Goal: Task Accomplishment & Management: Complete application form

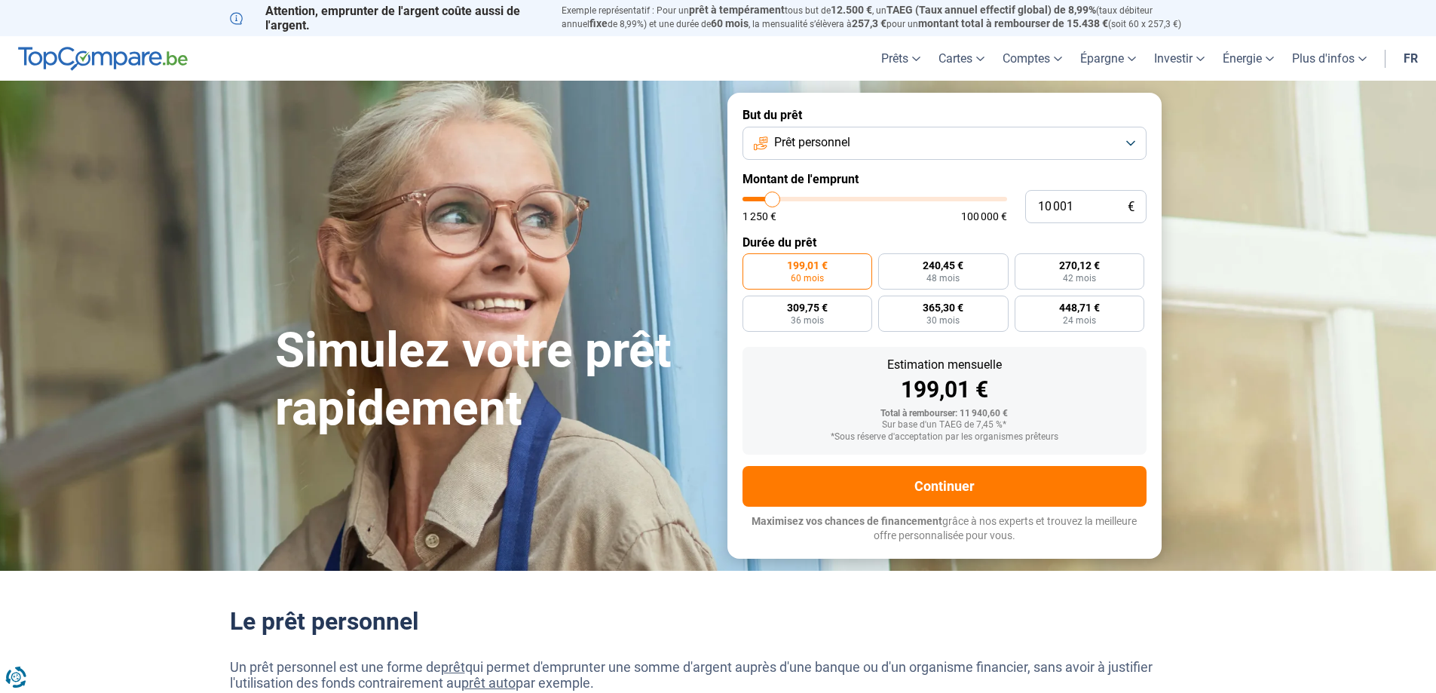
type input "1"
type input "1250"
type input "160"
type input "1250"
type input "1 600"
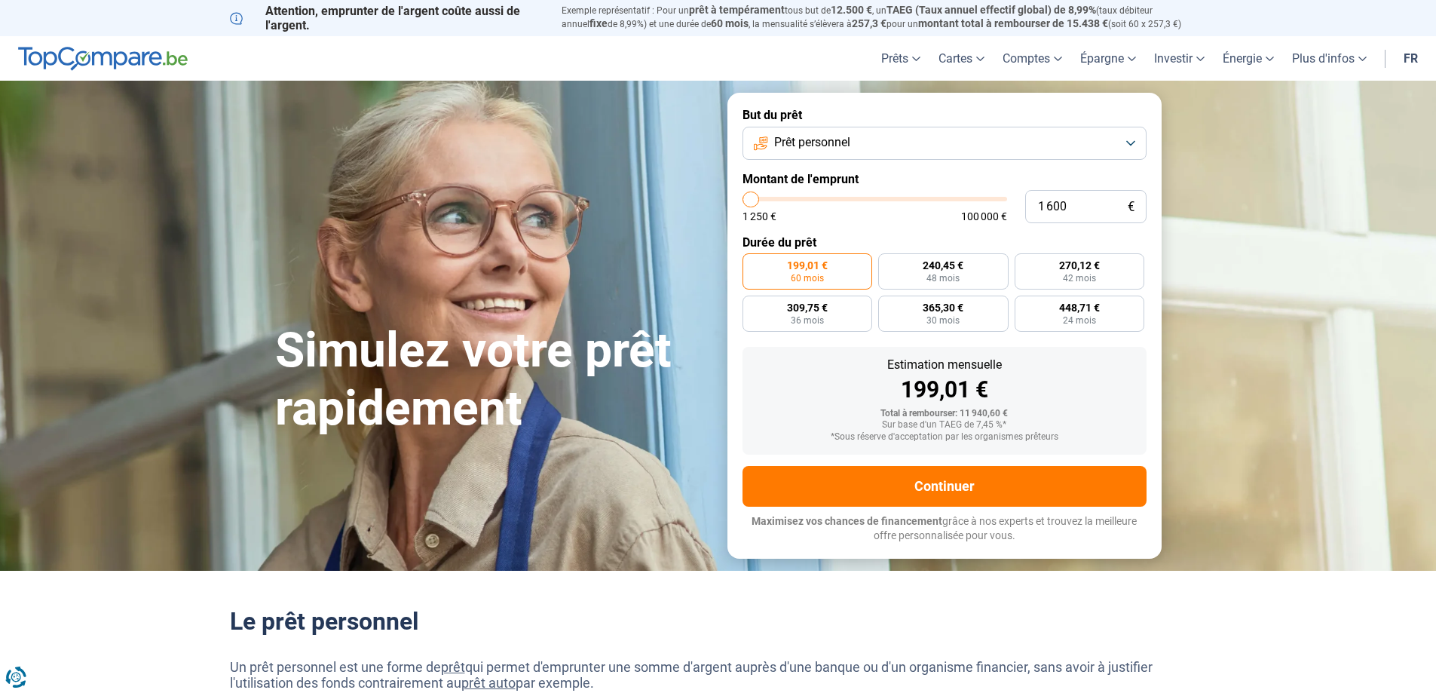
type input "1500"
radio input "true"
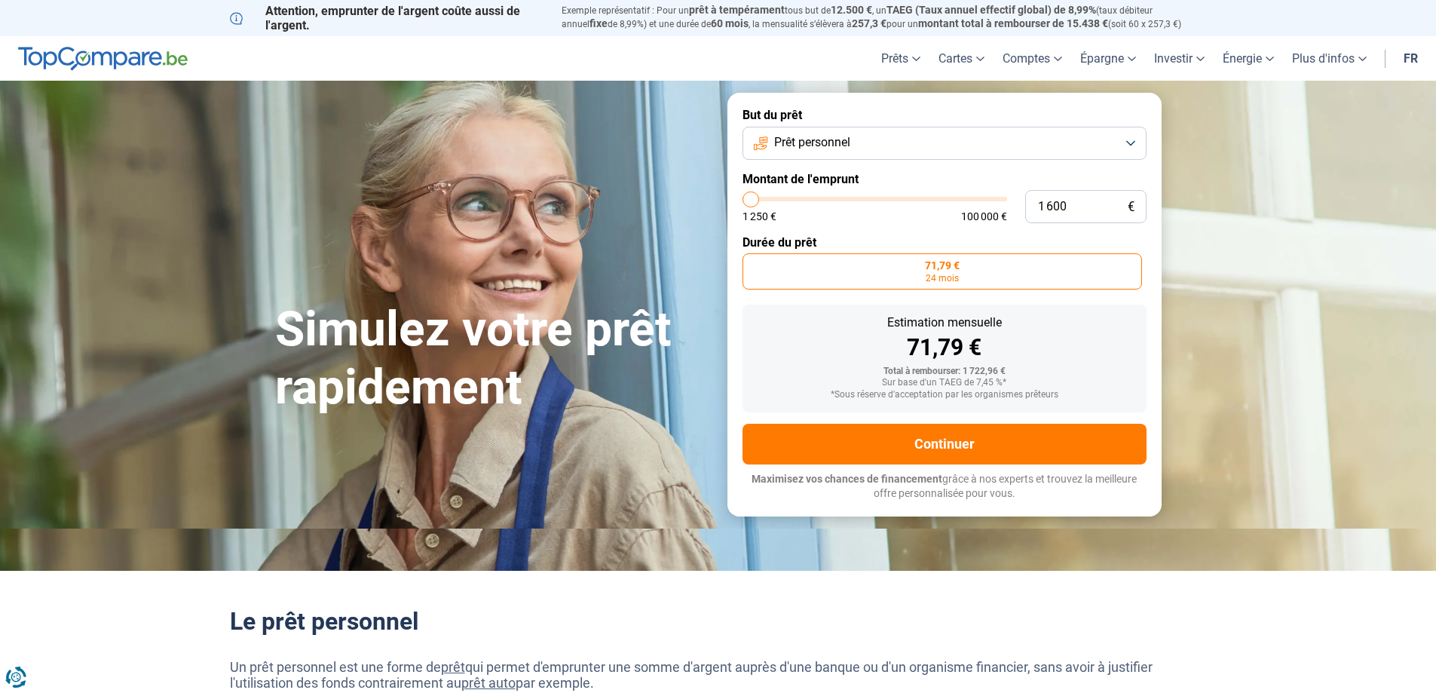
type input "1 600"
click at [1073, 323] on div "Estimation mensuelle" at bounding box center [945, 323] width 380 height 12
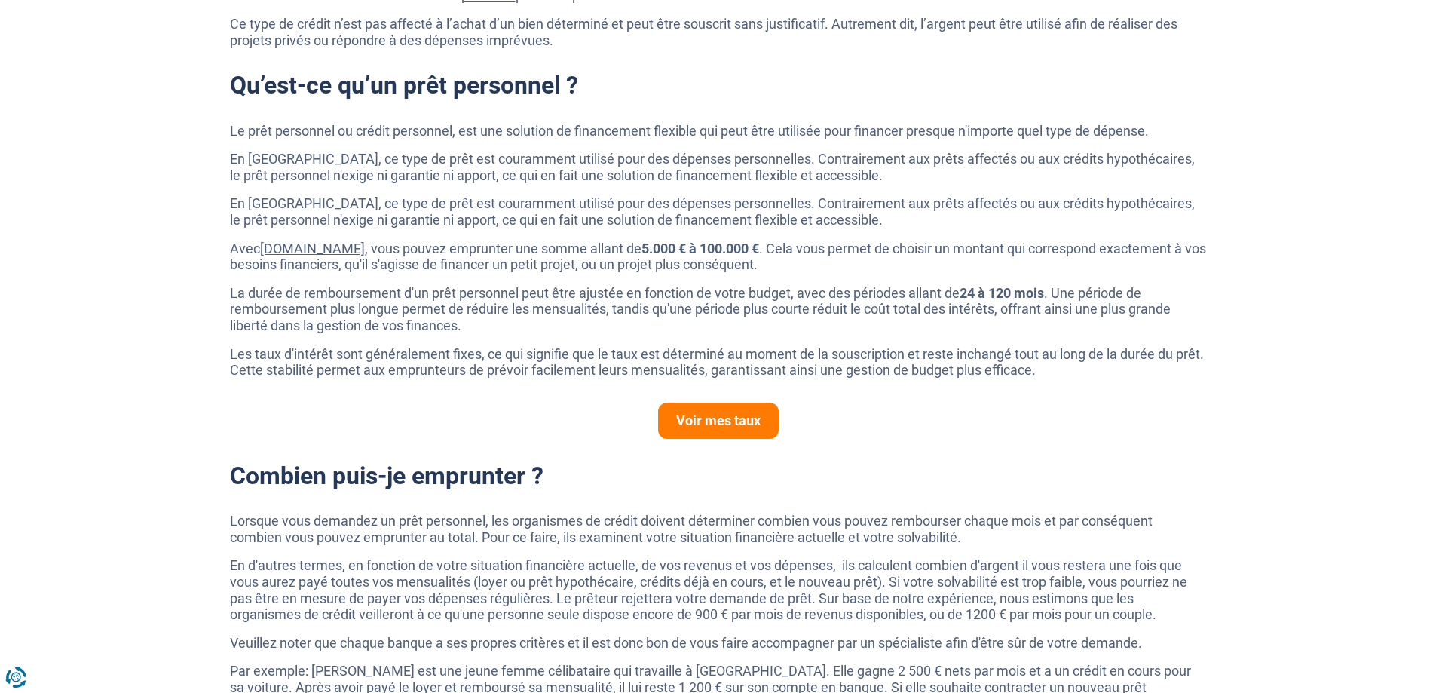
scroll to position [704, 0]
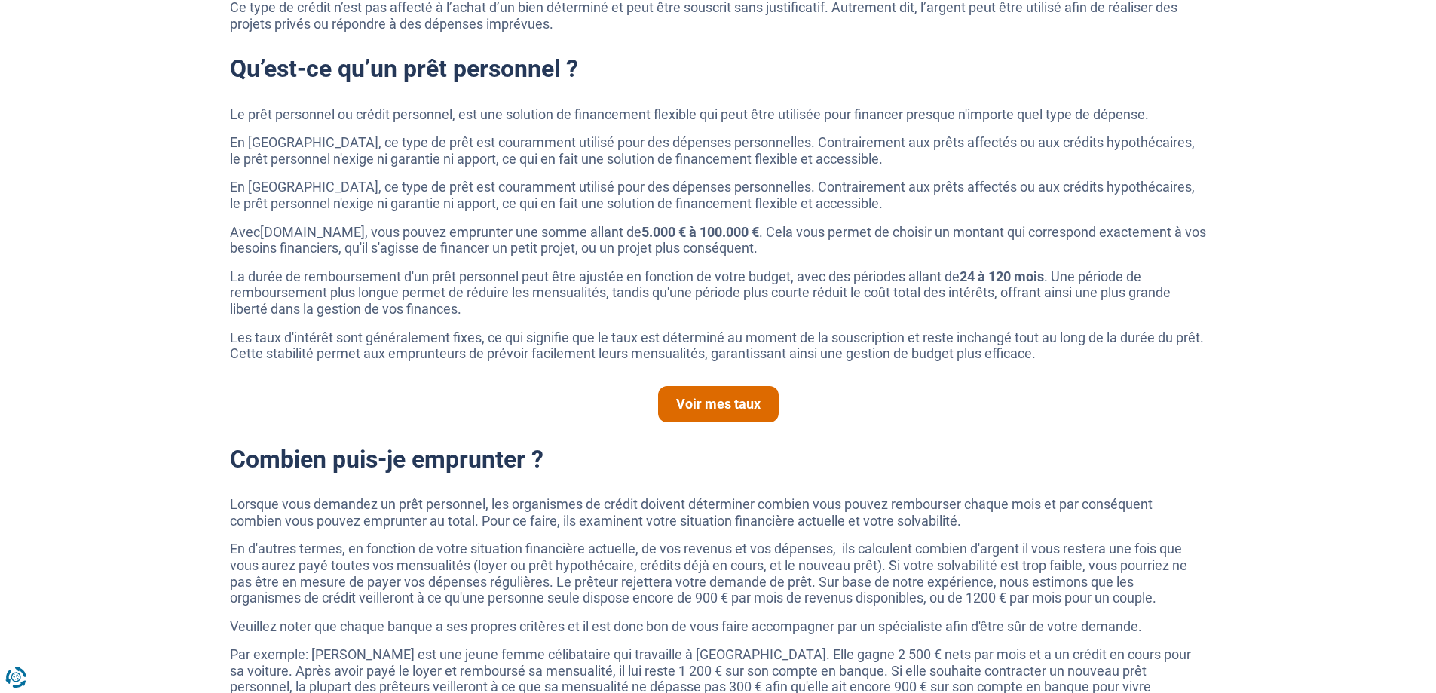
click at [718, 396] on link "Voir mes taux" at bounding box center [718, 404] width 121 height 36
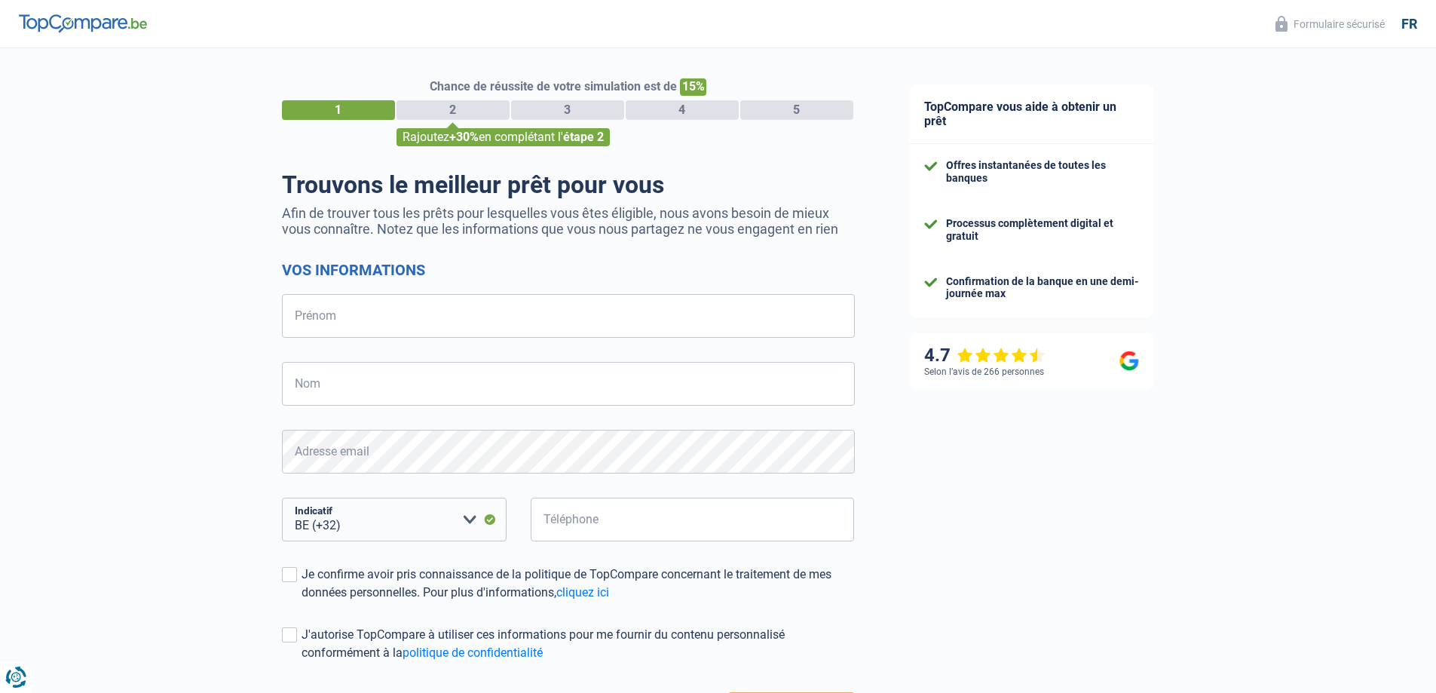
select select "32"
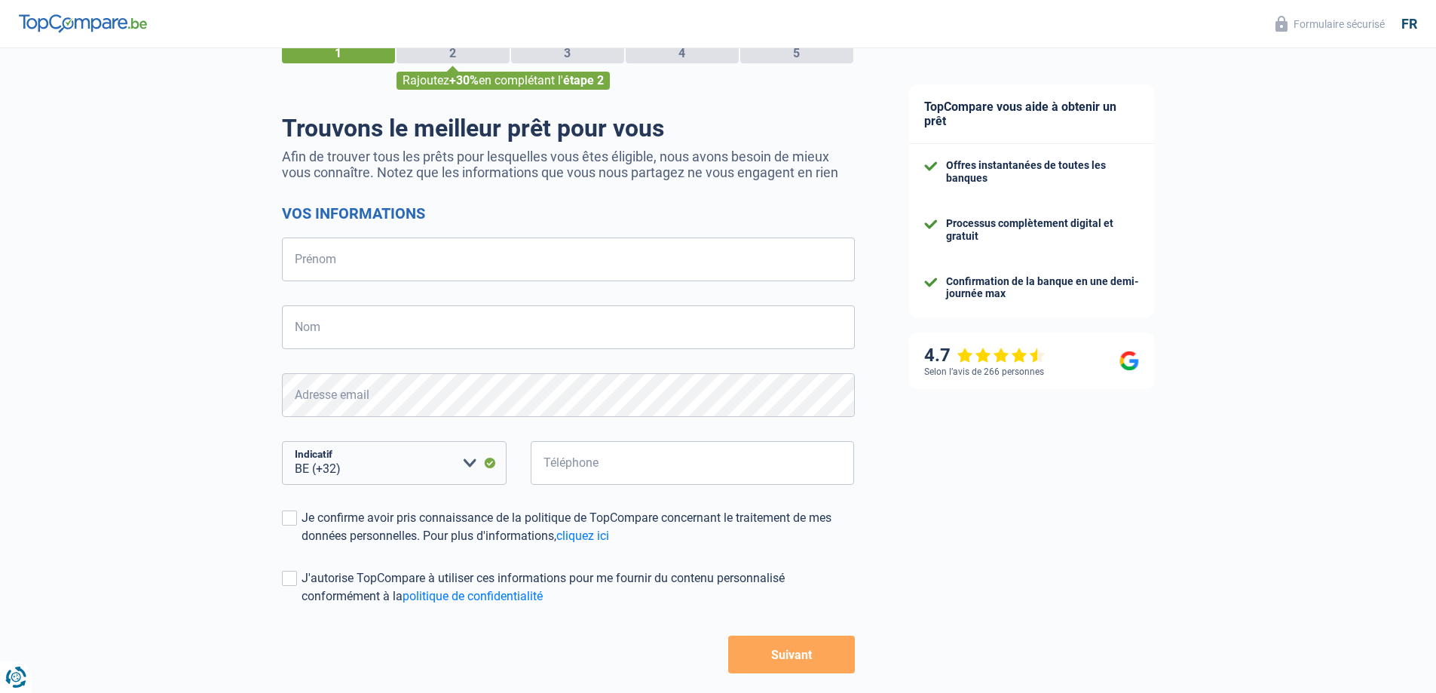
scroll to position [75, 0]
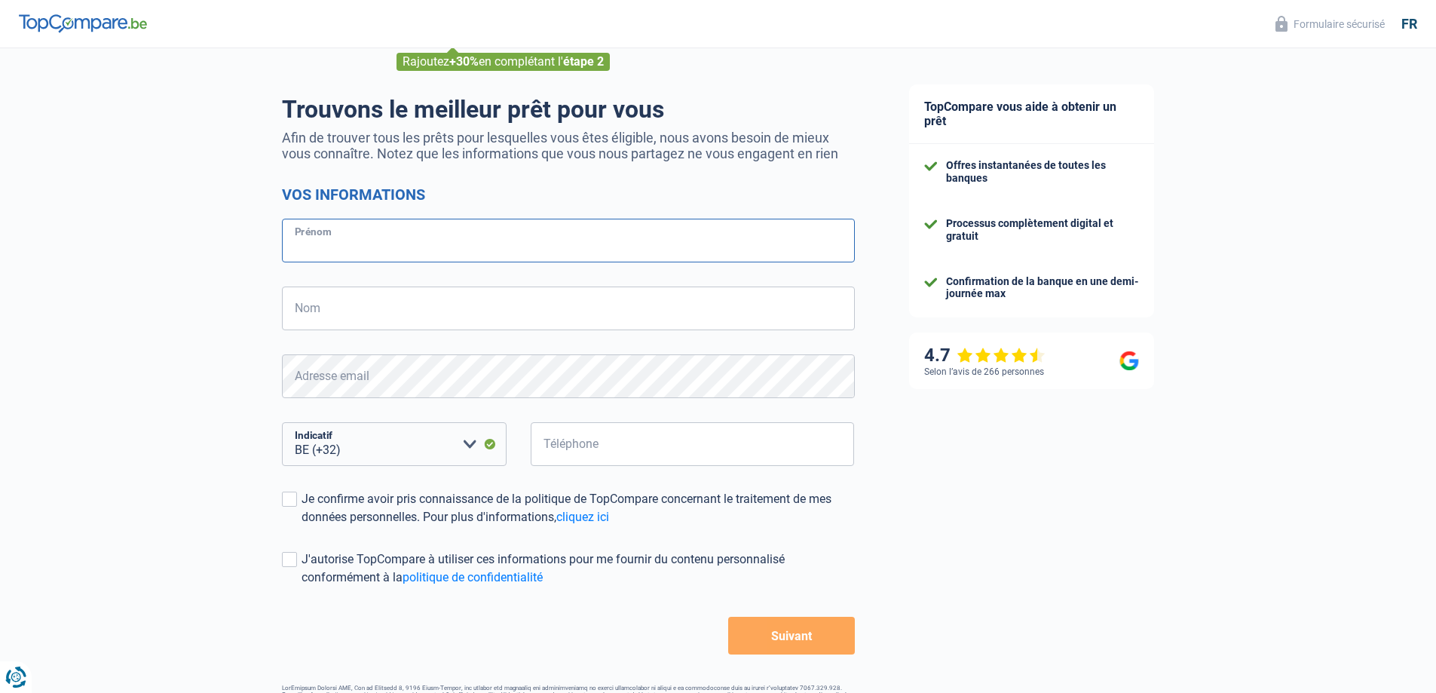
click at [594, 246] on input "Prénom" at bounding box center [568, 241] width 573 height 44
type input "[PERSON_NAME]"
type input "VELLA"
type input "489350960"
click at [156, 332] on div "Chance de réussite de votre simulation est de 15% 1 2 3 4 5 Rajoutez +30% en co…" at bounding box center [441, 352] width 882 height 771
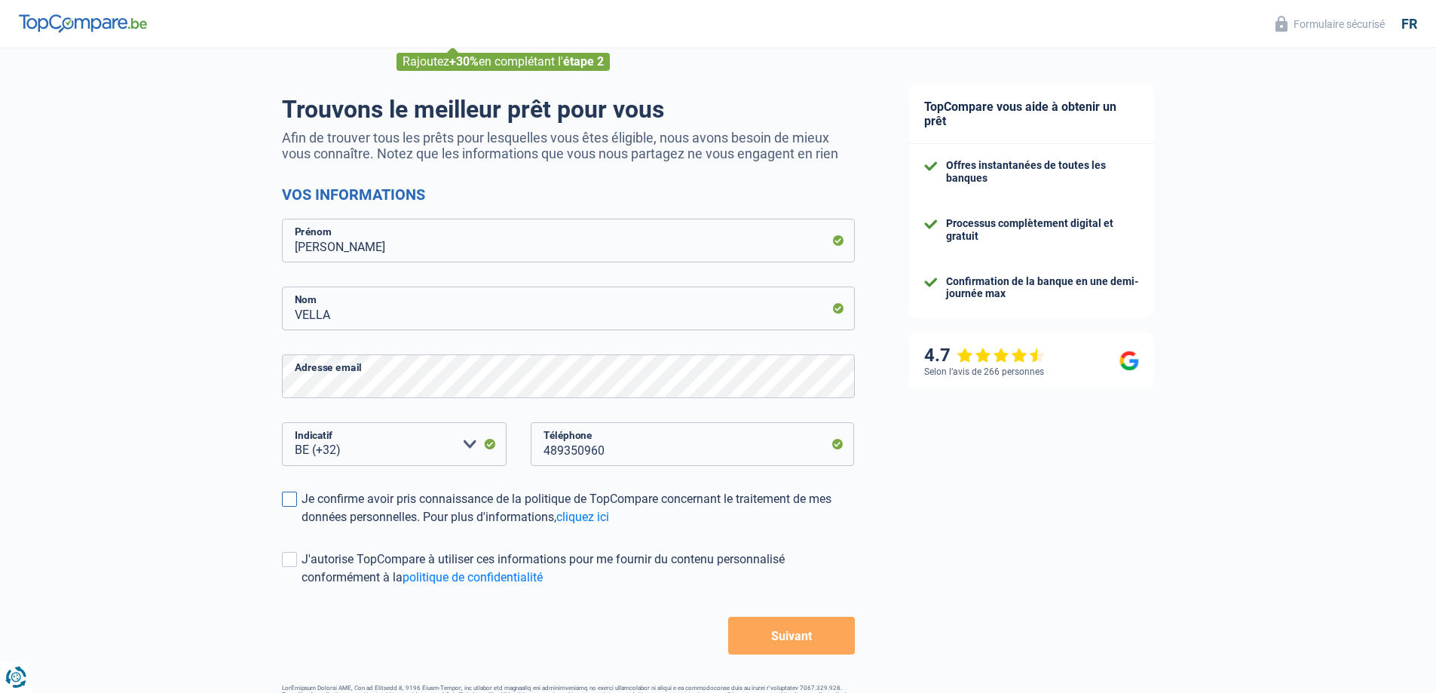
click at [286, 500] on span at bounding box center [289, 498] width 15 height 15
click at [302, 526] on input "Je confirme avoir pris connaissance de la politique de TopCompare concernant le…" at bounding box center [302, 526] width 0 height 0
click at [837, 644] on button "Suivant" at bounding box center [791, 636] width 126 height 38
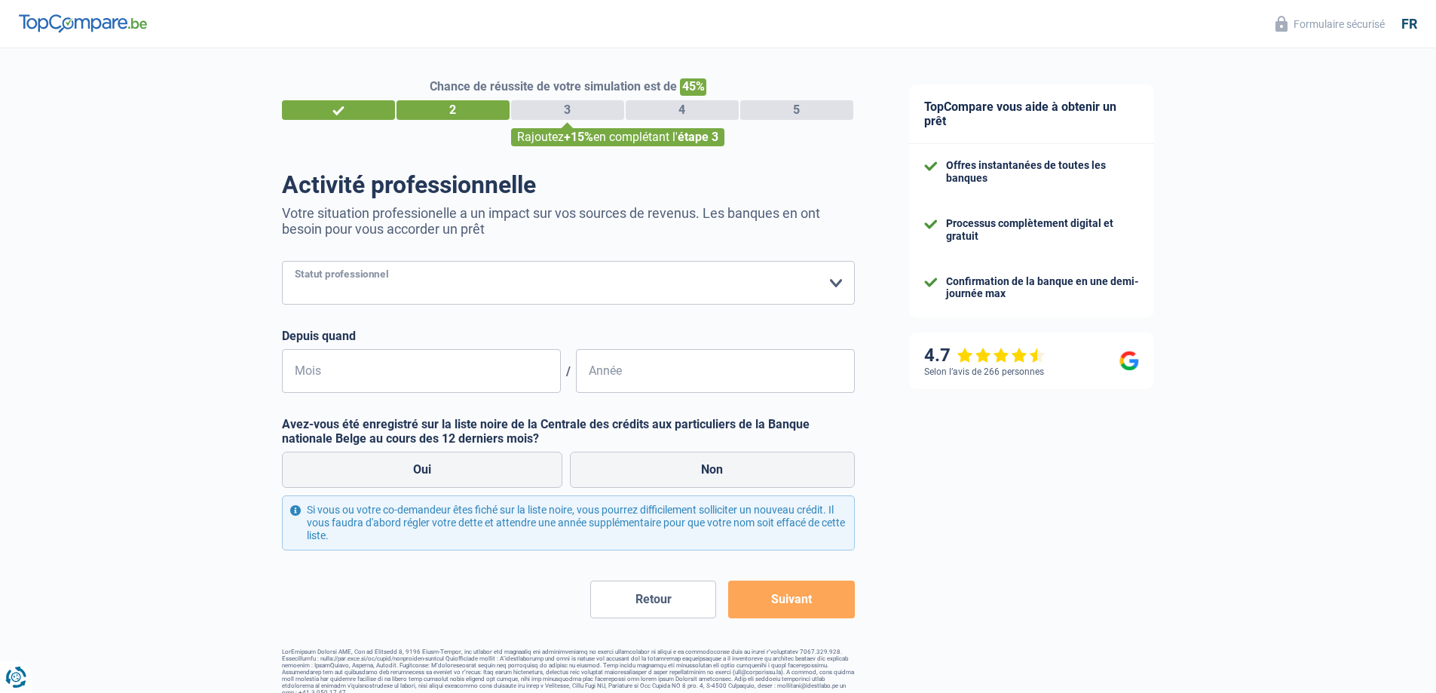
click at [800, 292] on select "Ouvrier Employé privé Employé public Invalide Indépendant Pensionné Chômeur Mut…" at bounding box center [568, 283] width 573 height 44
select select "publicEmployee"
click at [282, 262] on select "Ouvrier Employé privé Employé public Invalide Indépendant Pensionné Chômeur Mut…" at bounding box center [568, 283] width 573 height 44
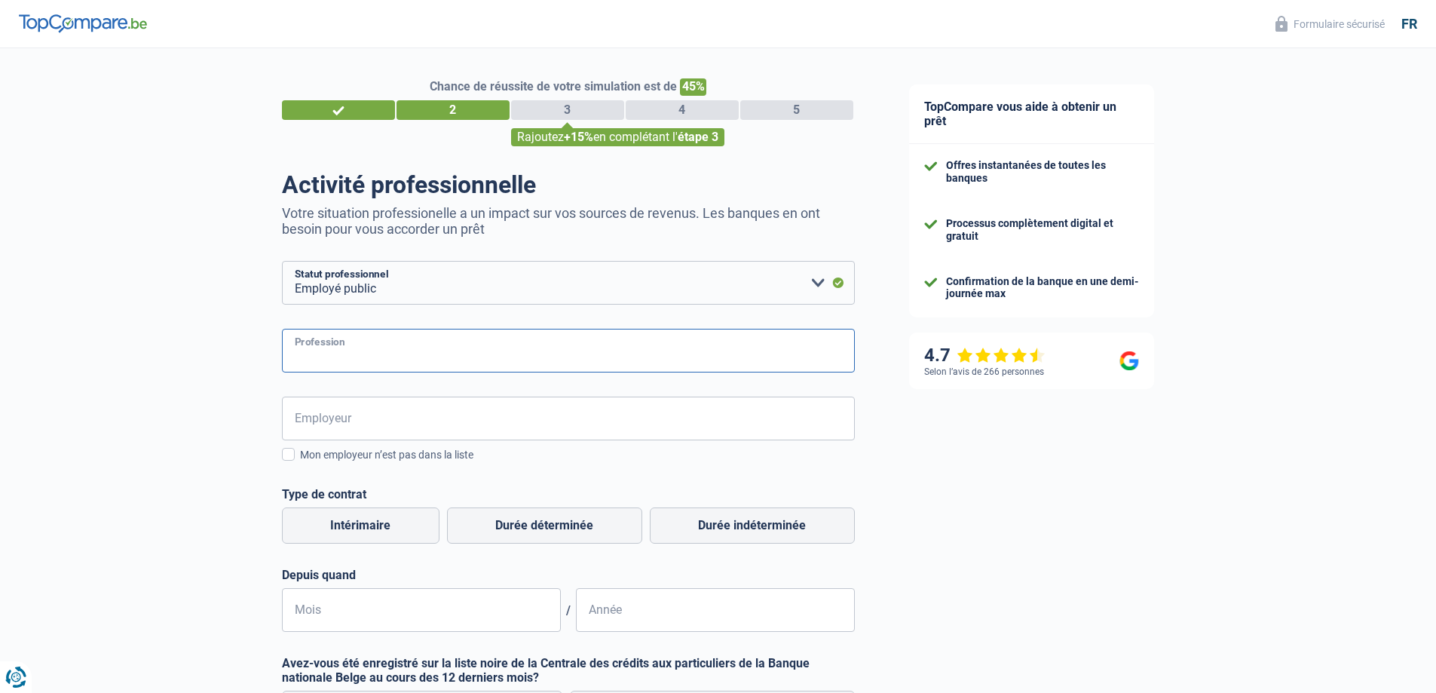
click at [638, 372] on input "Profession" at bounding box center [568, 351] width 573 height 44
type input "Collaborateur commercial"
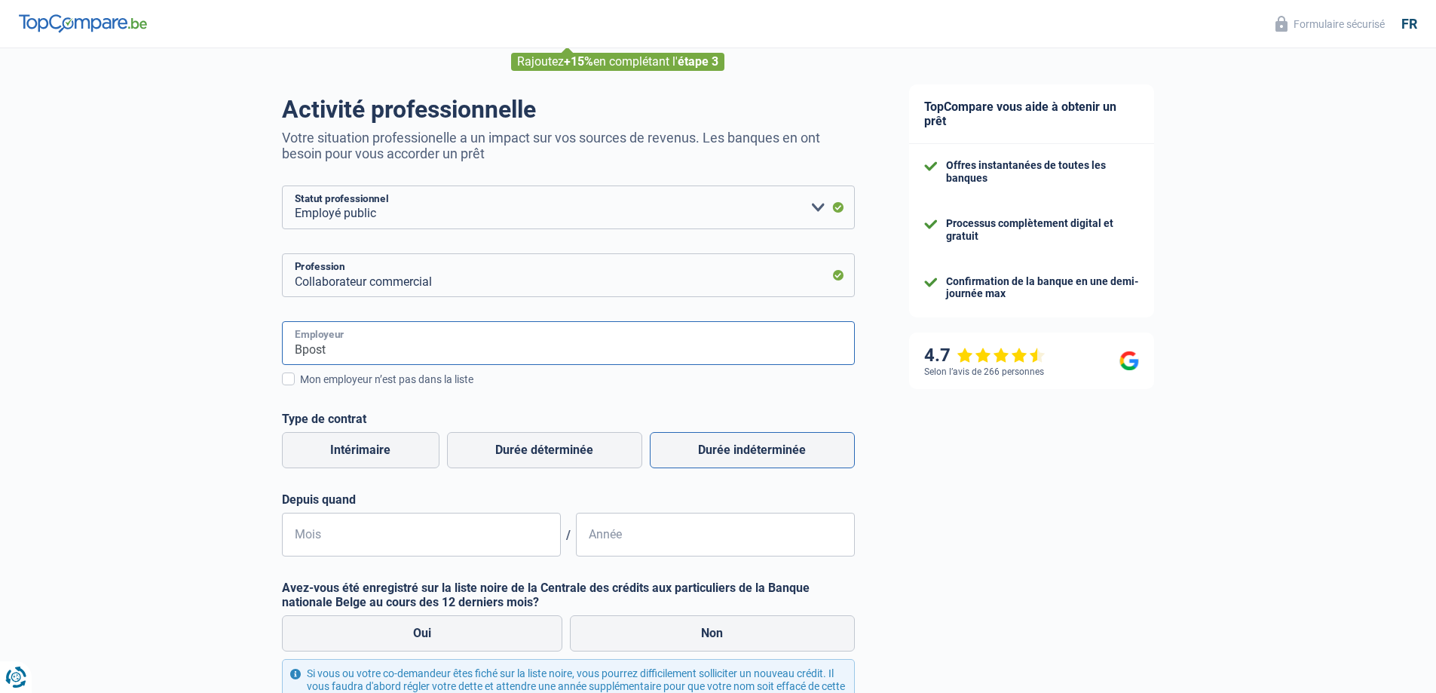
type input "Bpost"
click at [739, 455] on label "Durée indéterminée" at bounding box center [752, 450] width 205 height 36
click at [739, 455] on input "Durée indéterminée" at bounding box center [752, 450] width 205 height 36
radio input "true"
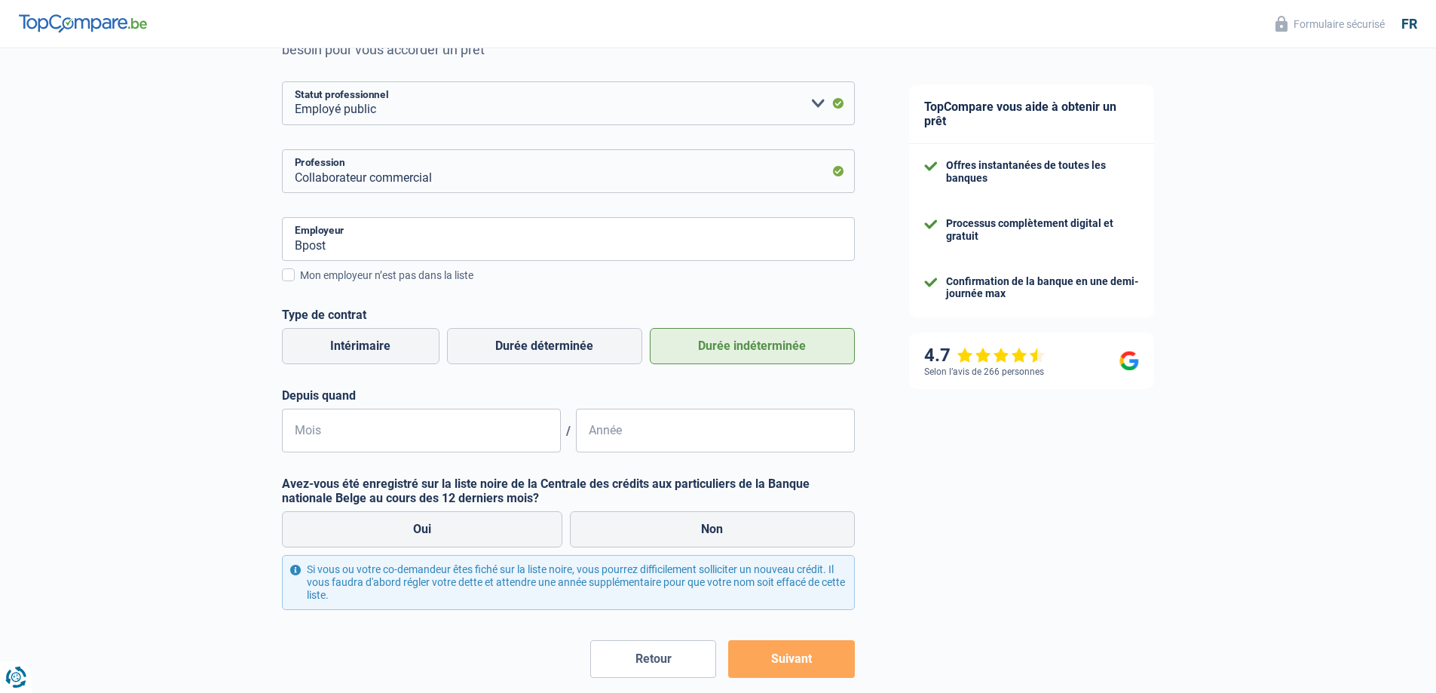
scroll to position [226, 0]
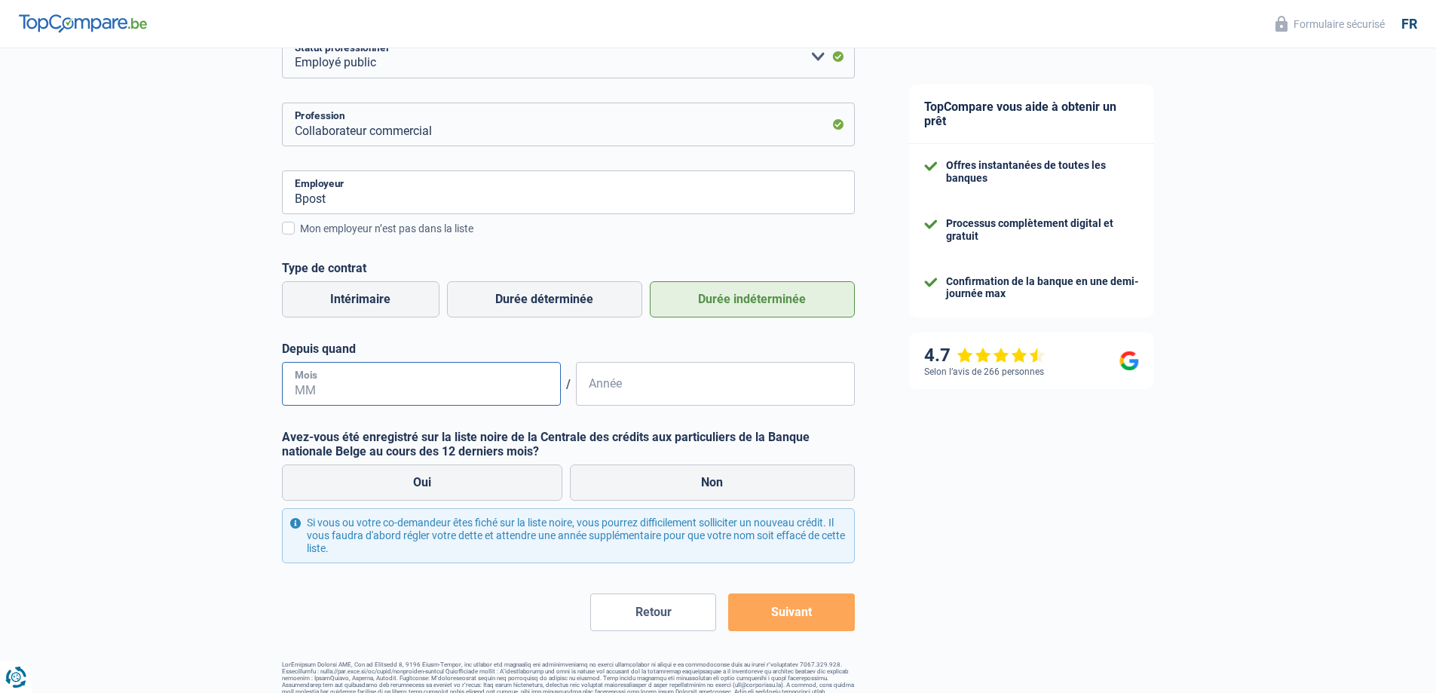
click at [465, 389] on input "Mois" at bounding box center [421, 384] width 279 height 44
type input "06"
drag, startPoint x: 732, startPoint y: 409, endPoint x: 735, endPoint y: 401, distance: 8.8
click at [733, 409] on form "Ouvrier Employé privé Employé public Invalide Indépendant Pensionné Chômeur Mut…" at bounding box center [568, 332] width 573 height 595
click at [733, 399] on input "Année" at bounding box center [715, 384] width 279 height 44
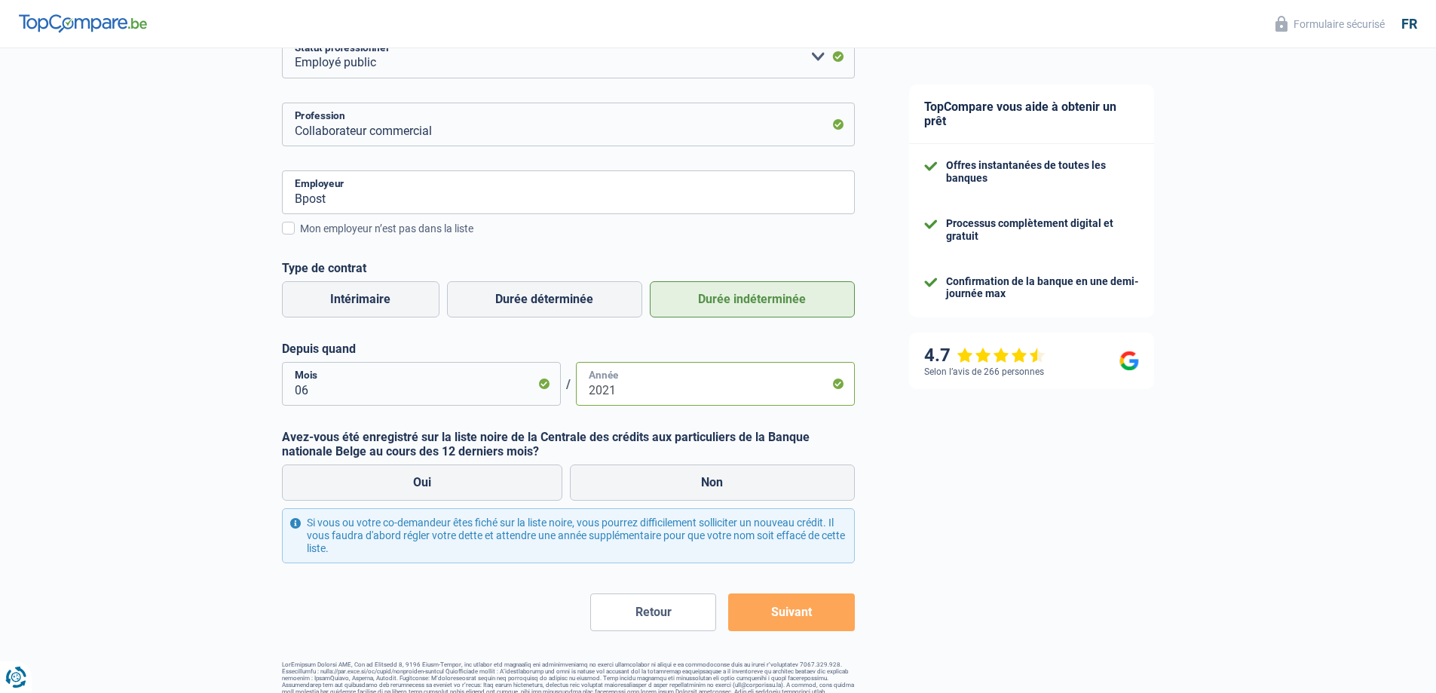
click at [706, 380] on input "2021" at bounding box center [715, 384] width 279 height 44
type input "2021"
click at [938, 496] on div "TopCompare vous aide à obtenir un prêt Offres instantanées de toutes les banque…" at bounding box center [1159, 271] width 555 height 899
click at [624, 475] on label "Non" at bounding box center [712, 482] width 285 height 36
click at [624, 475] on input "Non" at bounding box center [712, 482] width 285 height 36
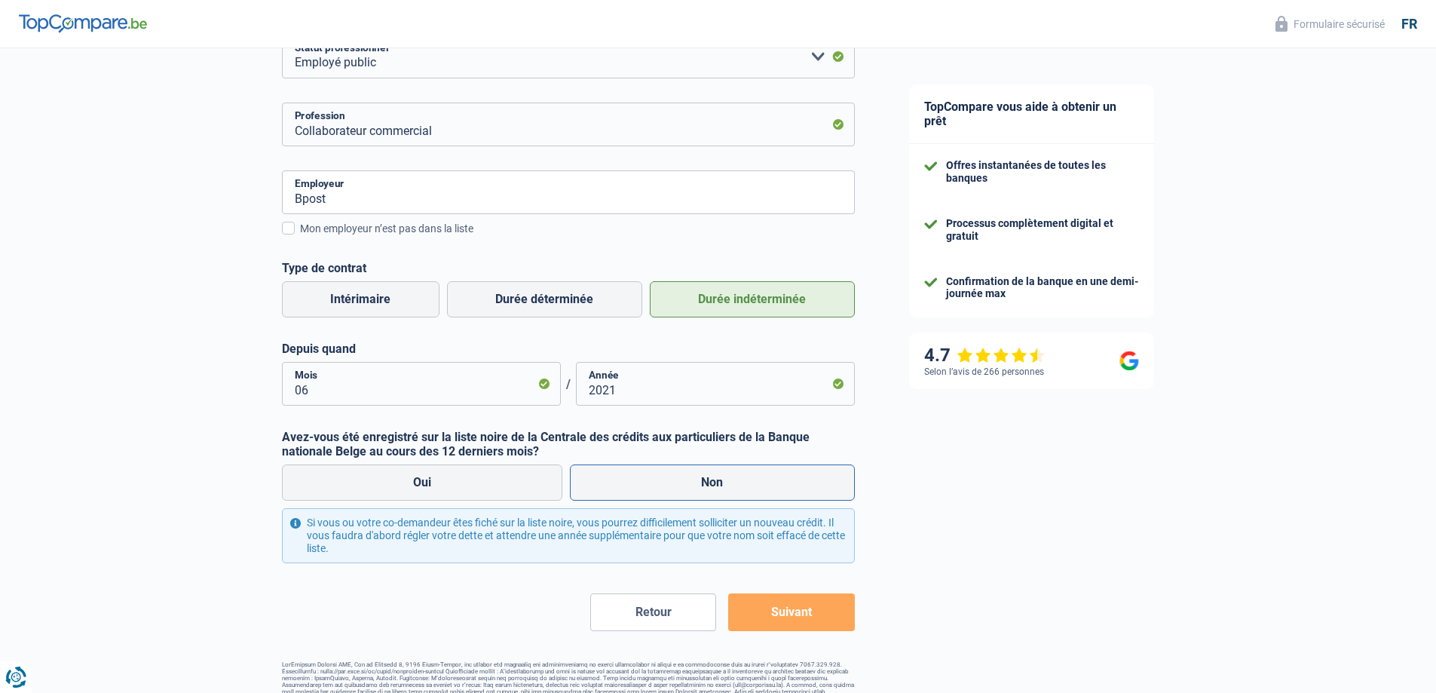
radio input "true"
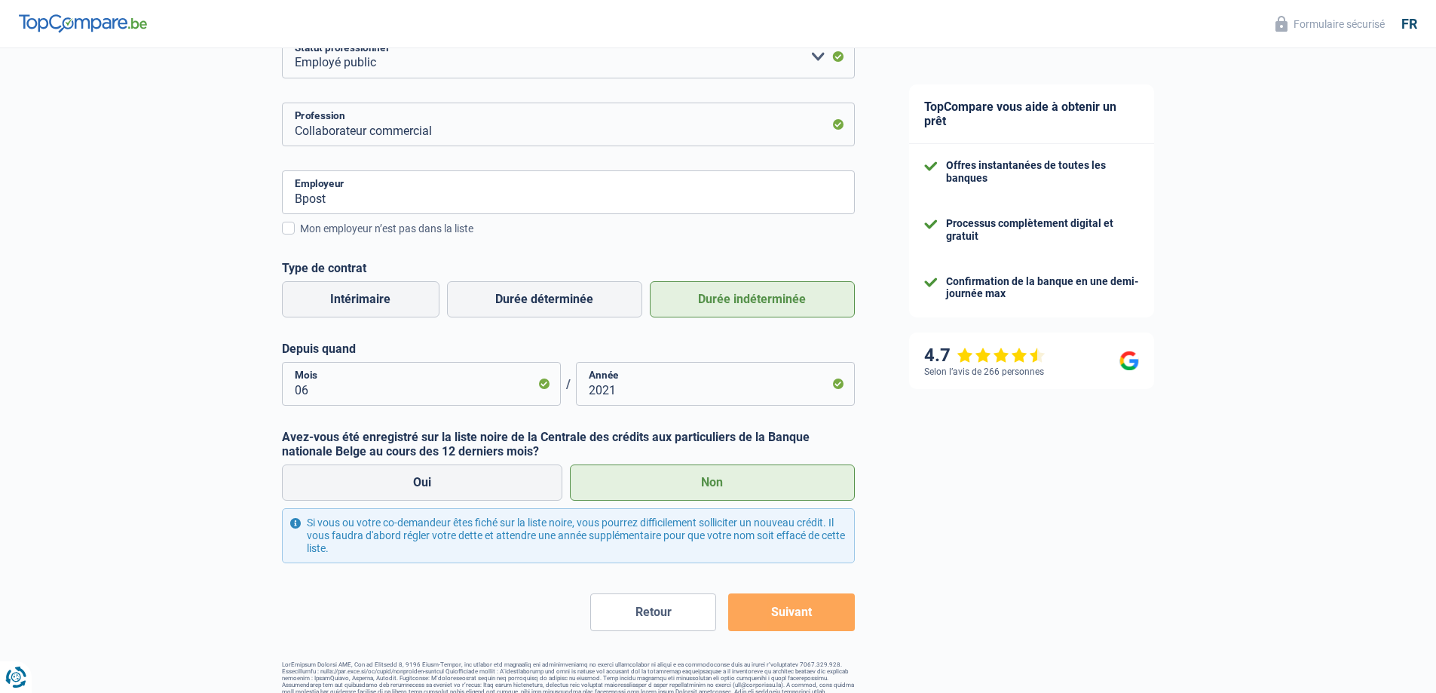
click at [830, 619] on button "Suivant" at bounding box center [791, 612] width 126 height 38
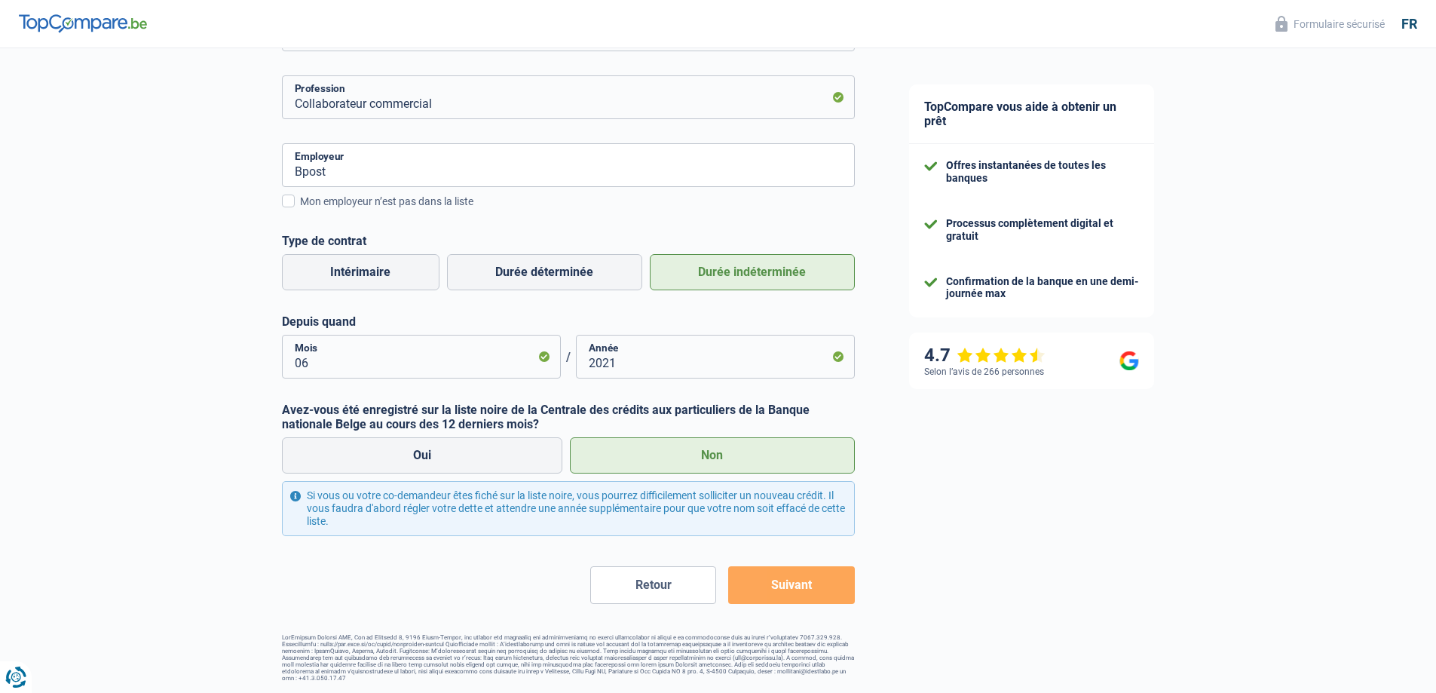
click at [802, 589] on button "Suivant" at bounding box center [791, 585] width 126 height 38
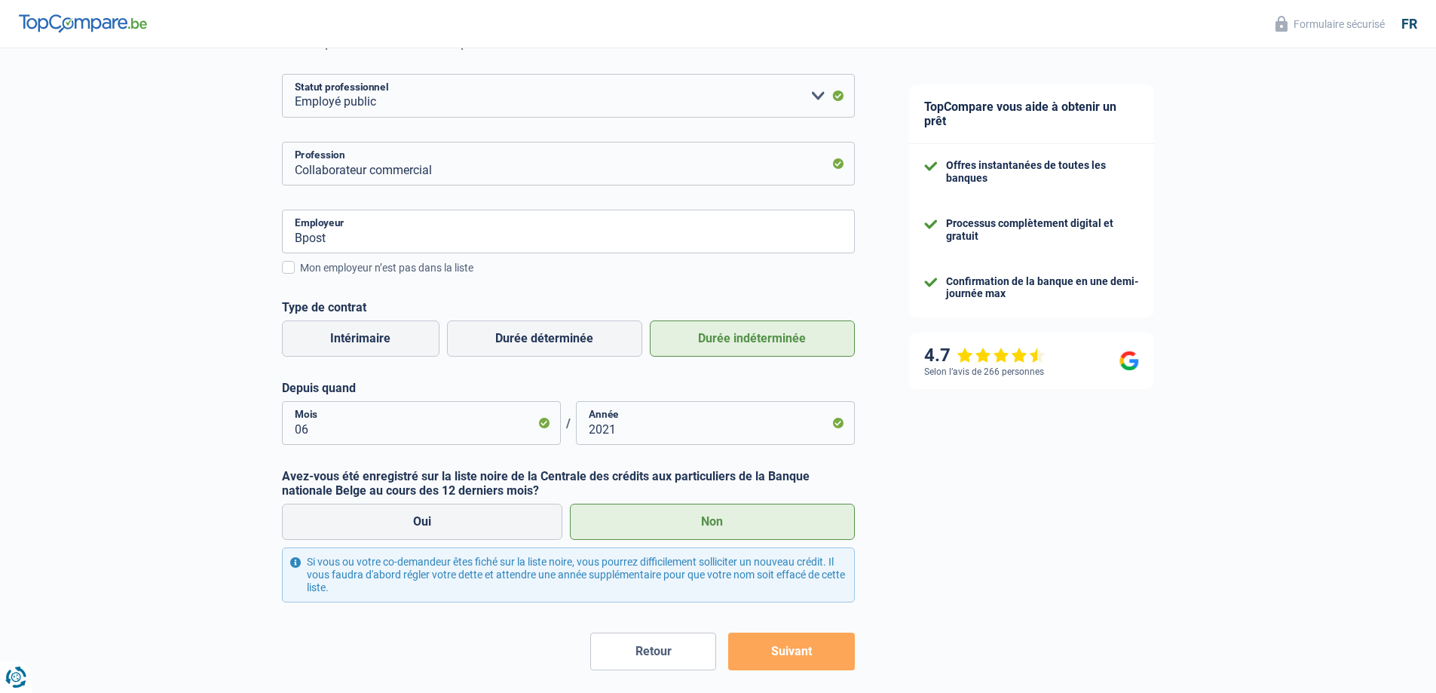
scroll to position [226, 0]
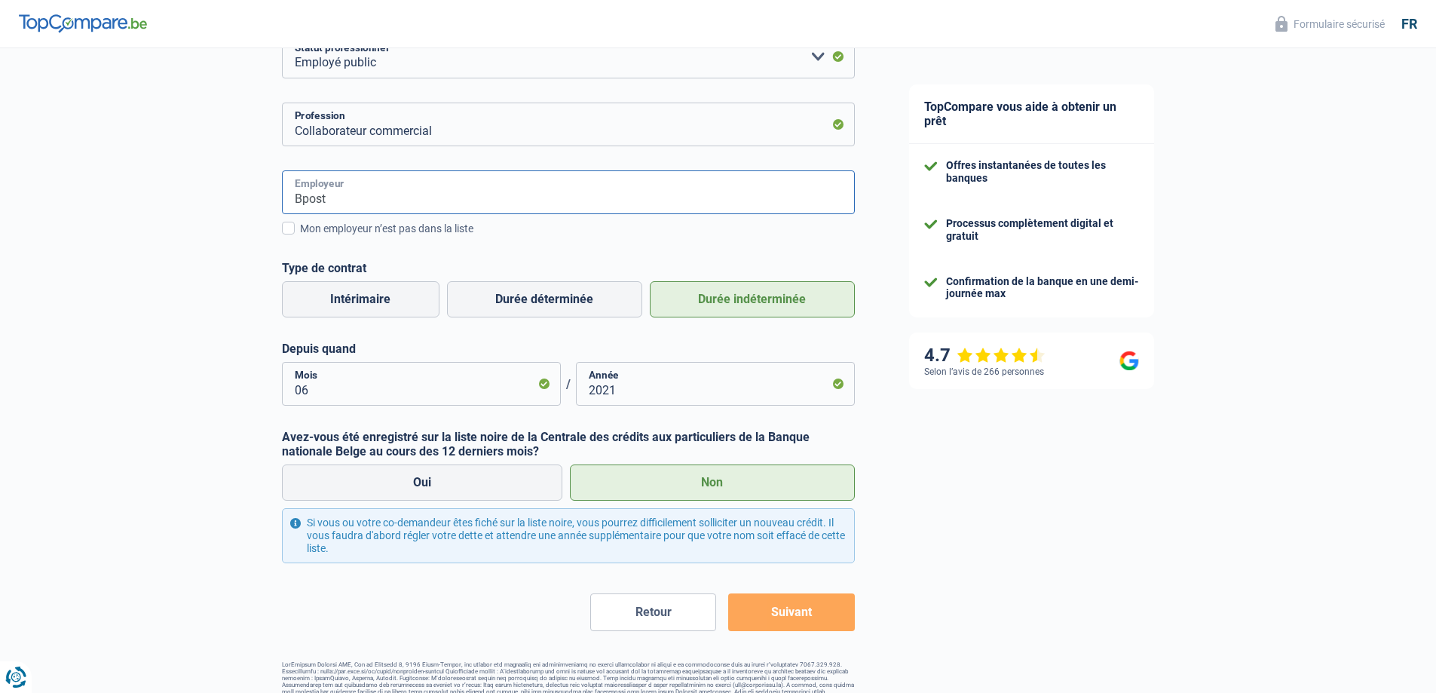
click at [347, 207] on input "Bpost" at bounding box center [568, 192] width 573 height 44
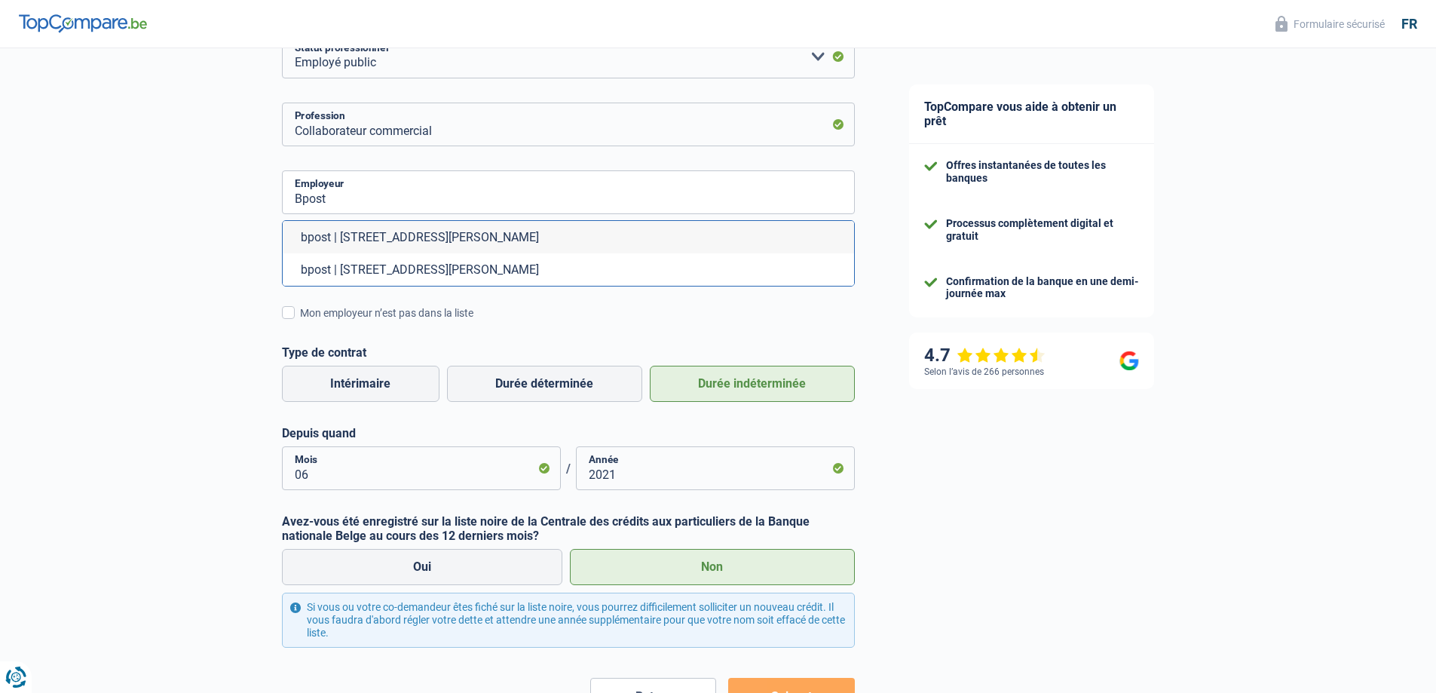
click at [338, 231] on li "bpost | [STREET_ADDRESS][PERSON_NAME]" at bounding box center [568, 237] width 571 height 32
type input "bpost | [STREET_ADDRESS][PERSON_NAME]"
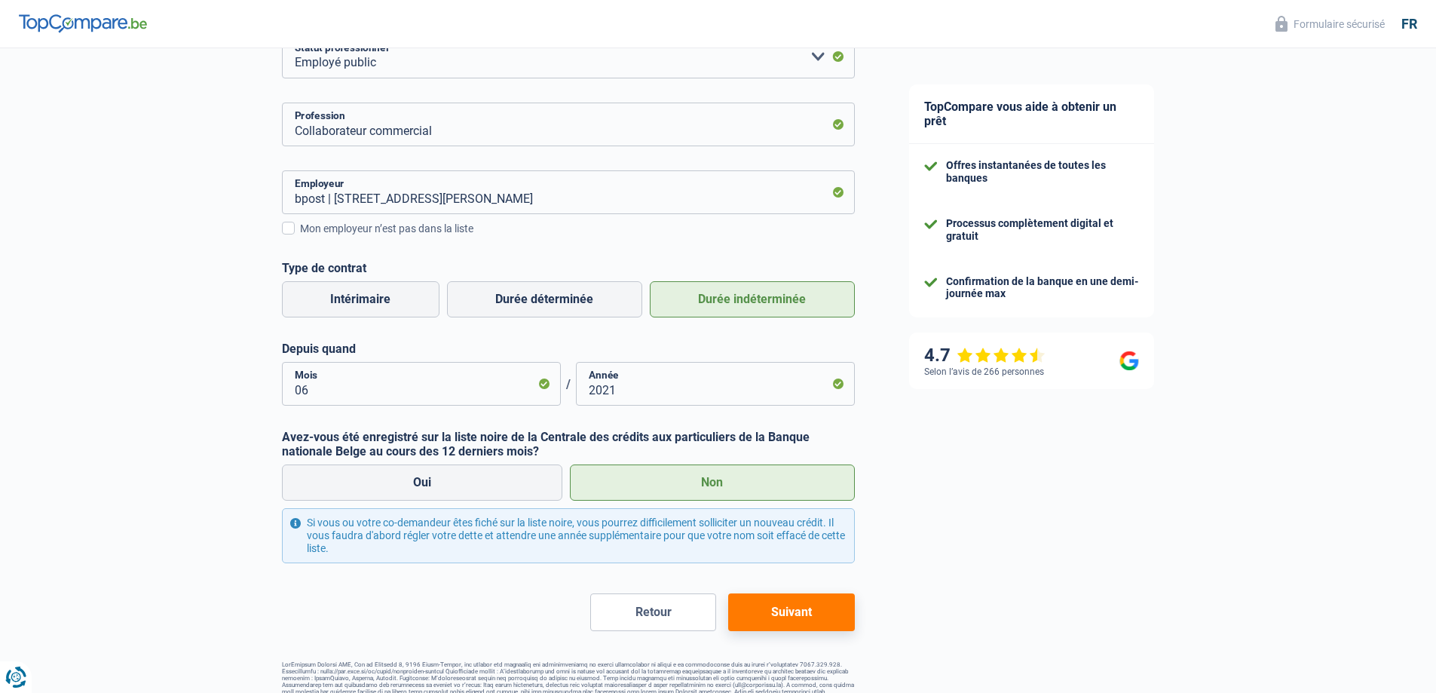
scroll to position [253, 0]
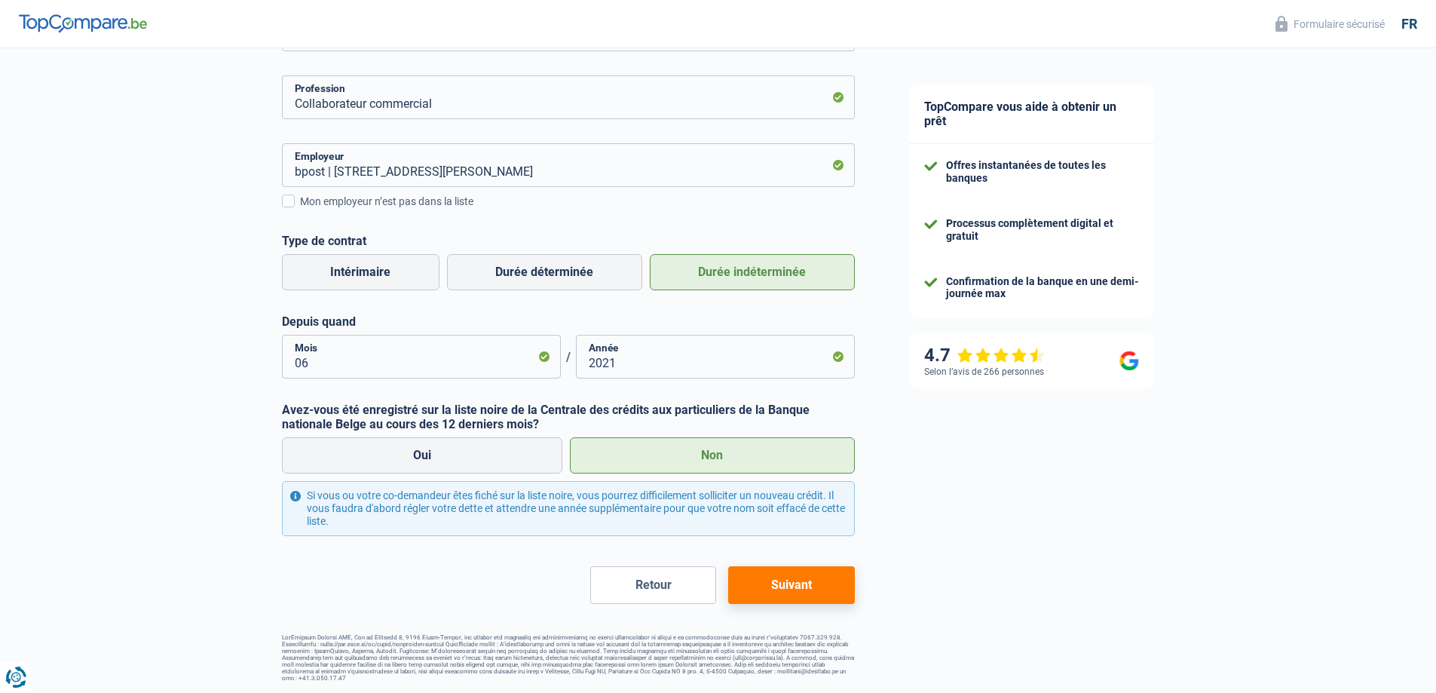
click at [822, 592] on button "Suivant" at bounding box center [791, 585] width 126 height 38
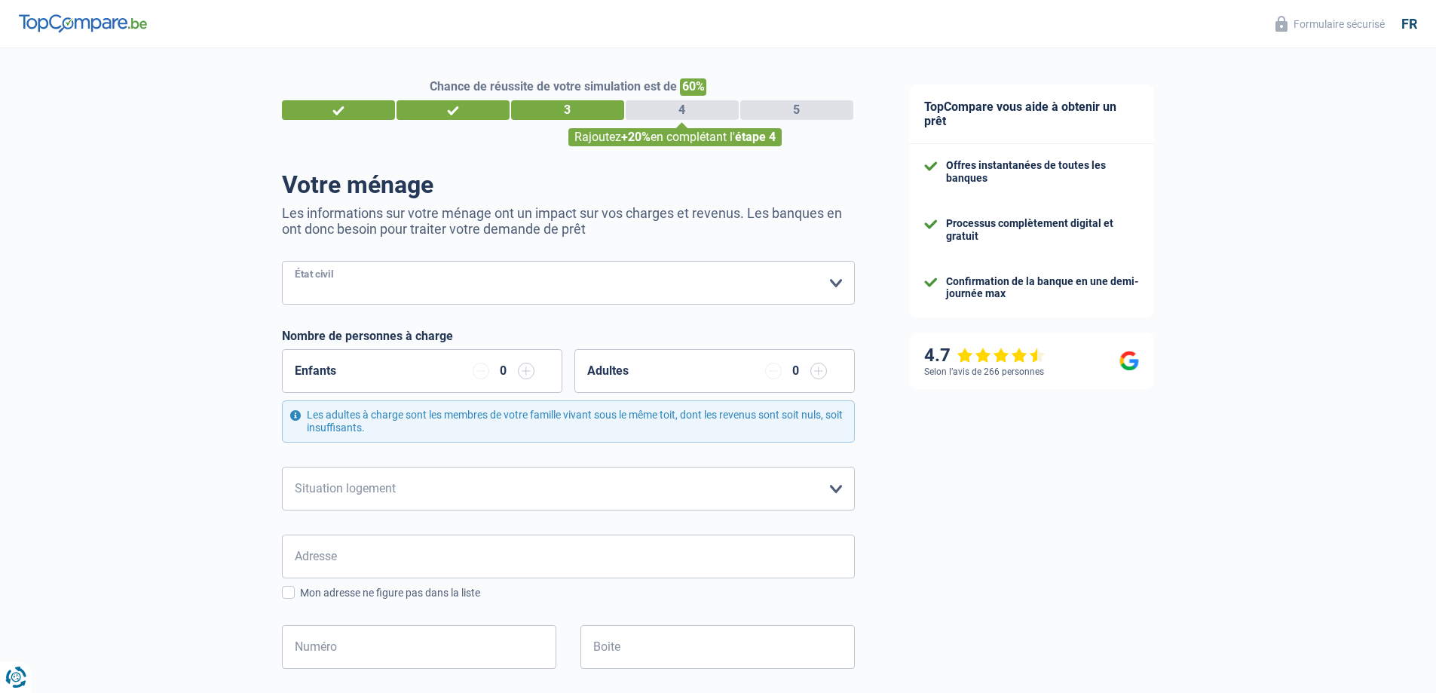
click at [462, 277] on select "[PERSON_NAME](e) Cohabitant(e) légal(e) Divorcé(e) Veuf(ve) Séparé (de fait) Ve…" at bounding box center [568, 283] width 573 height 44
select select "married"
click at [282, 262] on select "[PERSON_NAME](e) Cohabitant(e) légal(e) Divorcé(e) Veuf(ve) Séparé (de fait) Ve…" at bounding box center [568, 283] width 573 height 44
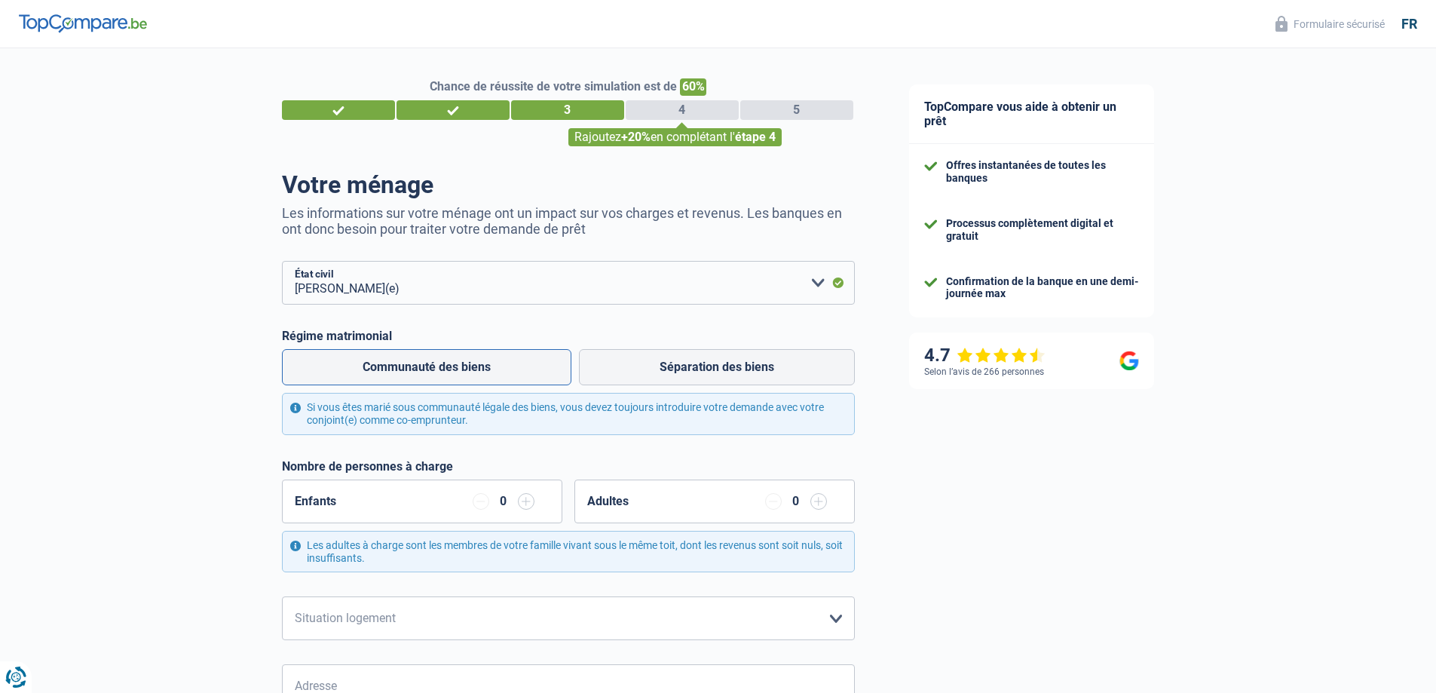
click at [496, 366] on label "Communauté des biens" at bounding box center [426, 367] width 289 height 36
click at [496, 366] on input "Communauté des biens" at bounding box center [426, 367] width 289 height 36
radio input "true"
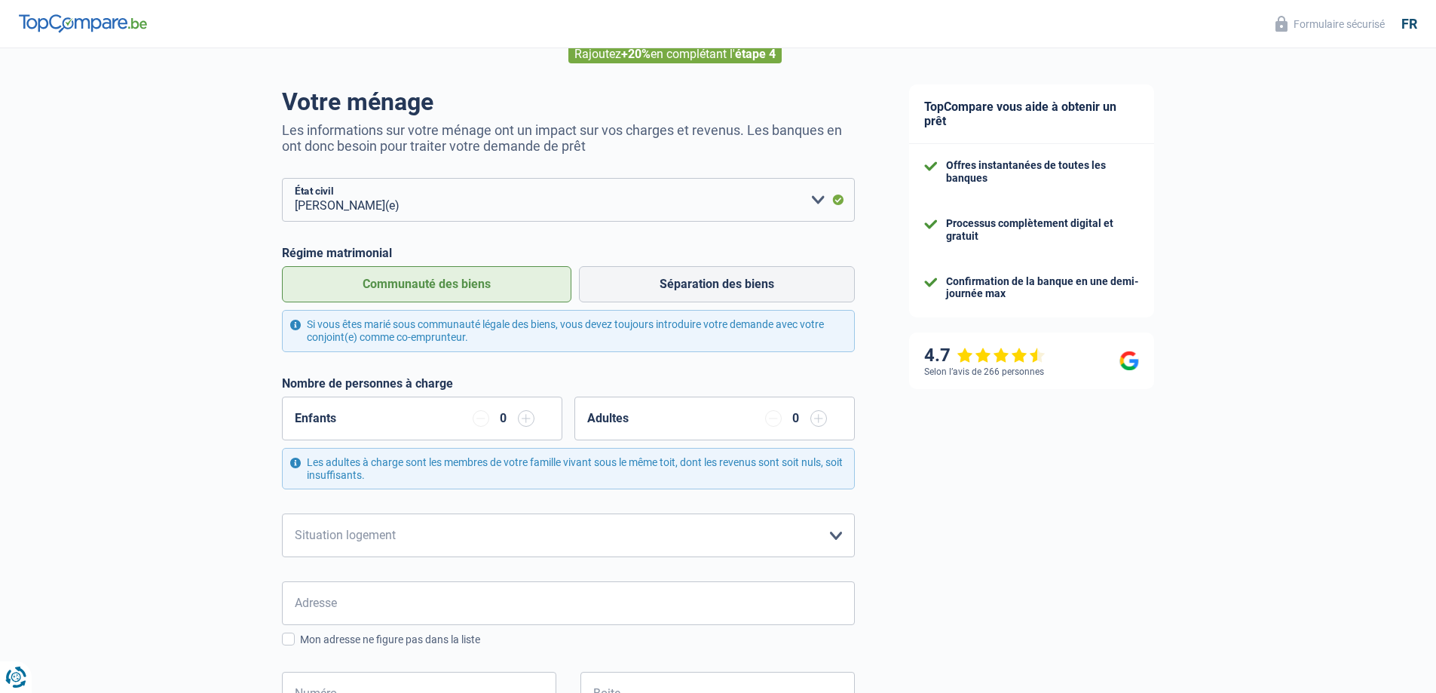
scroll to position [151, 0]
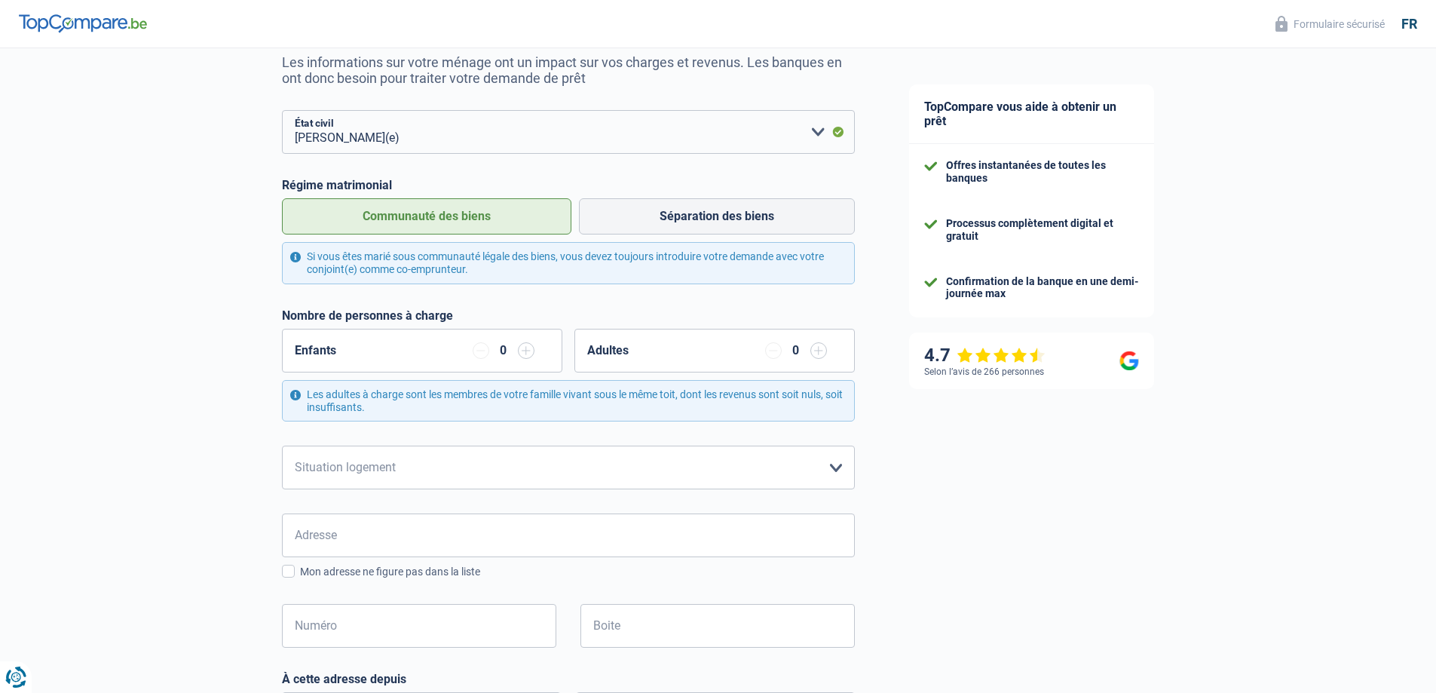
click at [534, 354] on div "Enfants 0" at bounding box center [422, 351] width 280 height 44
click at [531, 353] on input "button" at bounding box center [526, 350] width 17 height 17
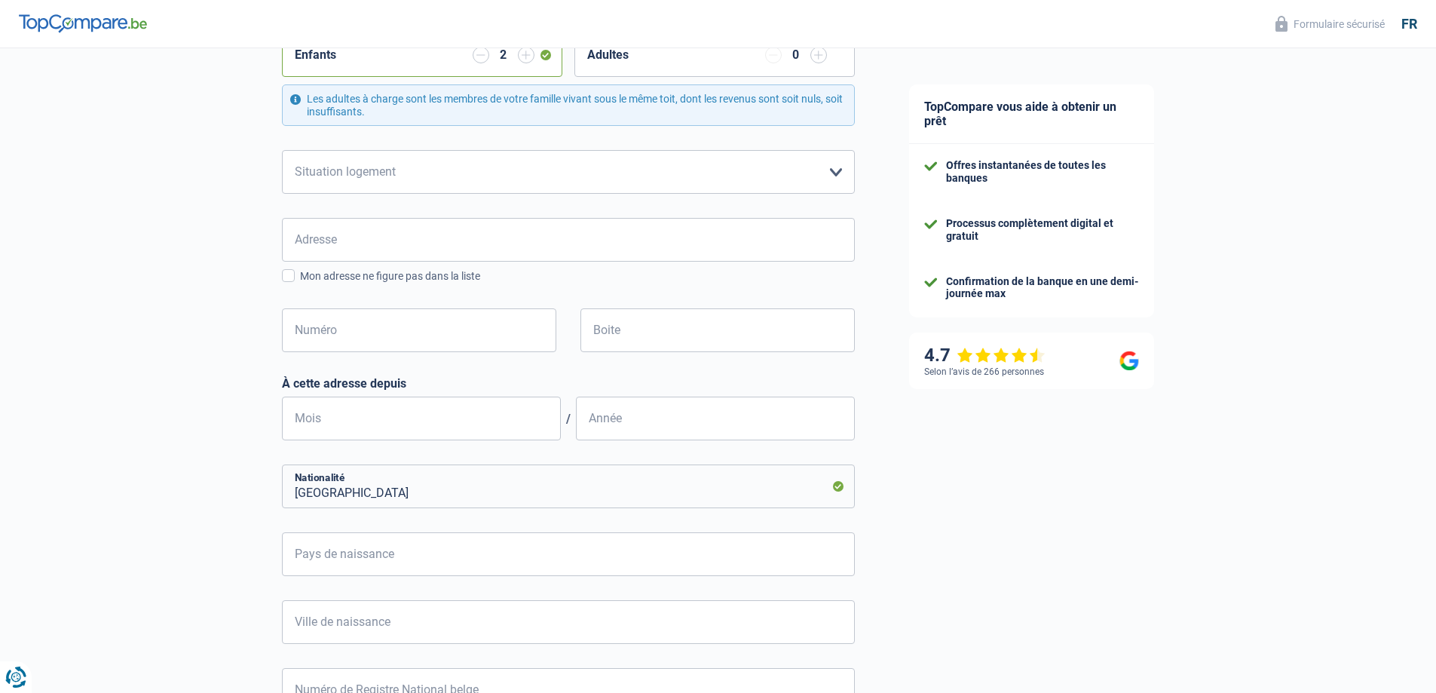
scroll to position [452, 0]
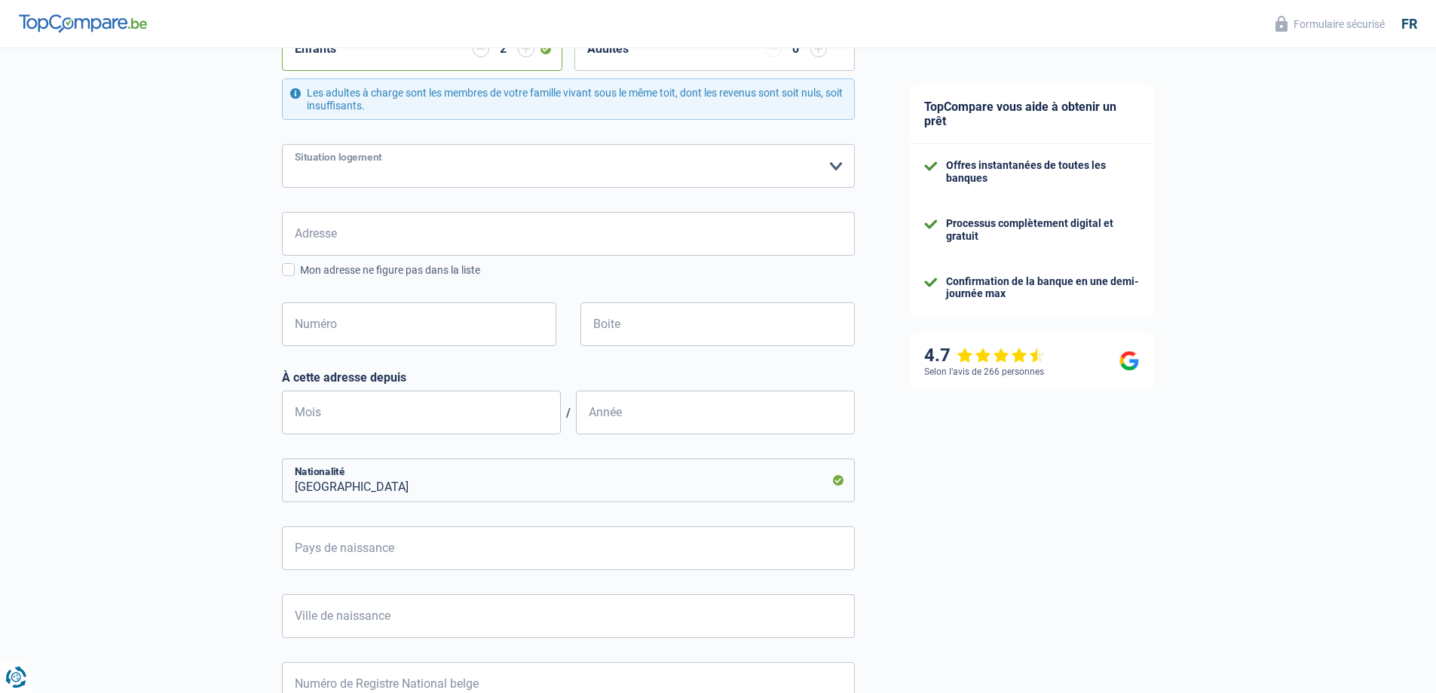
click at [504, 161] on select "Locataire Propriétaire avec prêt hypothécaire Propriétaire sans prêt hypothécai…" at bounding box center [568, 166] width 573 height 44
select select "rents"
click at [282, 145] on select "Locataire Propriétaire avec prêt hypothécaire Propriétaire sans prêt hypothécai…" at bounding box center [568, 166] width 573 height 44
click at [458, 232] on input "Adresse" at bounding box center [568, 234] width 573 height 44
type input "Place Albert 1er, 32"
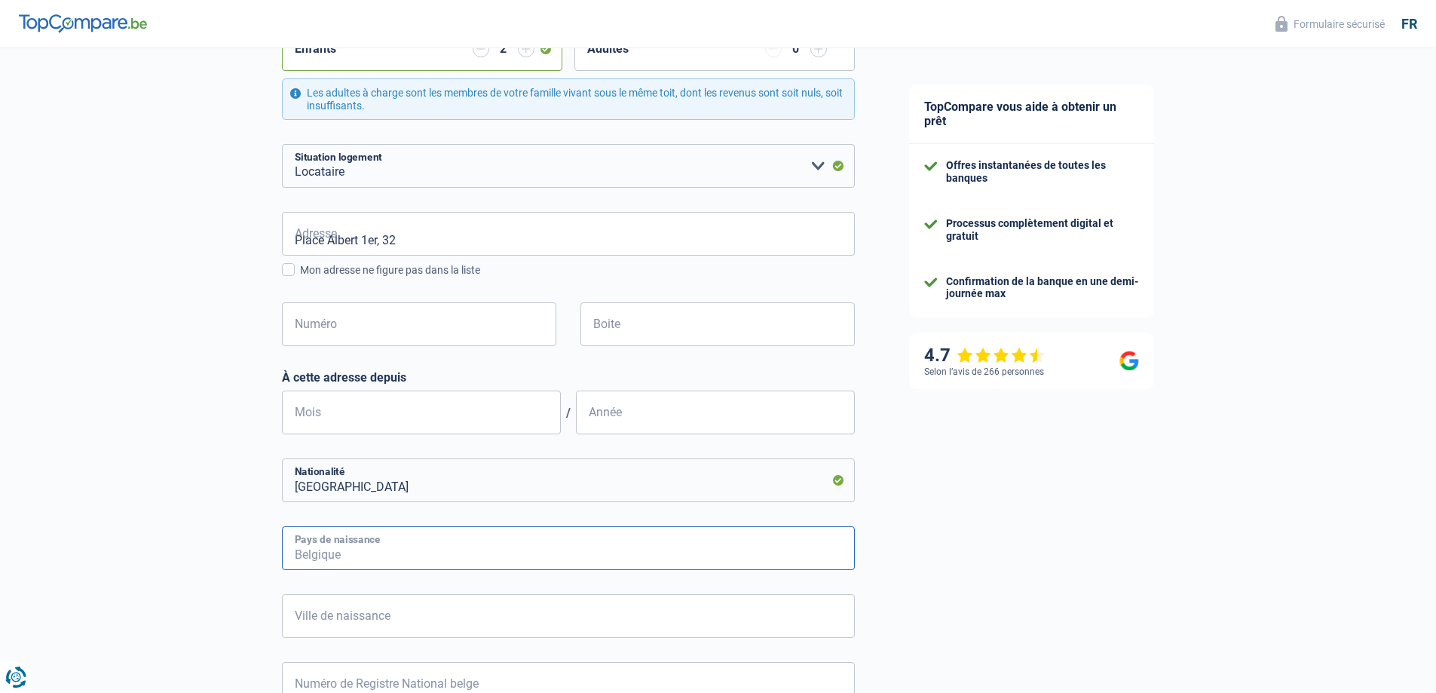
type input "[GEOGRAPHIC_DATA]"
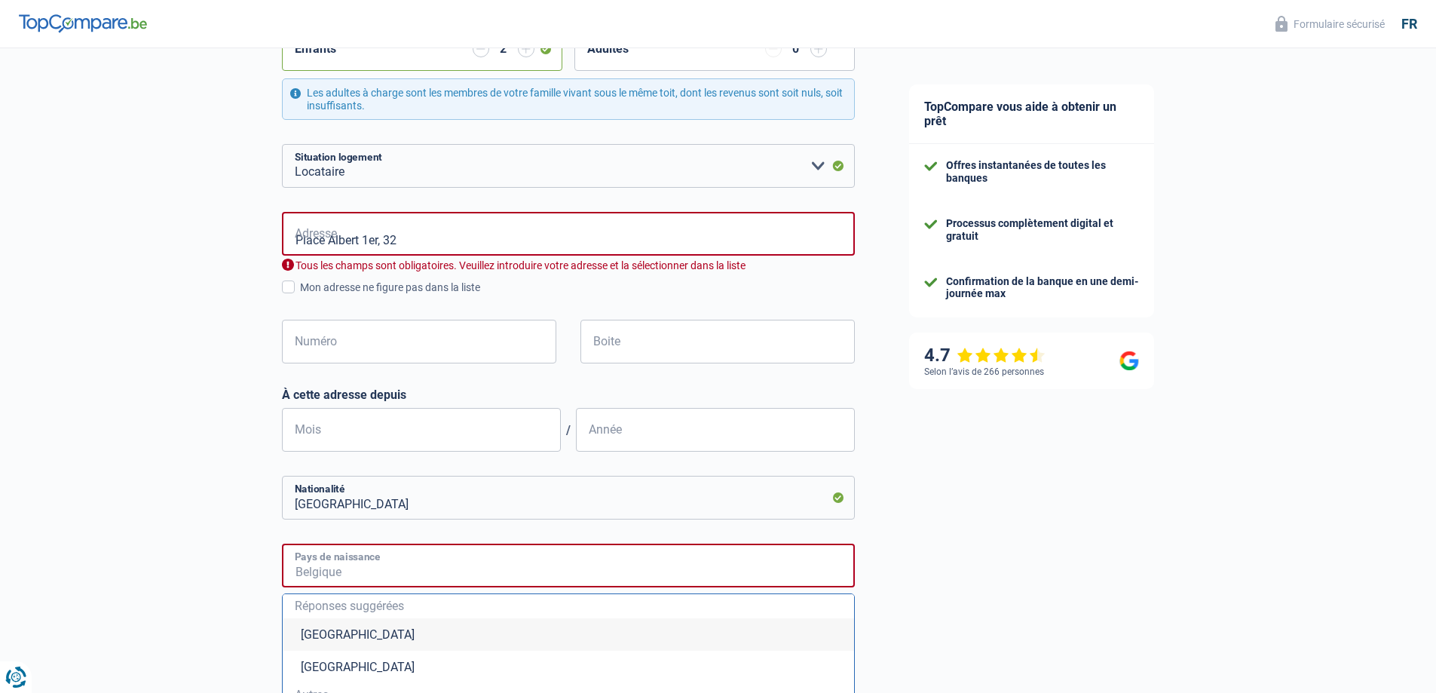
type input "[GEOGRAPHIC_DATA]"
click at [155, 365] on div "Chance de réussite de votre simulation est de 60% 1 2 3 4 5 Rajoutez +20% en co…" at bounding box center [441, 322] width 882 height 1464
click at [412, 237] on input "Place Albert 1er, 32" at bounding box center [568, 234] width 573 height 44
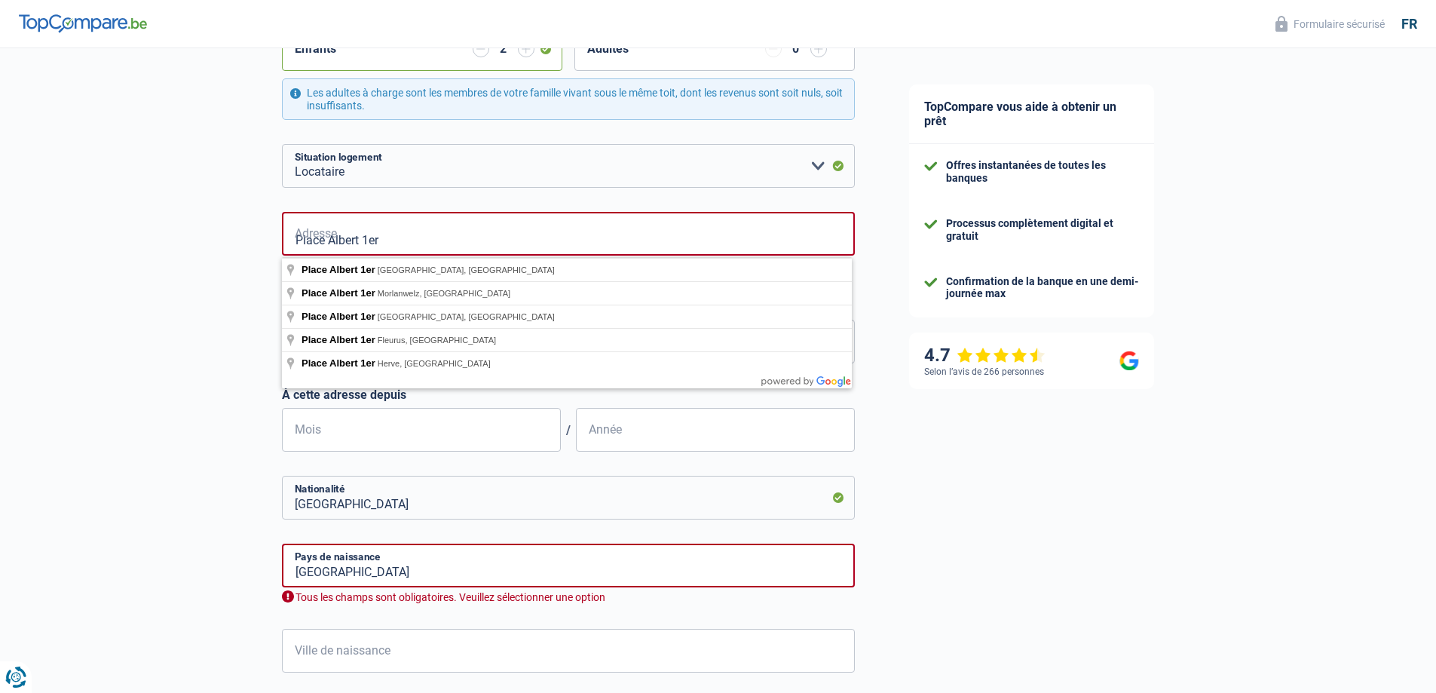
click at [146, 295] on div "Chance de réussite de votre simulation est de 60% 1 2 3 4 5 Rajoutez +20% en co…" at bounding box center [441, 241] width 882 height 1302
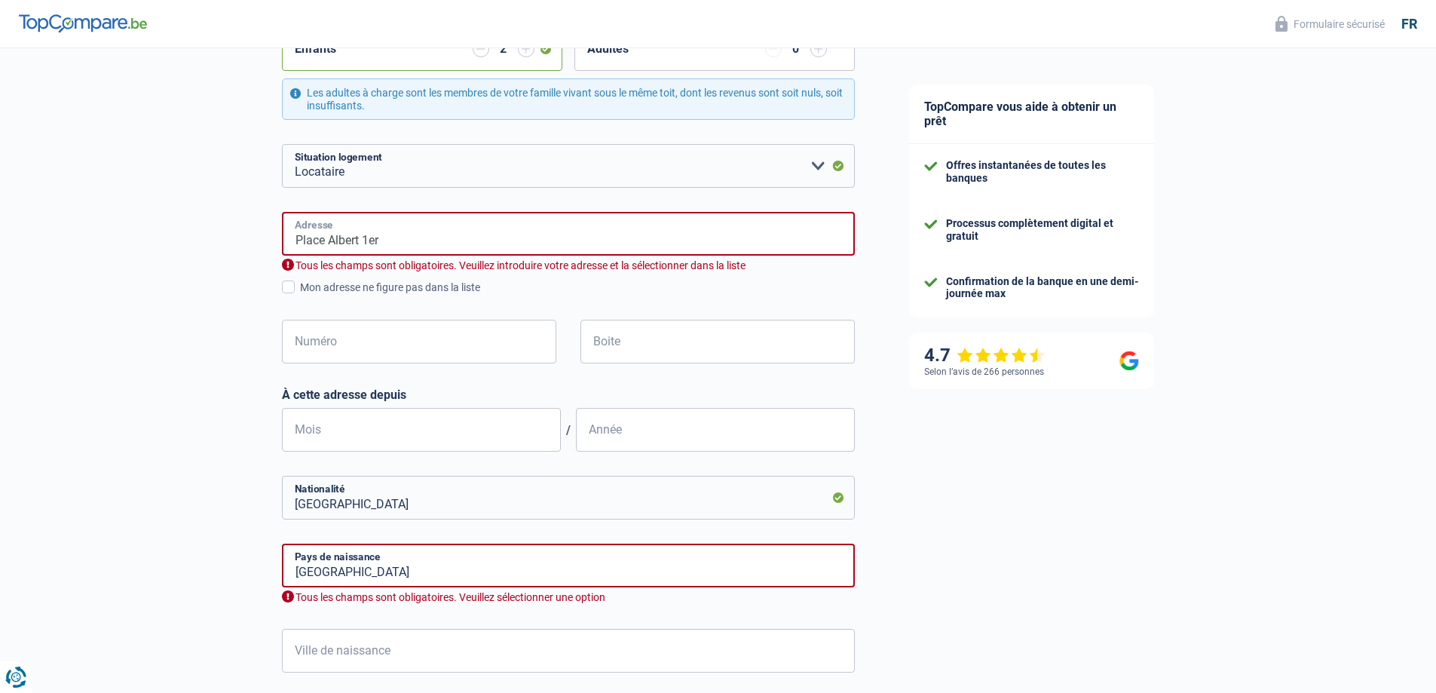
click at [445, 232] on input "Place Albert 1er" at bounding box center [568, 234] width 573 height 44
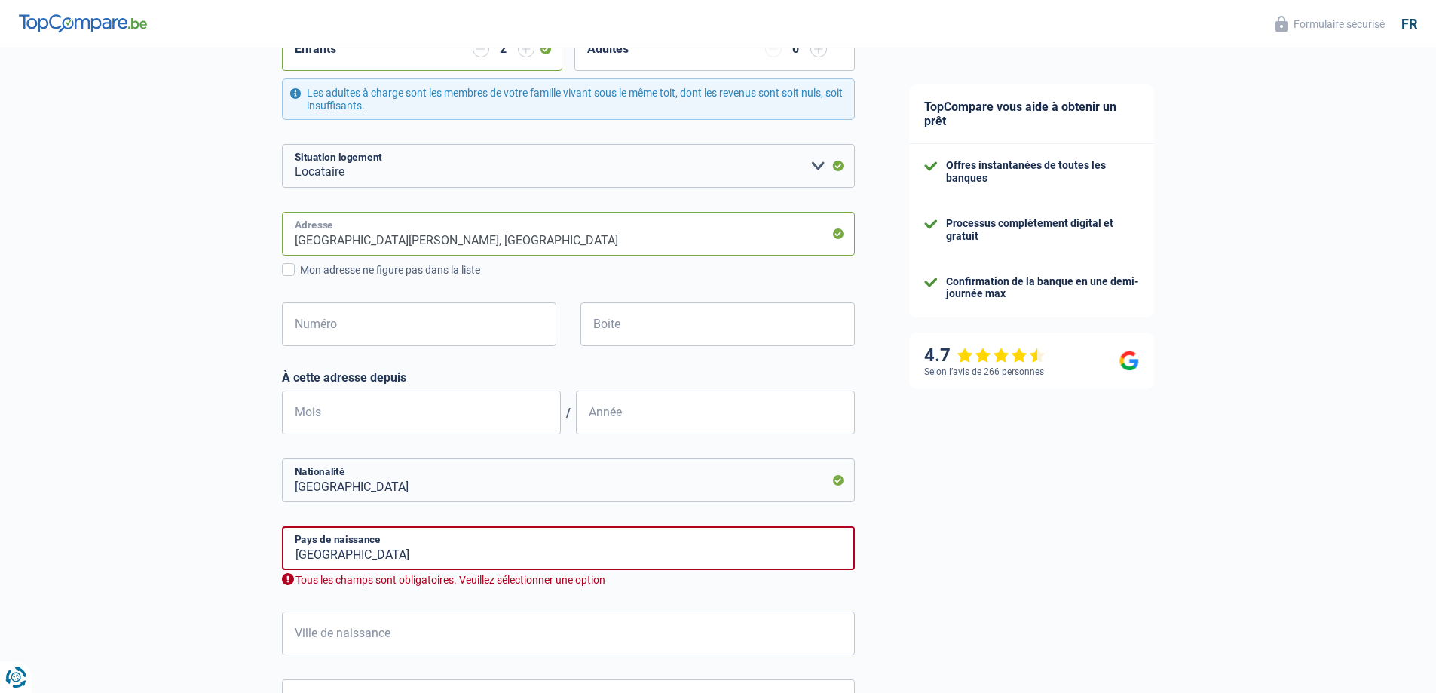
click at [522, 219] on input "[GEOGRAPHIC_DATA][PERSON_NAME], [GEOGRAPHIC_DATA]" at bounding box center [568, 234] width 573 height 44
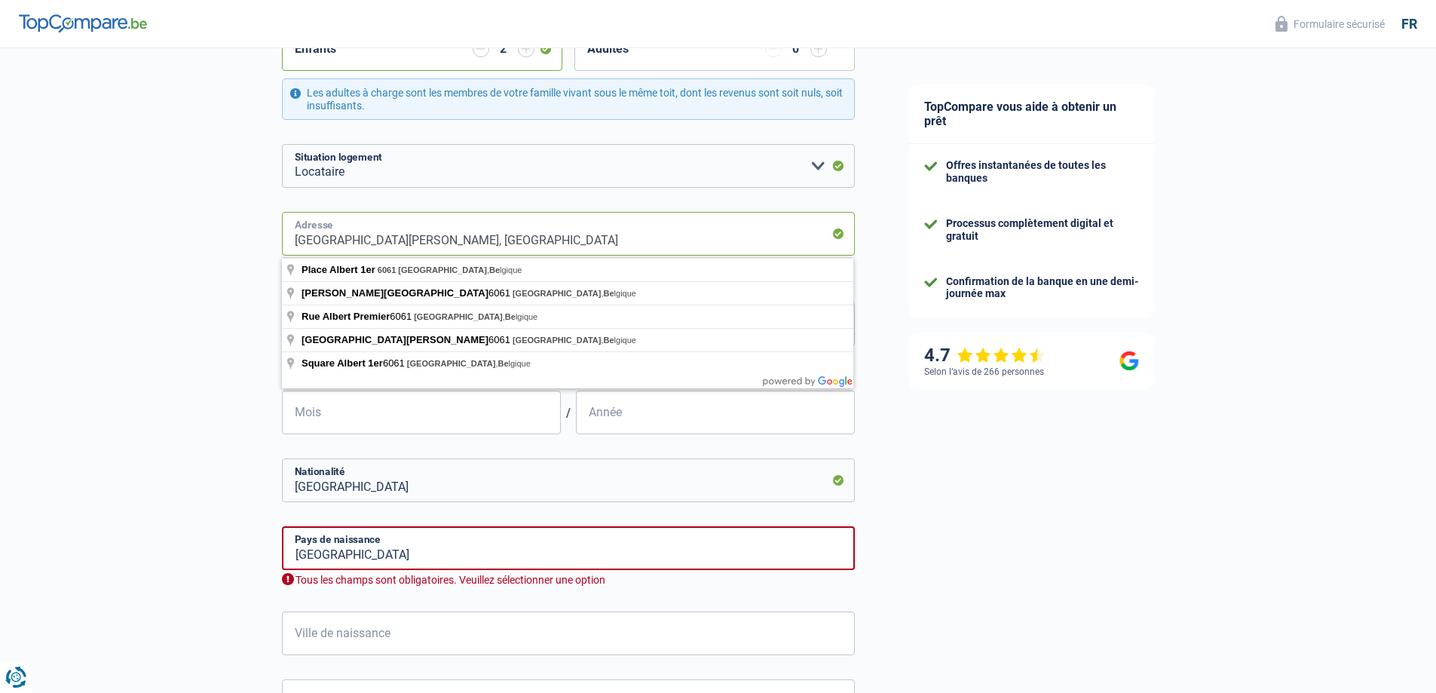
drag, startPoint x: 513, startPoint y: 240, endPoint x: 374, endPoint y: 247, distance: 138.9
click at [374, 247] on input "[GEOGRAPHIC_DATA][PERSON_NAME], [GEOGRAPHIC_DATA]" at bounding box center [568, 234] width 573 height 44
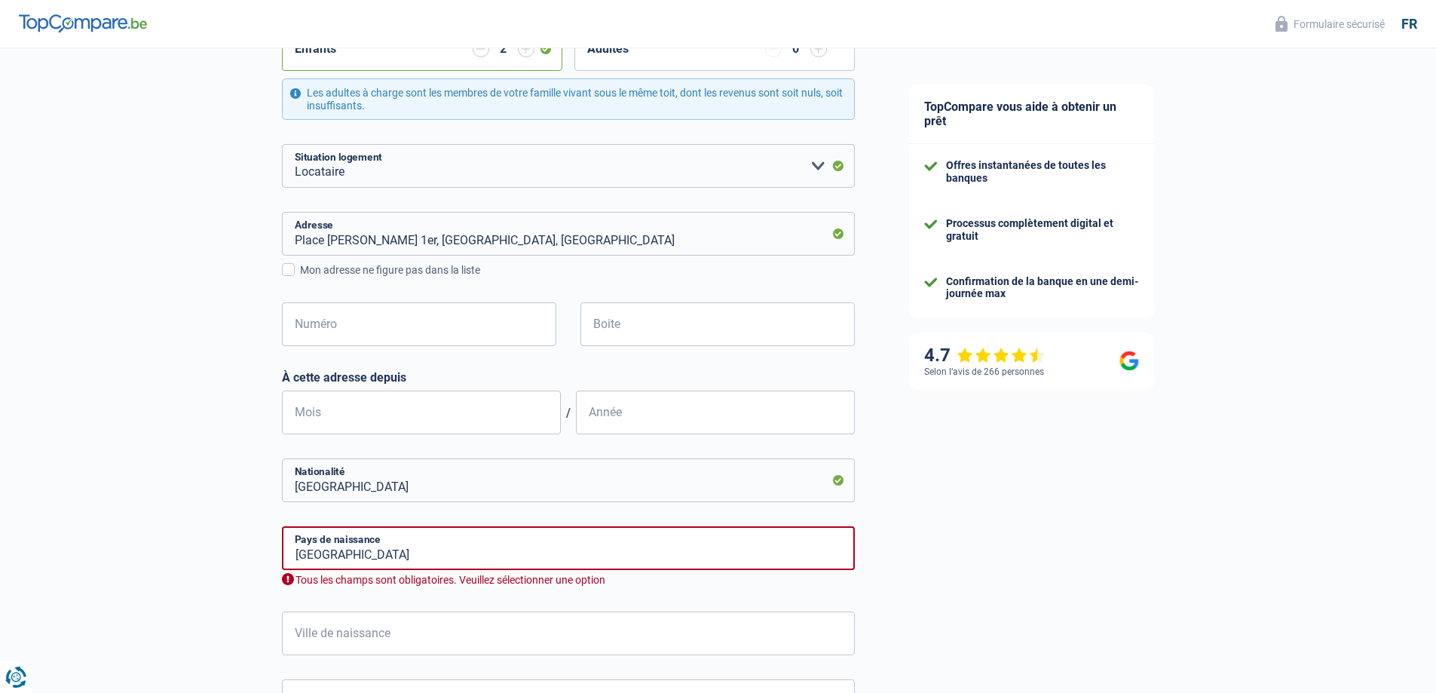
type input "Place [PERSON_NAME], [STREET_ADDRESS]"
click at [347, 331] on input "Numéro" at bounding box center [419, 324] width 274 height 44
type input "32"
click at [113, 356] on div "Chance de réussite de votre simulation est de 60% 1 2 3 4 5 Rajoutez +20% en co…" at bounding box center [441, 232] width 882 height 1284
click at [371, 416] on input "Mois" at bounding box center [421, 412] width 279 height 44
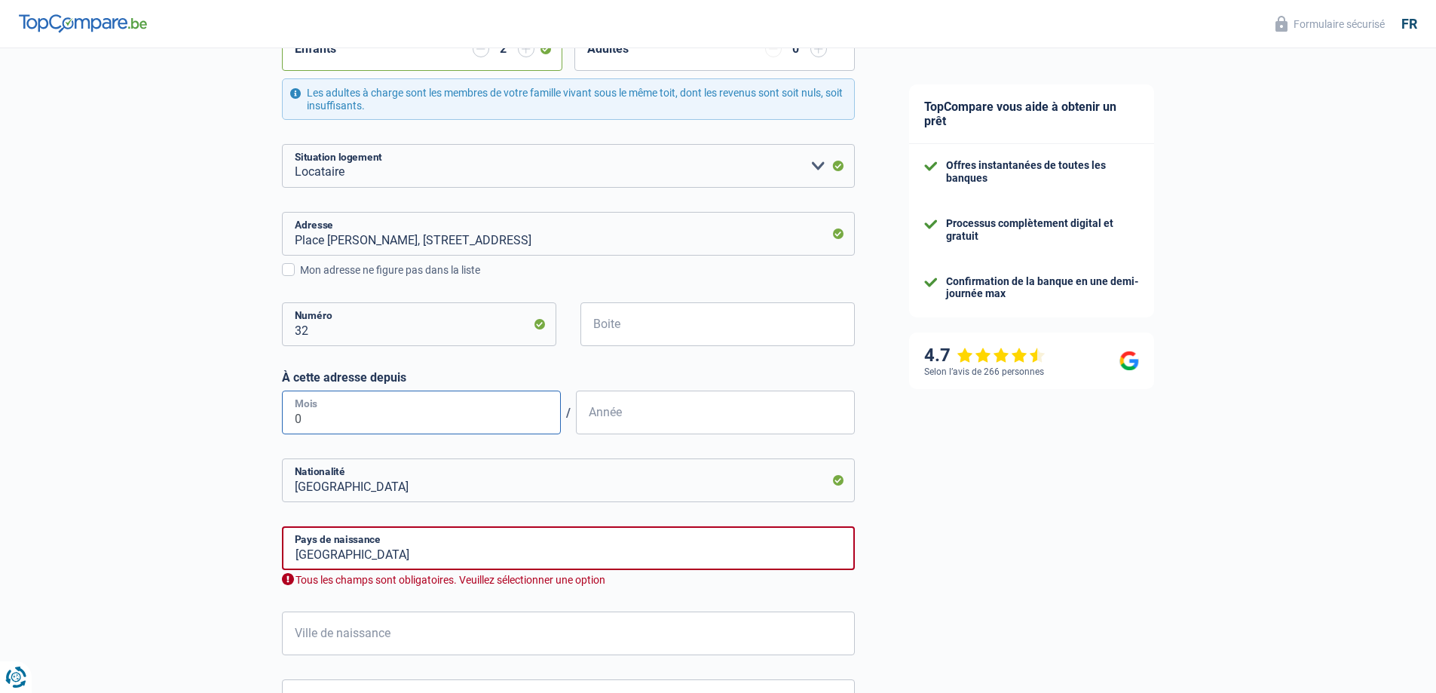
type input "05"
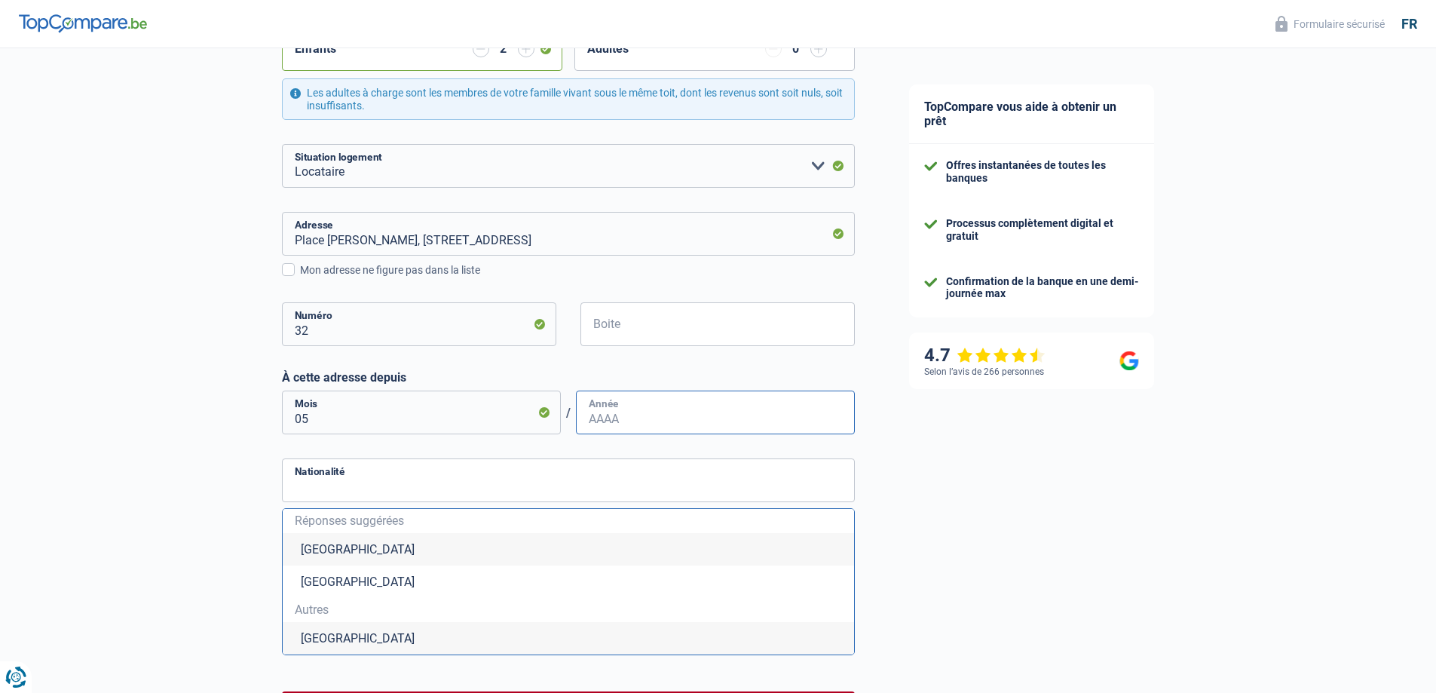
click at [671, 422] on input "Année" at bounding box center [715, 412] width 279 height 44
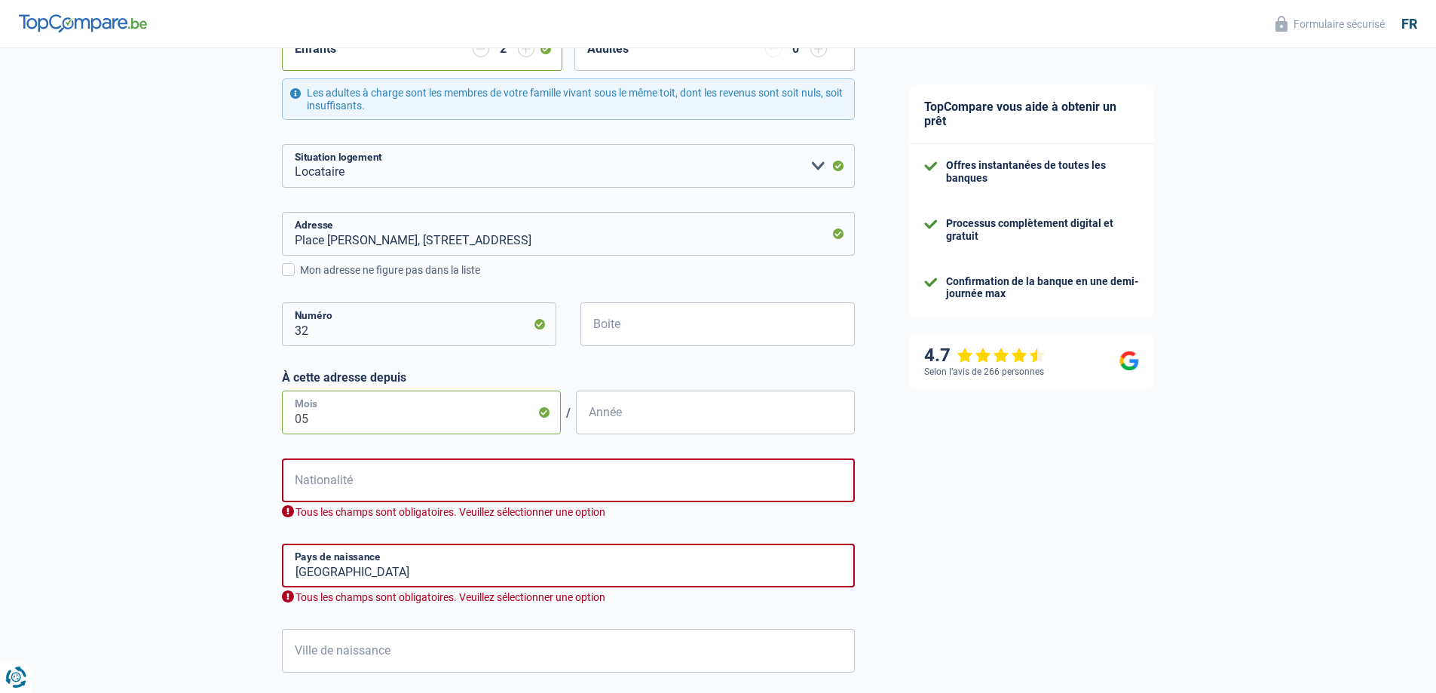
click at [412, 413] on input "05" at bounding box center [421, 412] width 279 height 44
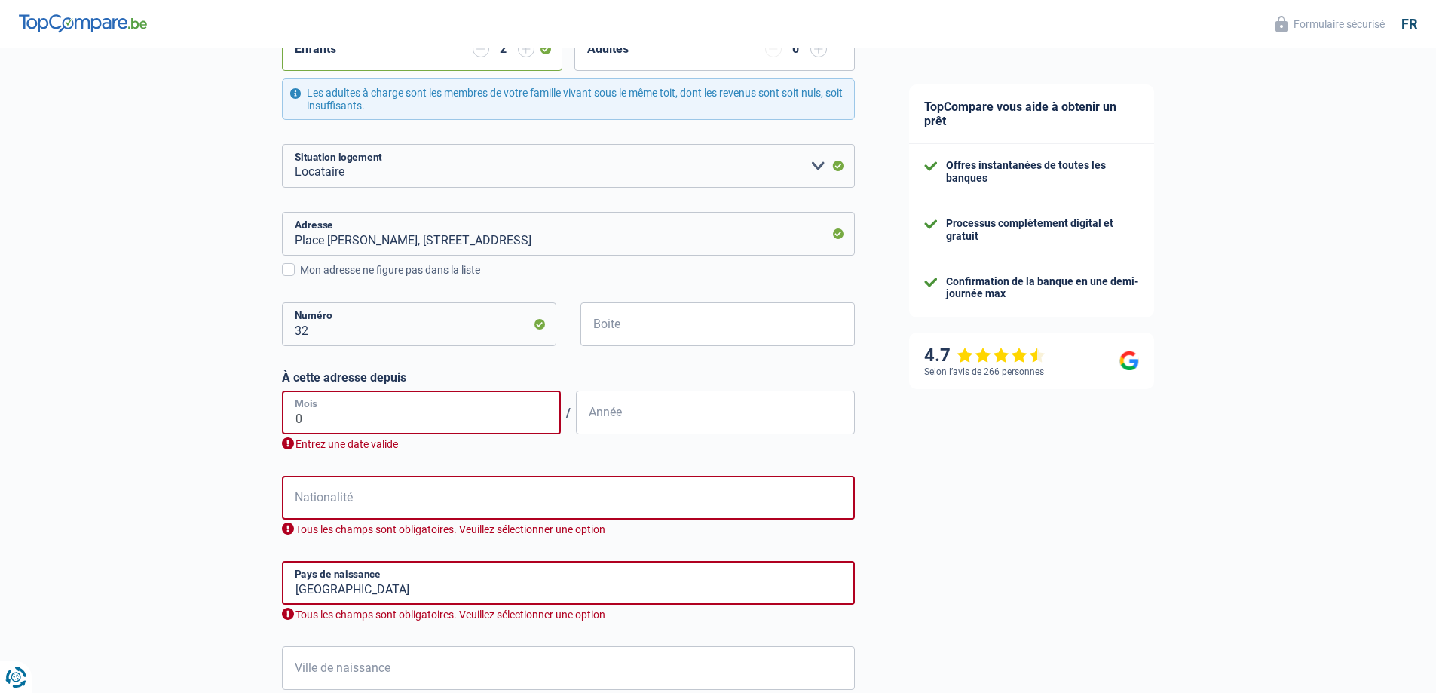
type input "04"
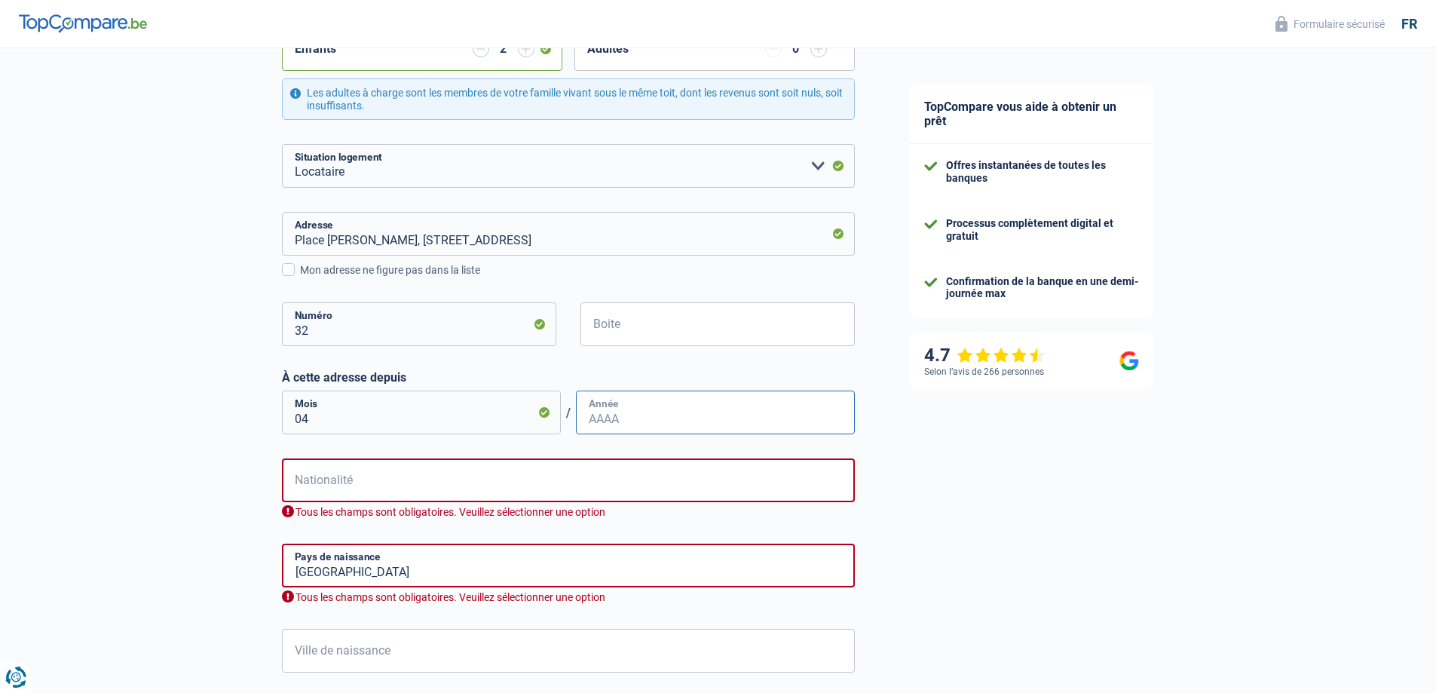
click at [641, 432] on input "Année" at bounding box center [715, 412] width 279 height 44
click at [642, 419] on input "Année" at bounding box center [715, 412] width 279 height 44
click at [456, 494] on input "Nationalité" at bounding box center [568, 480] width 573 height 44
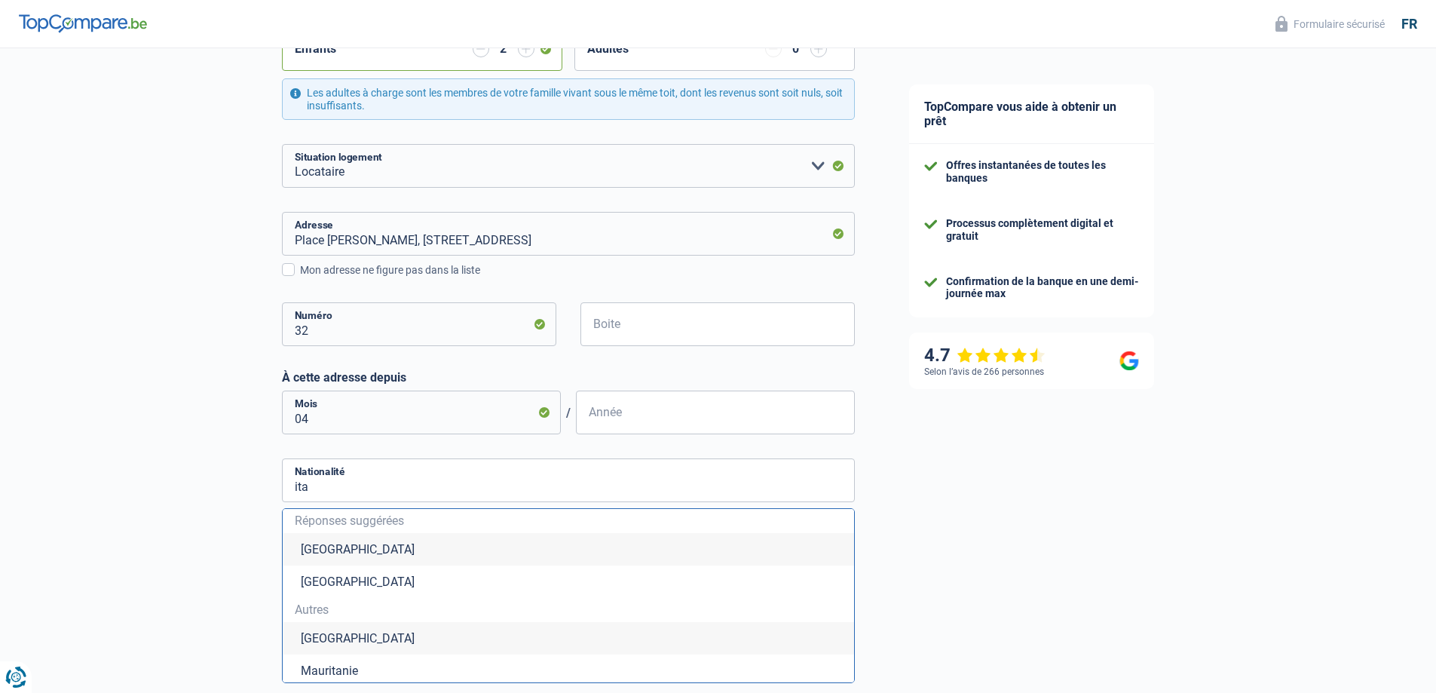
click at [448, 635] on li "[GEOGRAPHIC_DATA]" at bounding box center [568, 638] width 571 height 32
type input "[GEOGRAPHIC_DATA]"
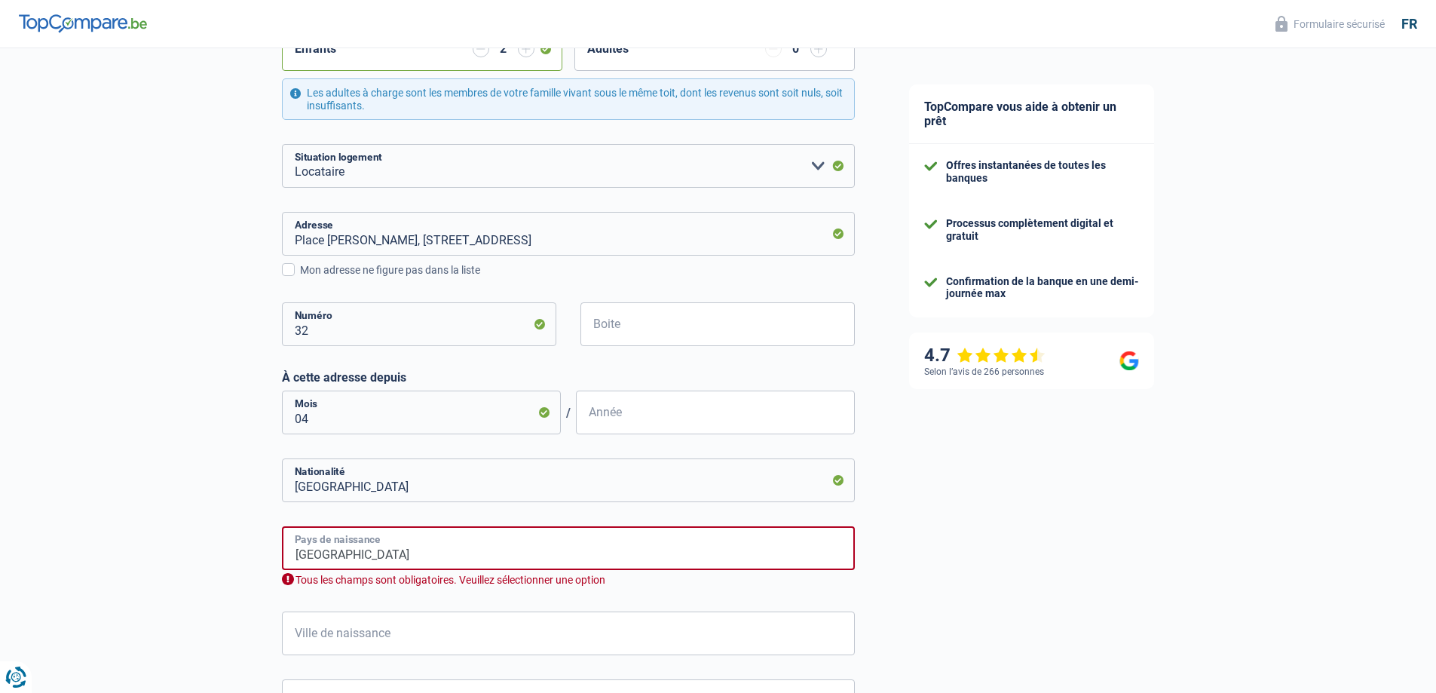
click at [567, 541] on input "[GEOGRAPHIC_DATA]" at bounding box center [568, 548] width 573 height 44
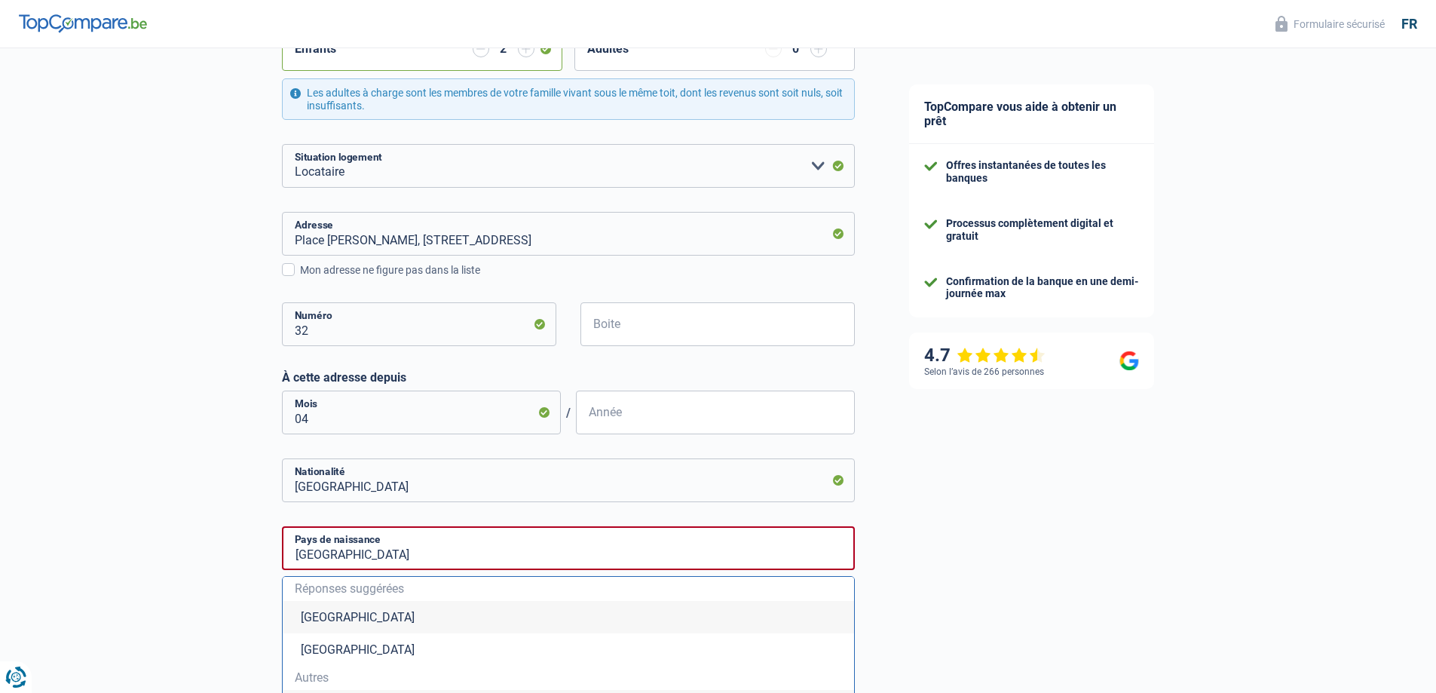
click at [923, 554] on div "TopCompare vous aide à obtenir un prêt Offres instantanées de toutes les banque…" at bounding box center [1159, 363] width 555 height 1535
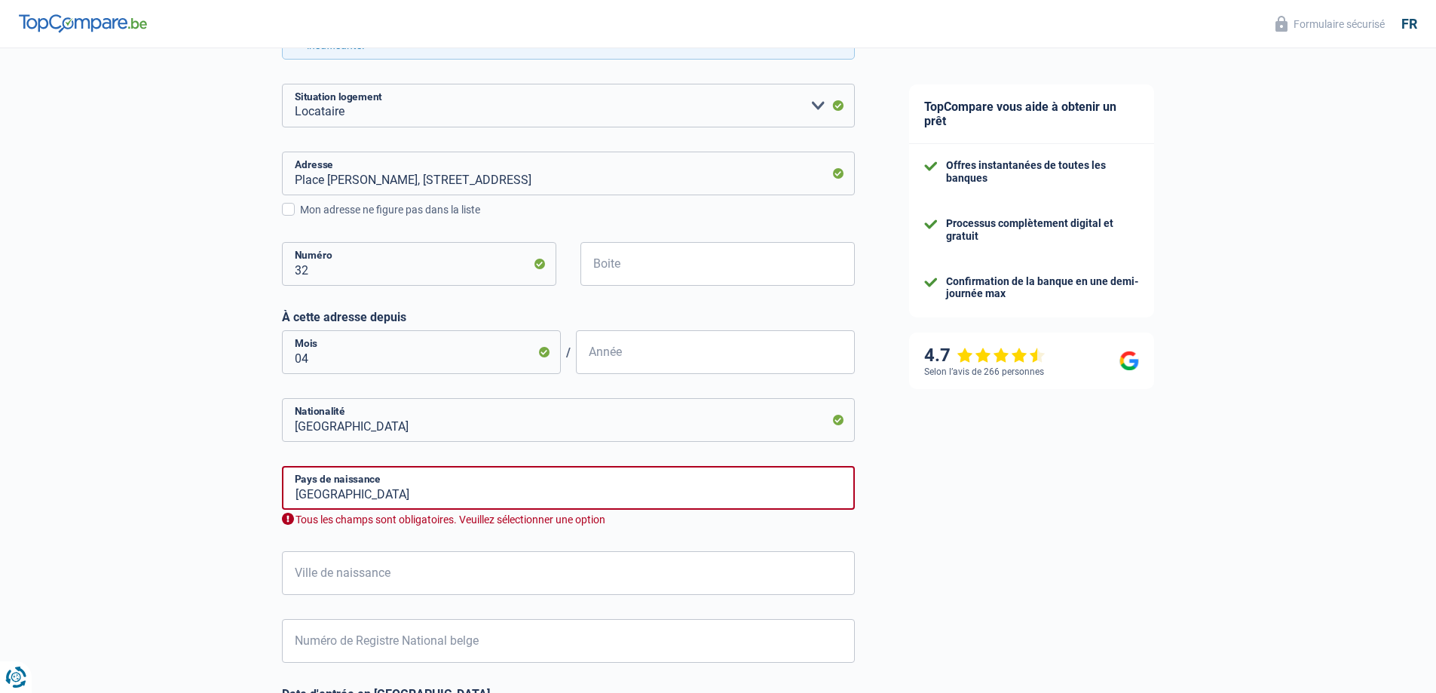
scroll to position [603, 0]
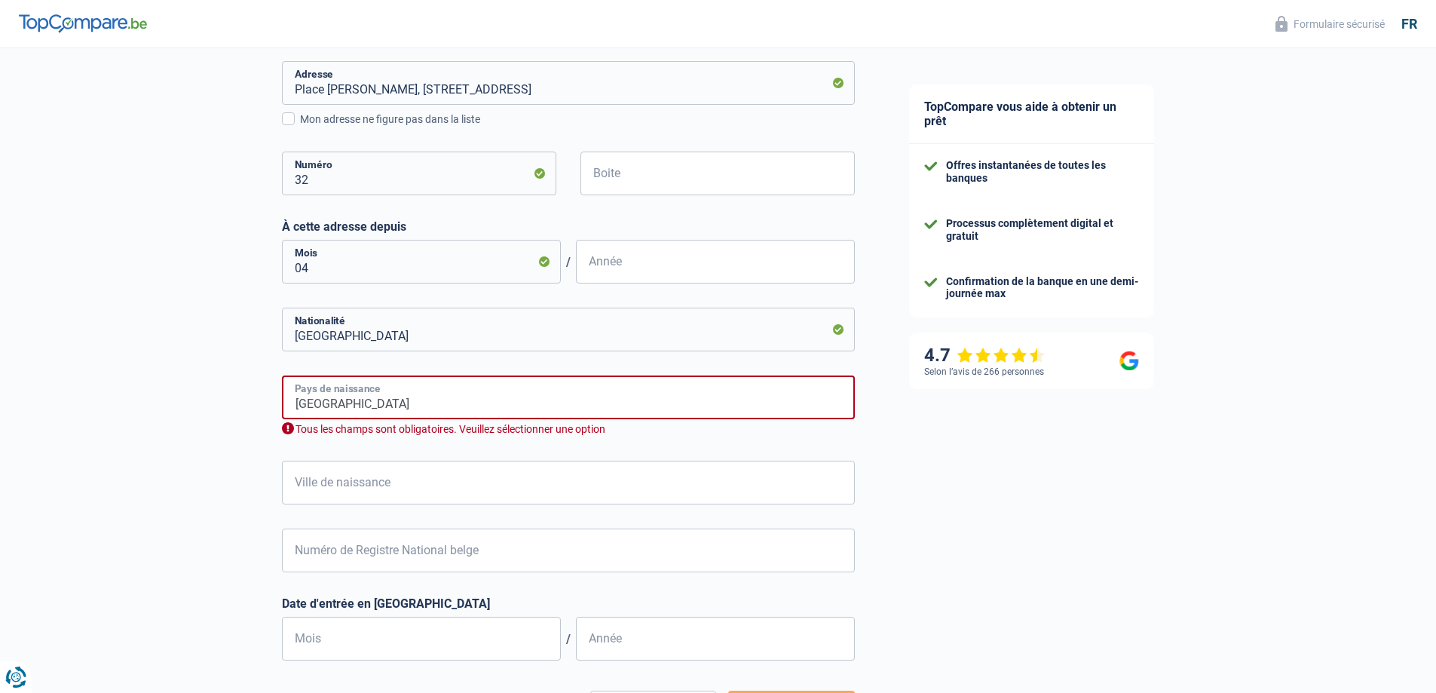
drag, startPoint x: 377, startPoint y: 409, endPoint x: 129, endPoint y: 378, distance: 249.9
click at [128, 377] on div "Chance de réussite de votre simulation est de 60% 1 2 3 4 5 Rajoutez +20% en co…" at bounding box center [441, 125] width 882 height 1373
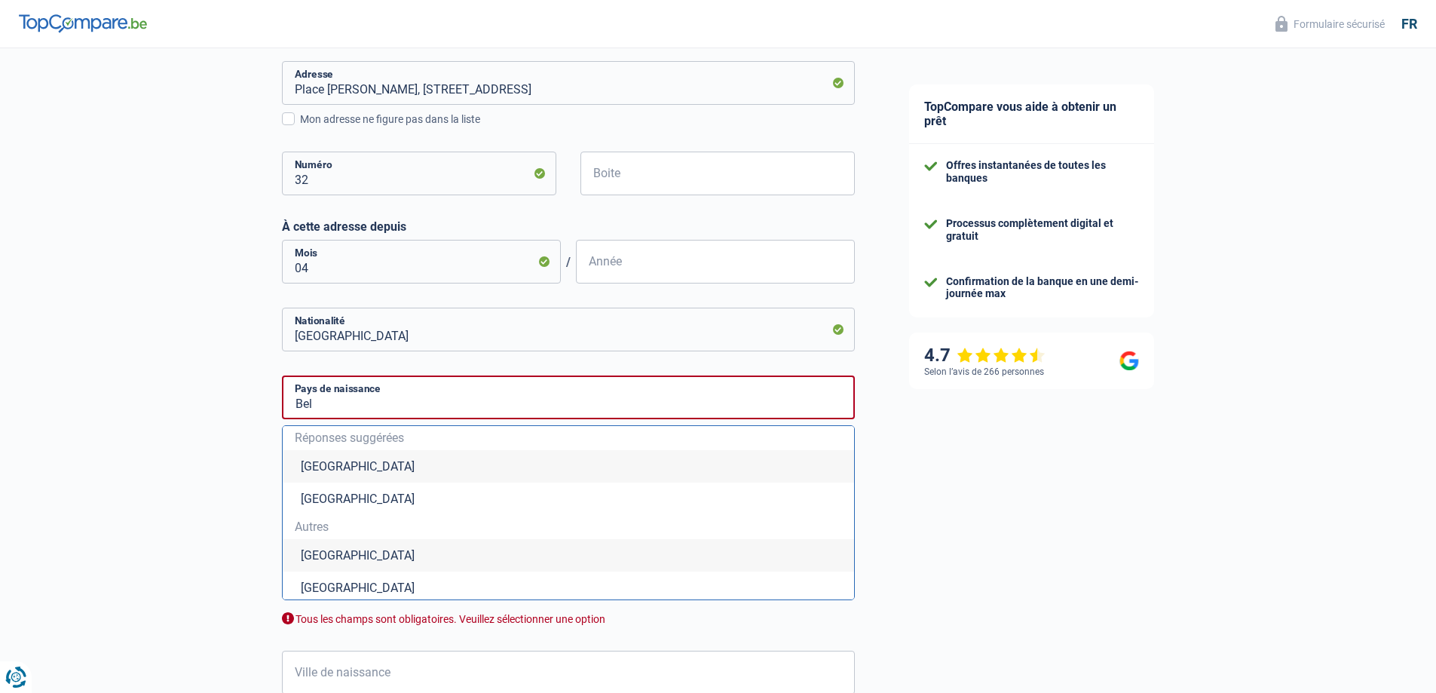
click at [321, 468] on li "[GEOGRAPHIC_DATA]" at bounding box center [568, 466] width 571 height 32
type input "[GEOGRAPHIC_DATA]"
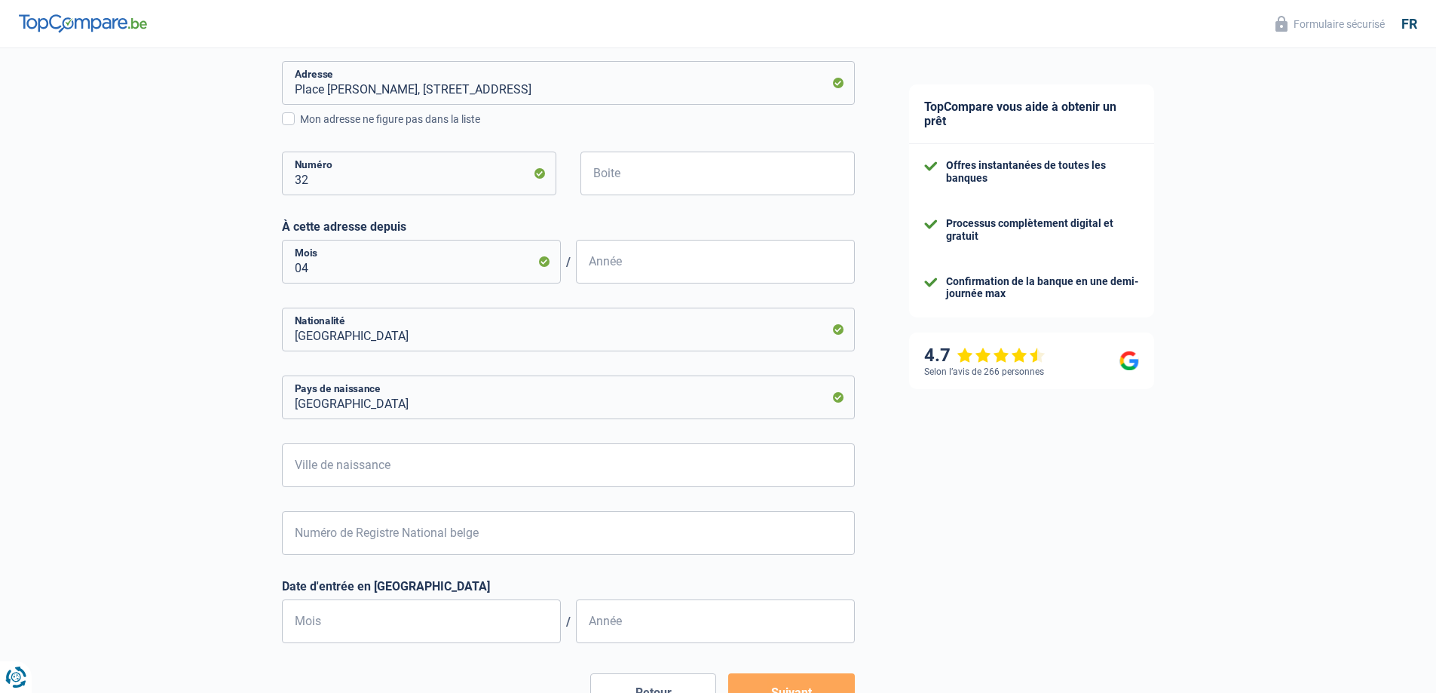
click at [197, 448] on div "Chance de réussite de votre simulation est de 60% 1 2 3 4 5 Rajoutez +20% en co…" at bounding box center [441, 116] width 882 height 1355
click at [677, 271] on input "Année" at bounding box center [715, 262] width 279 height 44
click at [678, 269] on input "Année" at bounding box center [715, 262] width 279 height 44
click at [401, 453] on input "Ville de naissance" at bounding box center [568, 465] width 573 height 44
type input "[GEOGRAPHIC_DATA]"
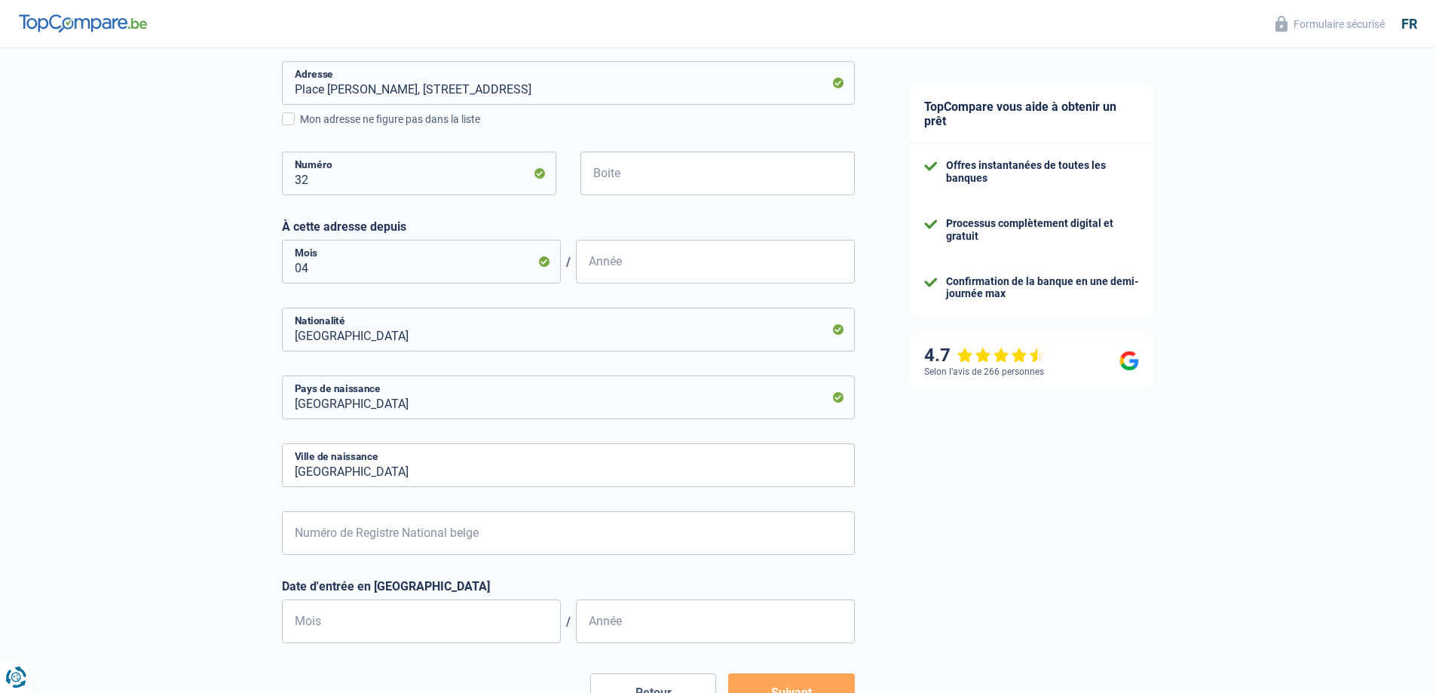
click at [187, 461] on div "Chance de réussite de votre simulation est de 60% 1 2 3 4 5 Rajoutez +20% en co…" at bounding box center [441, 116] width 882 height 1355
click at [316, 526] on input "Numéro de Registre National belge" at bounding box center [568, 533] width 573 height 44
type input "85.09.25-057.7"
type input "9"
type input "1985"
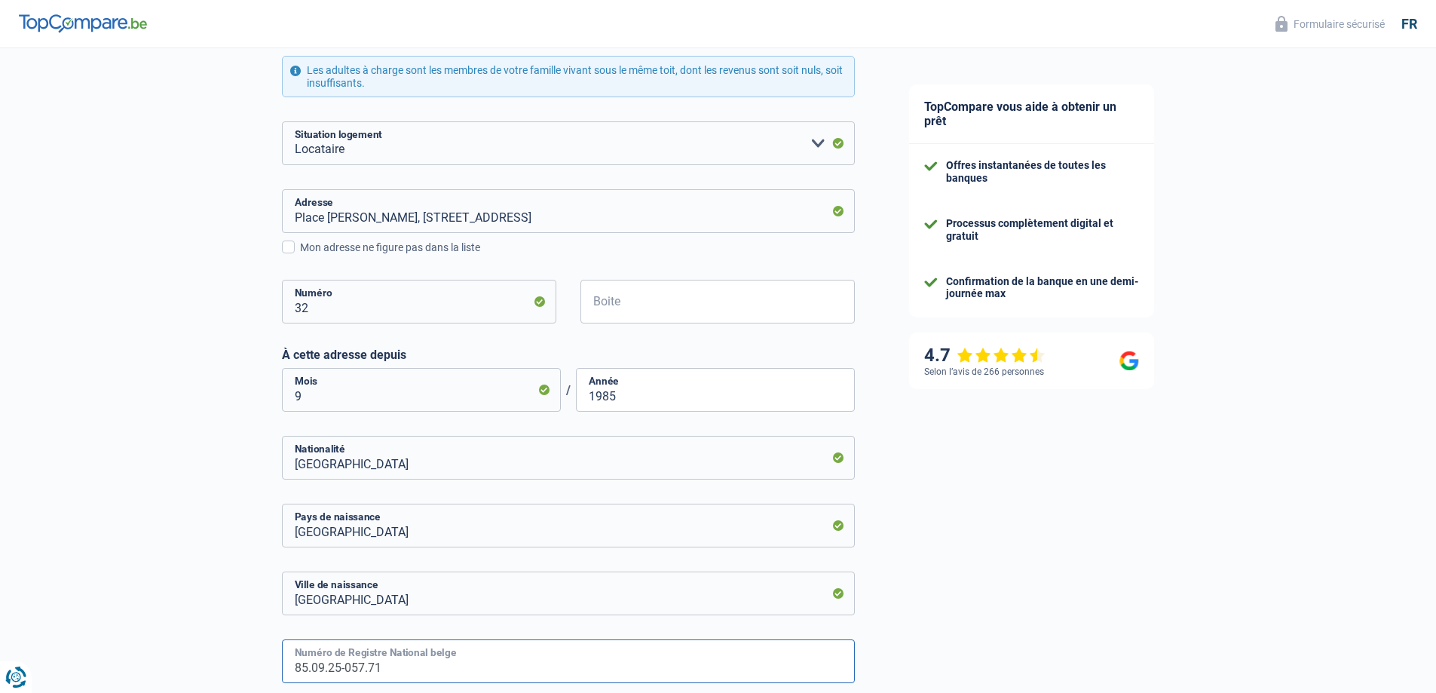
scroll to position [452, 0]
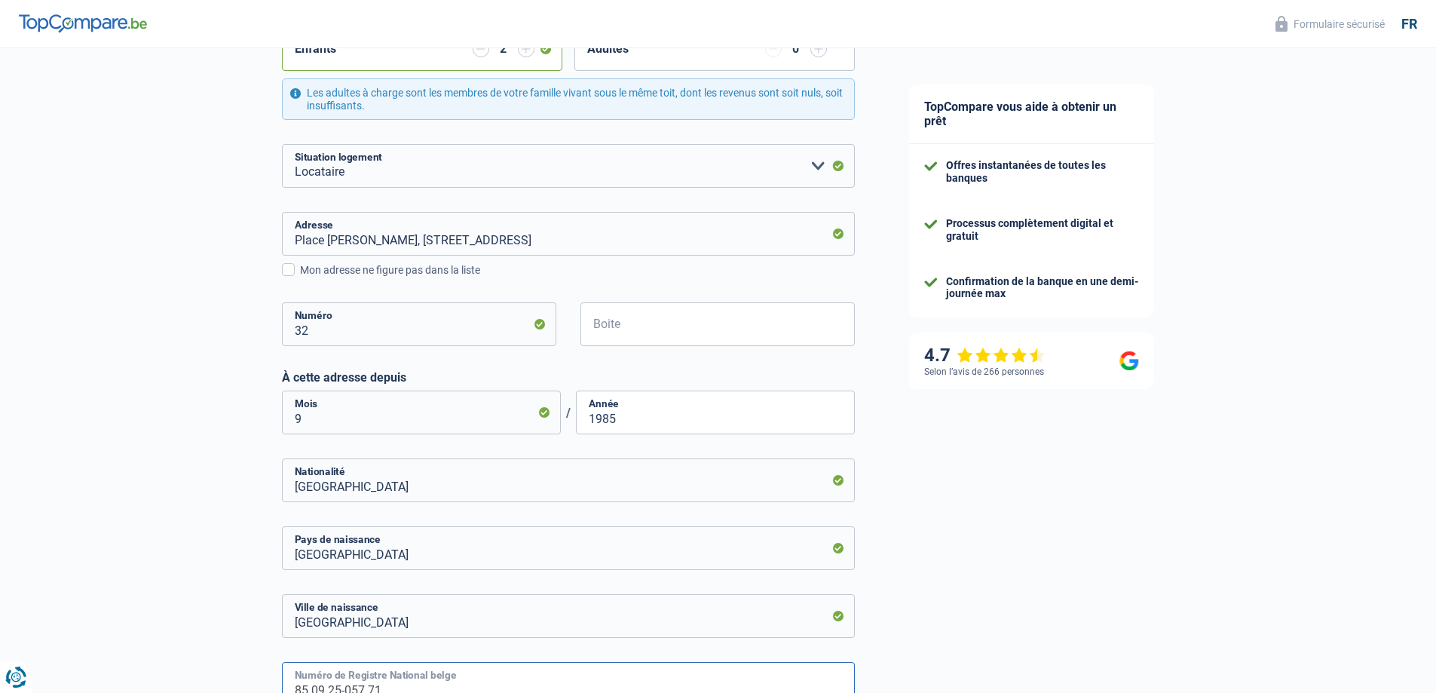
type input "85.09.25-057.71"
drag, startPoint x: 622, startPoint y: 437, endPoint x: 549, endPoint y: 428, distance: 73.7
click at [553, 428] on div "9 Mois / 1985 Année" at bounding box center [568, 412] width 573 height 44
drag, startPoint x: 291, startPoint y: 416, endPoint x: 115, endPoint y: 420, distance: 176.4
click at [122, 416] on div "Chance de réussite de votre simulation est de 60% 1 2 3 4 5 Rajoutez +20% en co…" at bounding box center [441, 267] width 882 height 1355
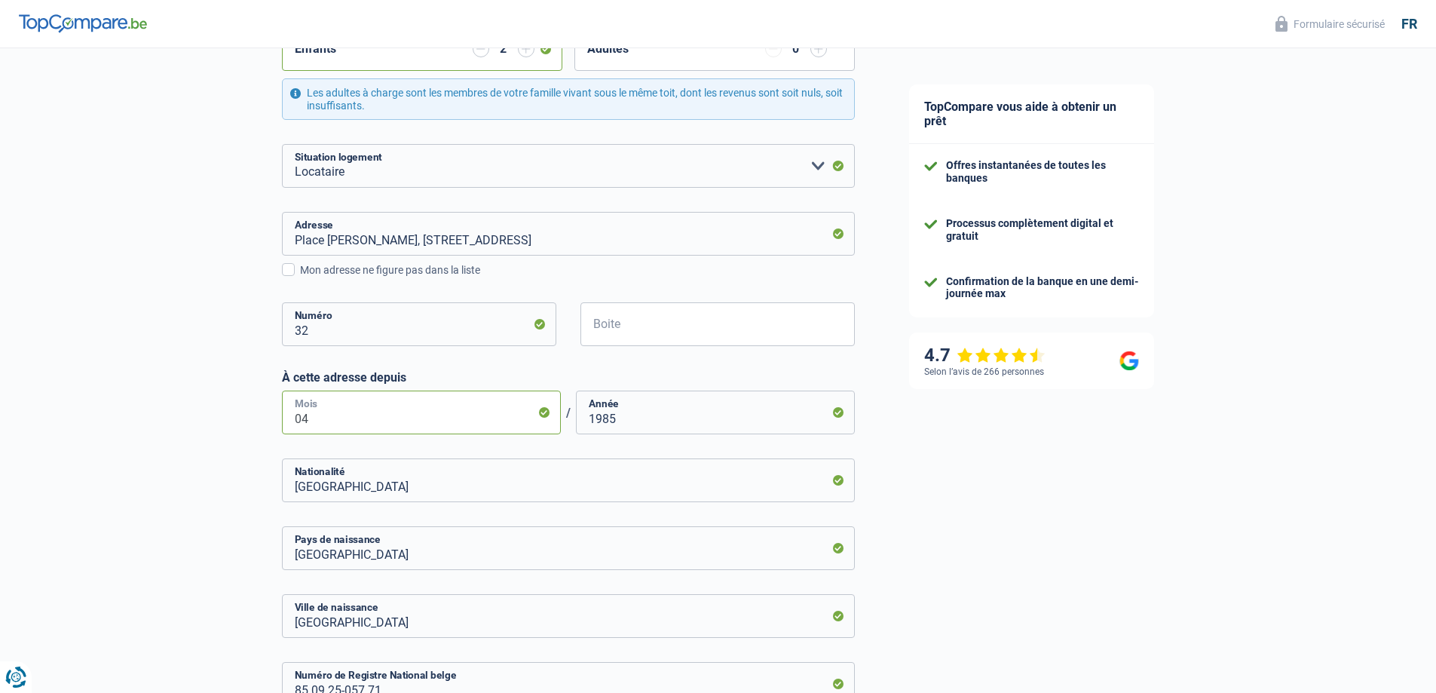
drag, startPoint x: 341, startPoint y: 421, endPoint x: 131, endPoint y: 422, distance: 209.6
click at [130, 422] on div "Chance de réussite de votre simulation est de 60% 1 2 3 4 5 Rajoutez +20% en co…" at bounding box center [441, 267] width 882 height 1355
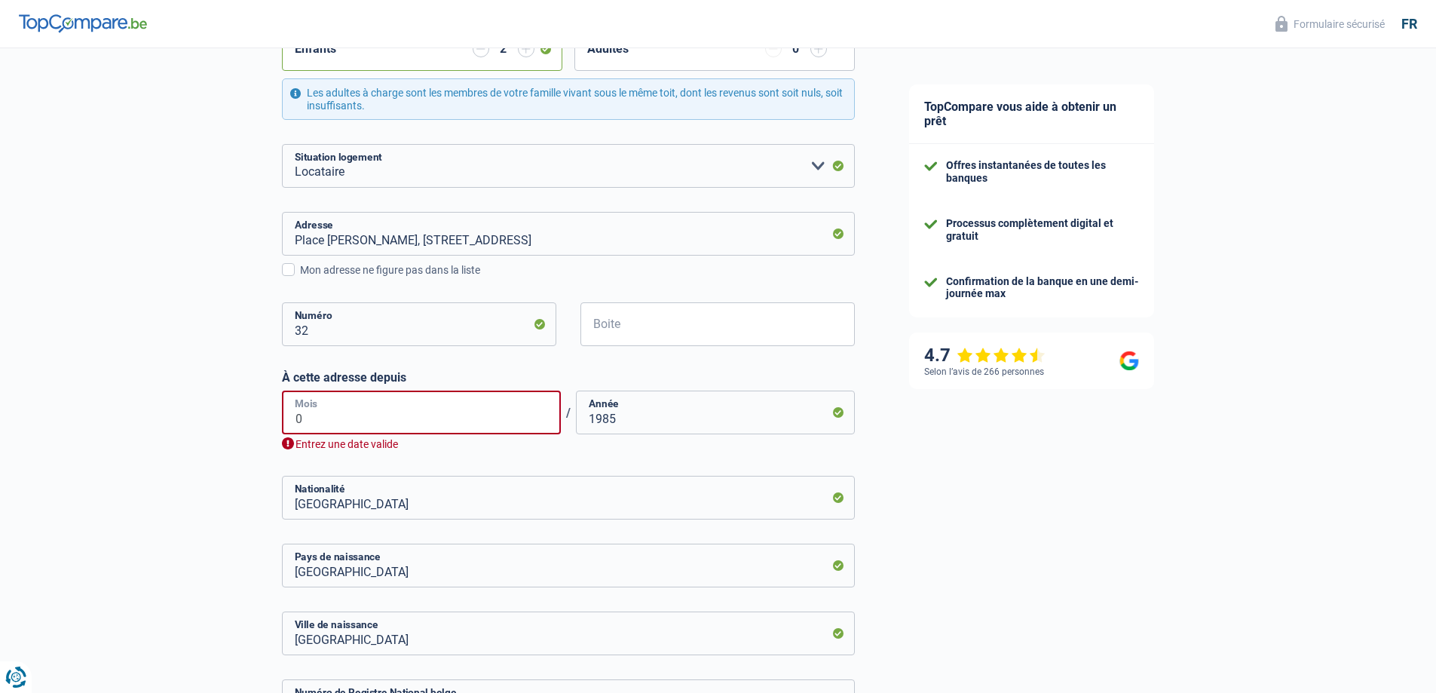
type input "03"
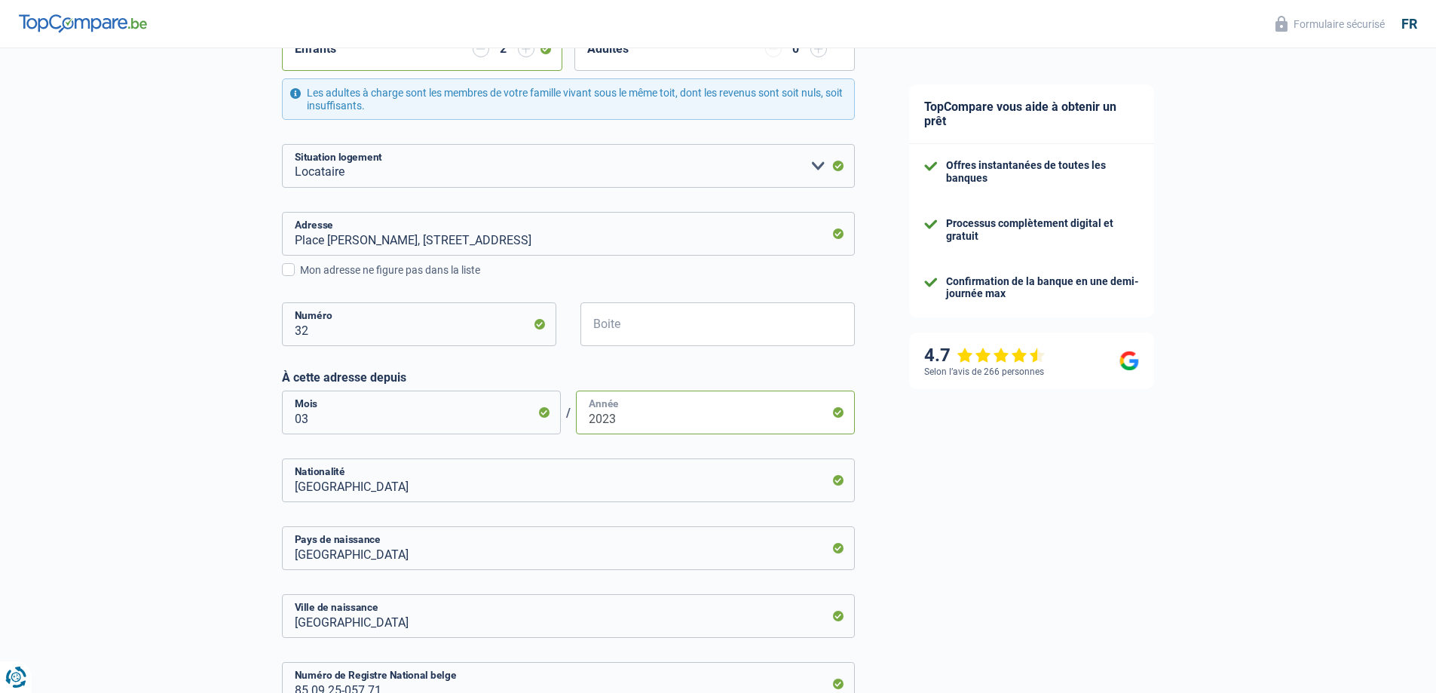
type input "2023"
click at [99, 473] on div "Chance de réussite de votre simulation est de 60% 1 2 3 4 5 Rajoutez +20% en co…" at bounding box center [441, 267] width 882 height 1355
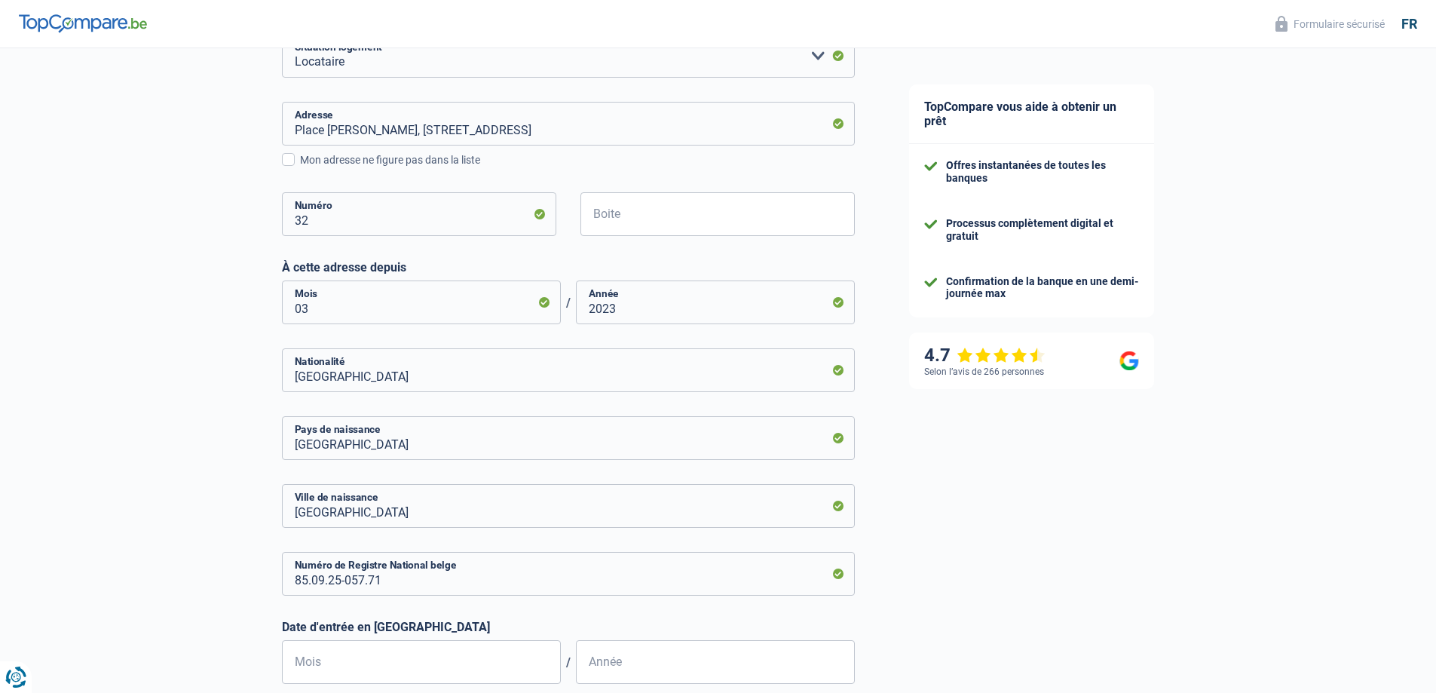
scroll to position [678, 0]
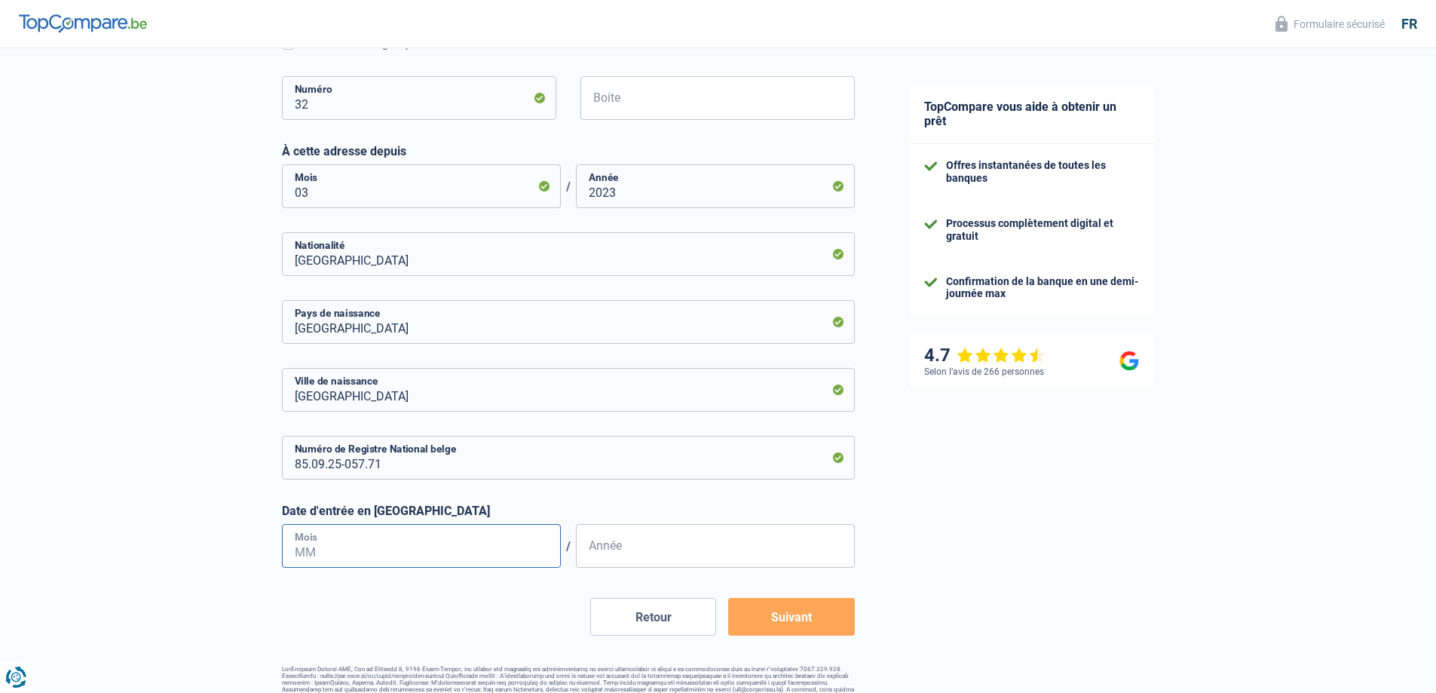
click at [452, 558] on input "Mois" at bounding box center [421, 546] width 279 height 44
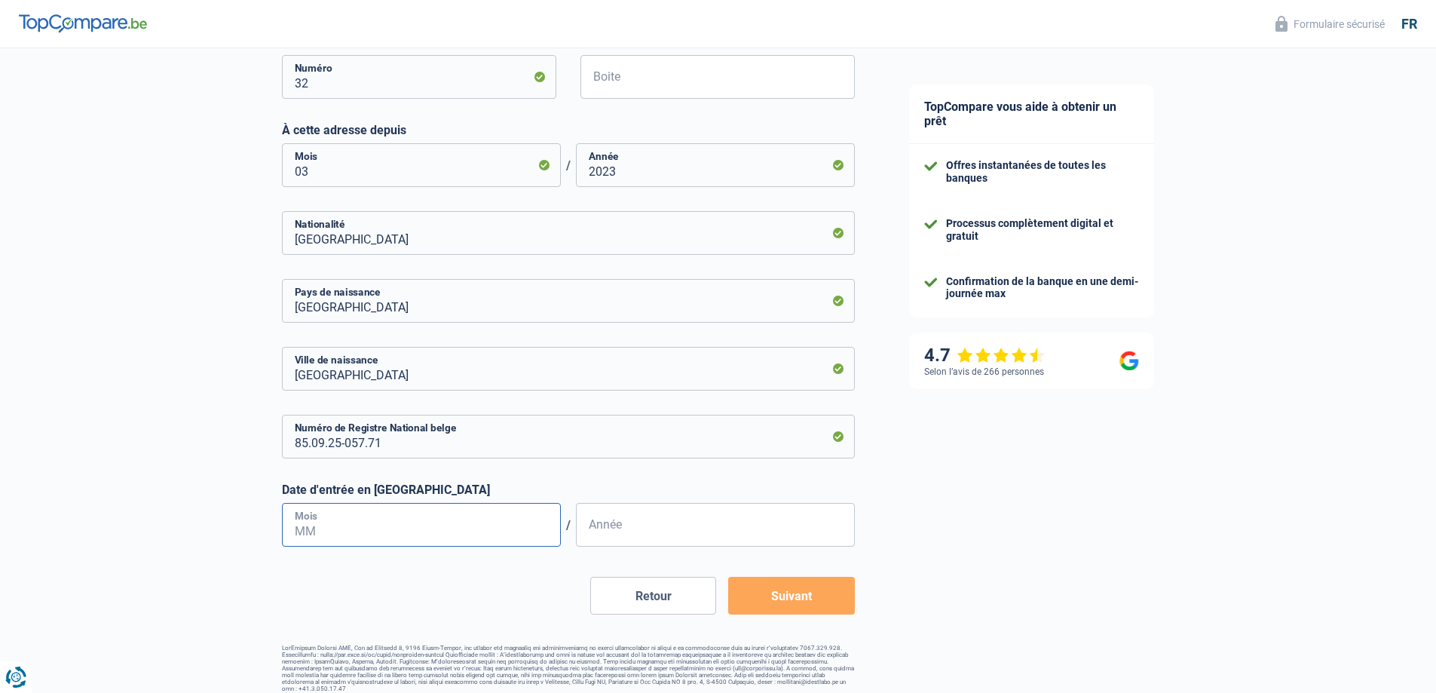
scroll to position [710, 0]
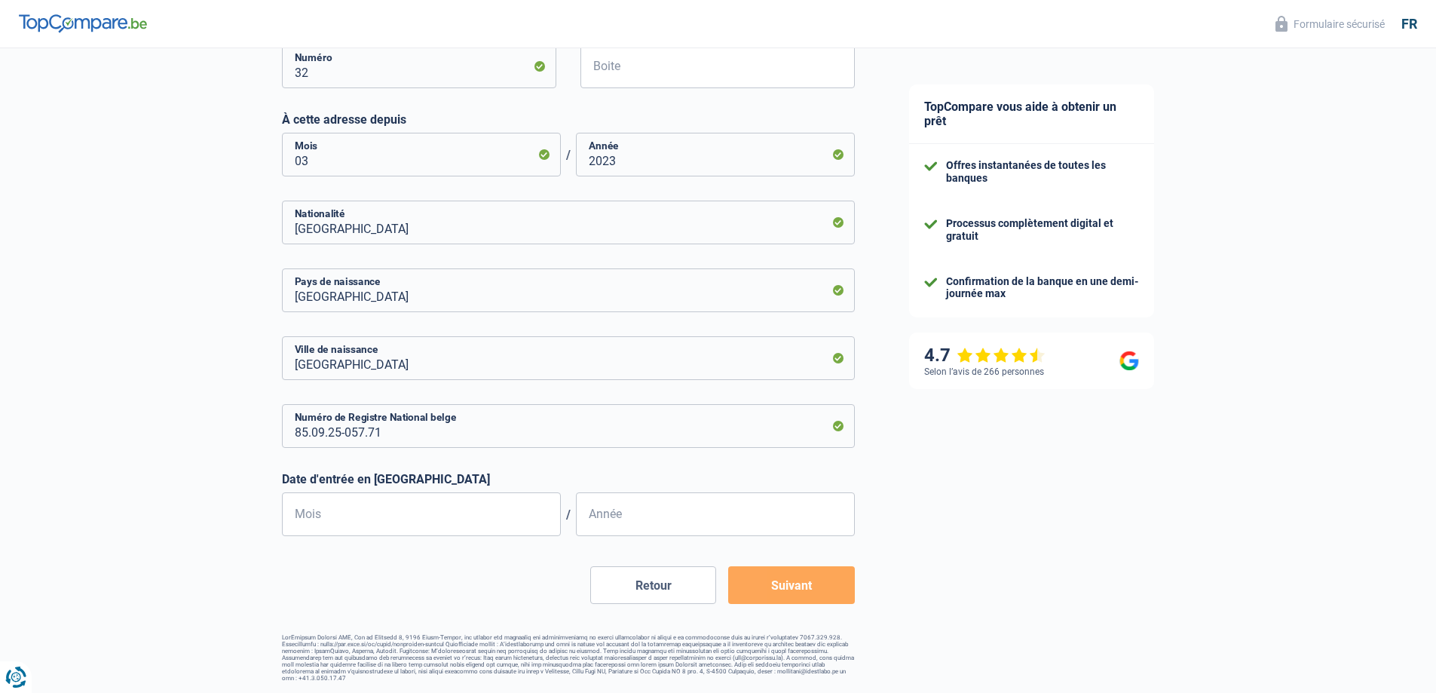
click at [795, 580] on button "Suivant" at bounding box center [791, 585] width 126 height 38
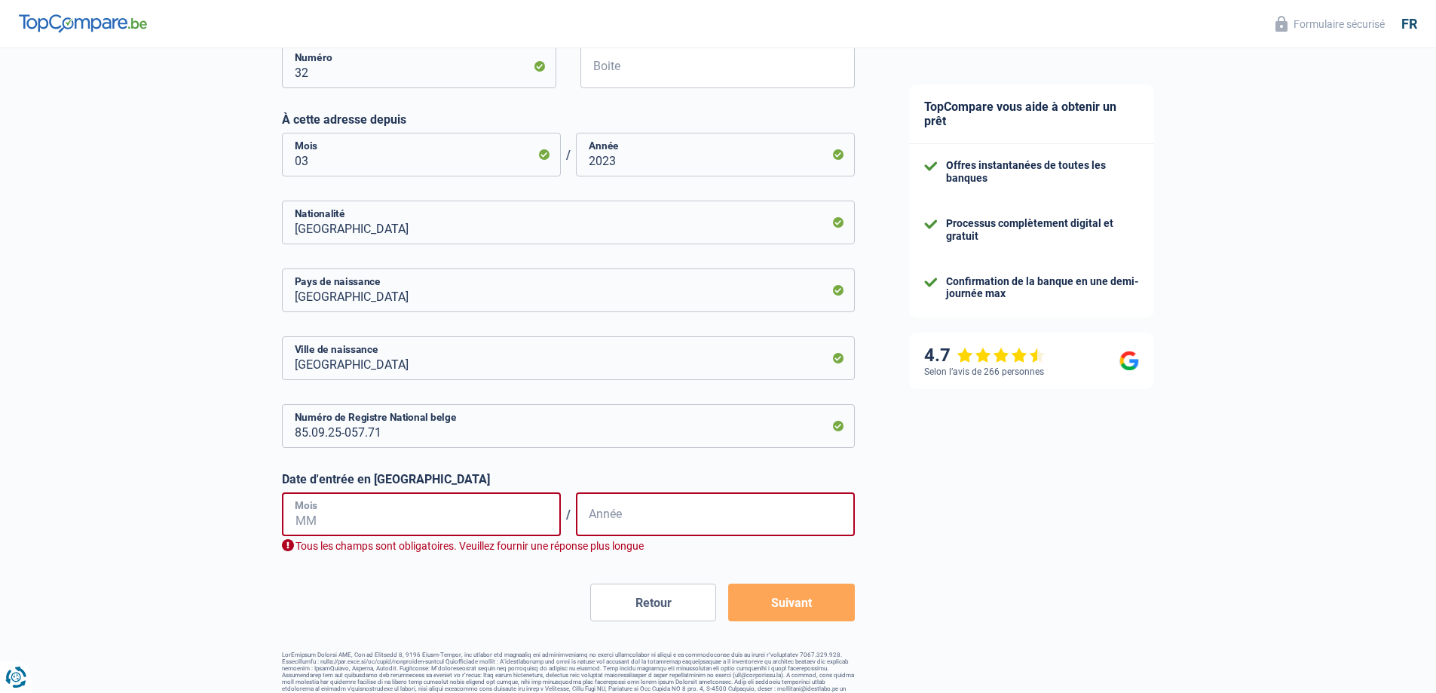
click at [478, 527] on input "Mois" at bounding box center [421, 514] width 279 height 44
type input "09"
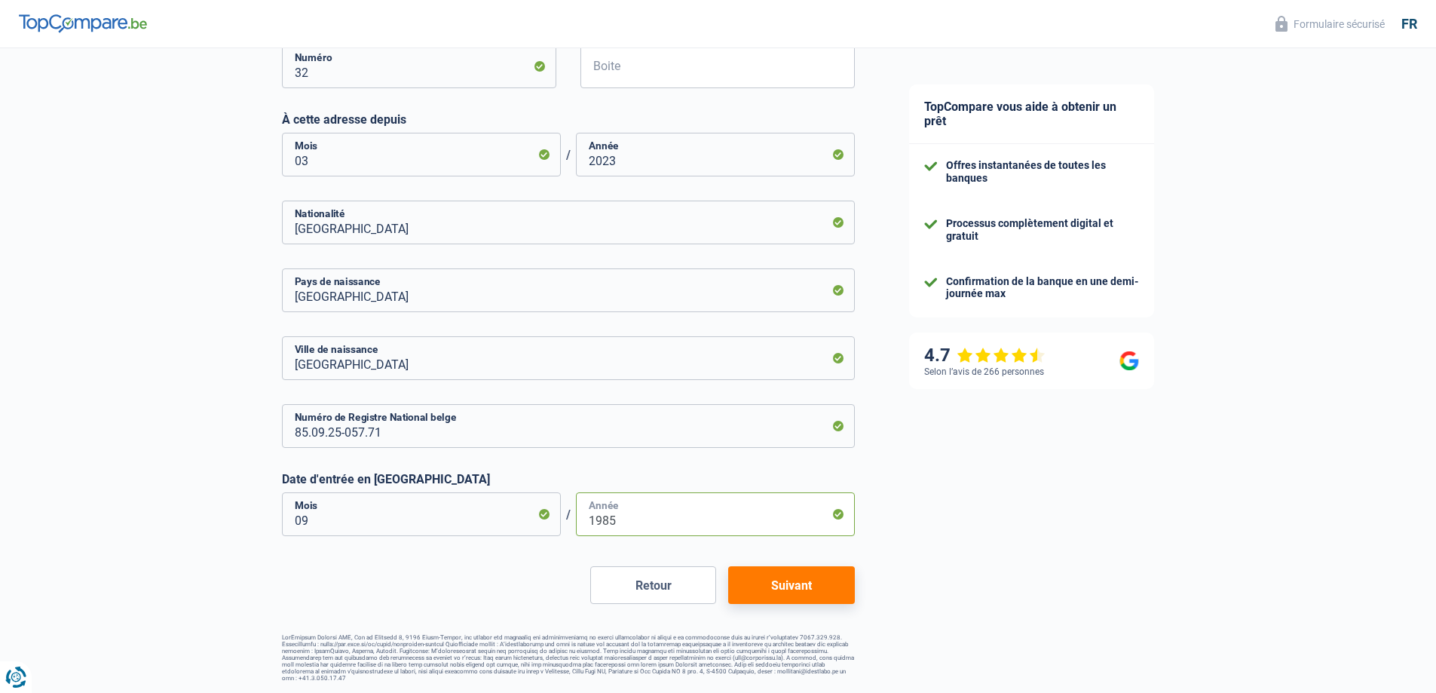
type input "1985"
click at [779, 595] on button "Suivant" at bounding box center [791, 585] width 126 height 38
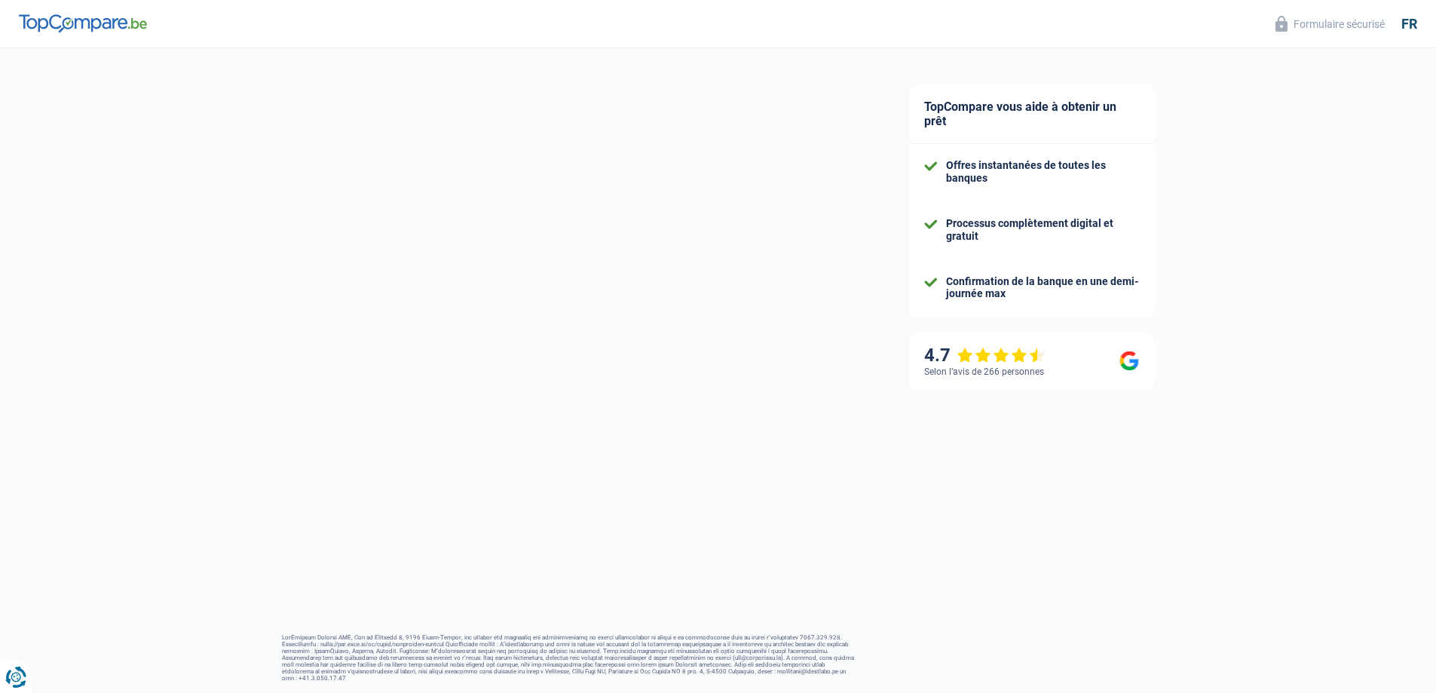
select select "familyAllowances"
select select "netSalary"
select select "mealVouchers"
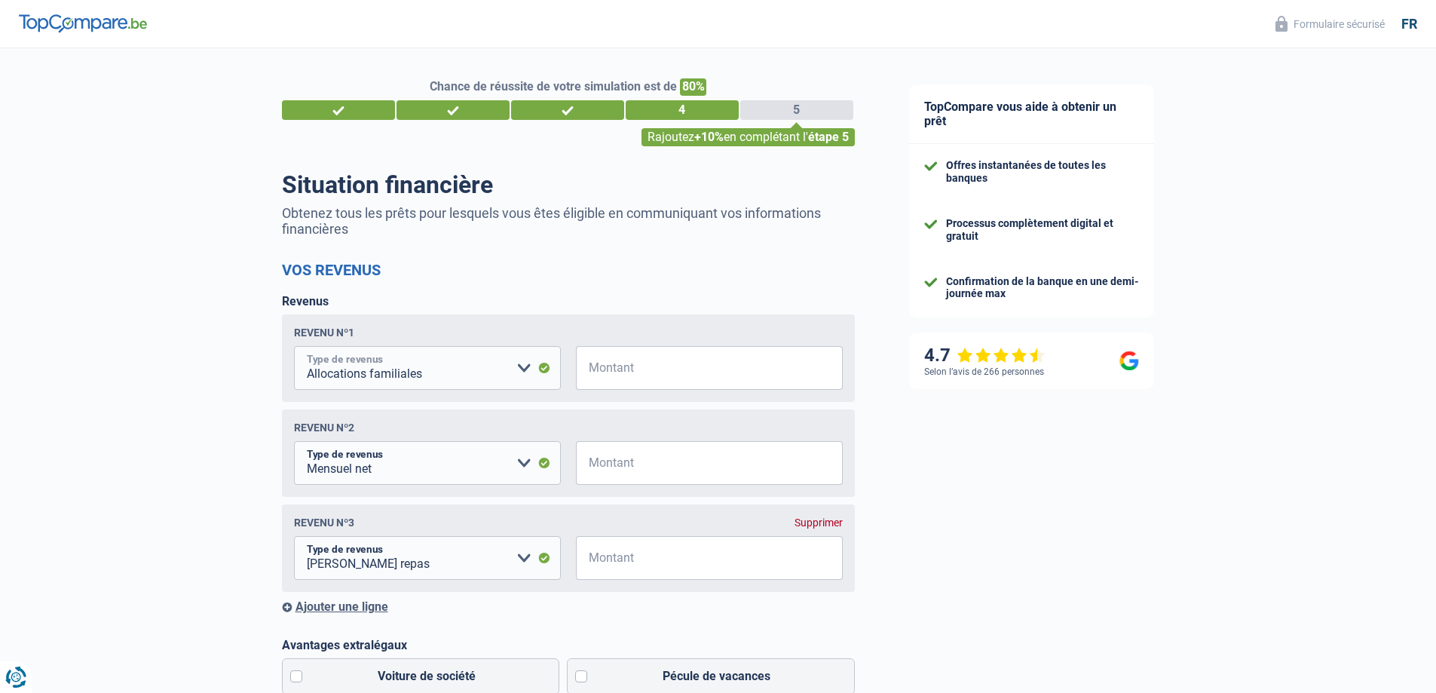
click at [519, 376] on select "Allocation d'handicap Allocations chômage Allocations familiales Chèques repas …" at bounding box center [427, 368] width 267 height 44
click at [674, 358] on input "Montant" at bounding box center [719, 368] width 248 height 44
click at [523, 456] on select "Allocation d'handicap Allocations chômage Allocations familiales Chèques repas …" at bounding box center [427, 463] width 267 height 44
click at [294, 444] on select "Allocation d'handicap Allocations chômage Allocations familiales Chèques repas …" at bounding box center [427, 463] width 267 height 44
click at [717, 462] on input "Montant" at bounding box center [719, 463] width 248 height 44
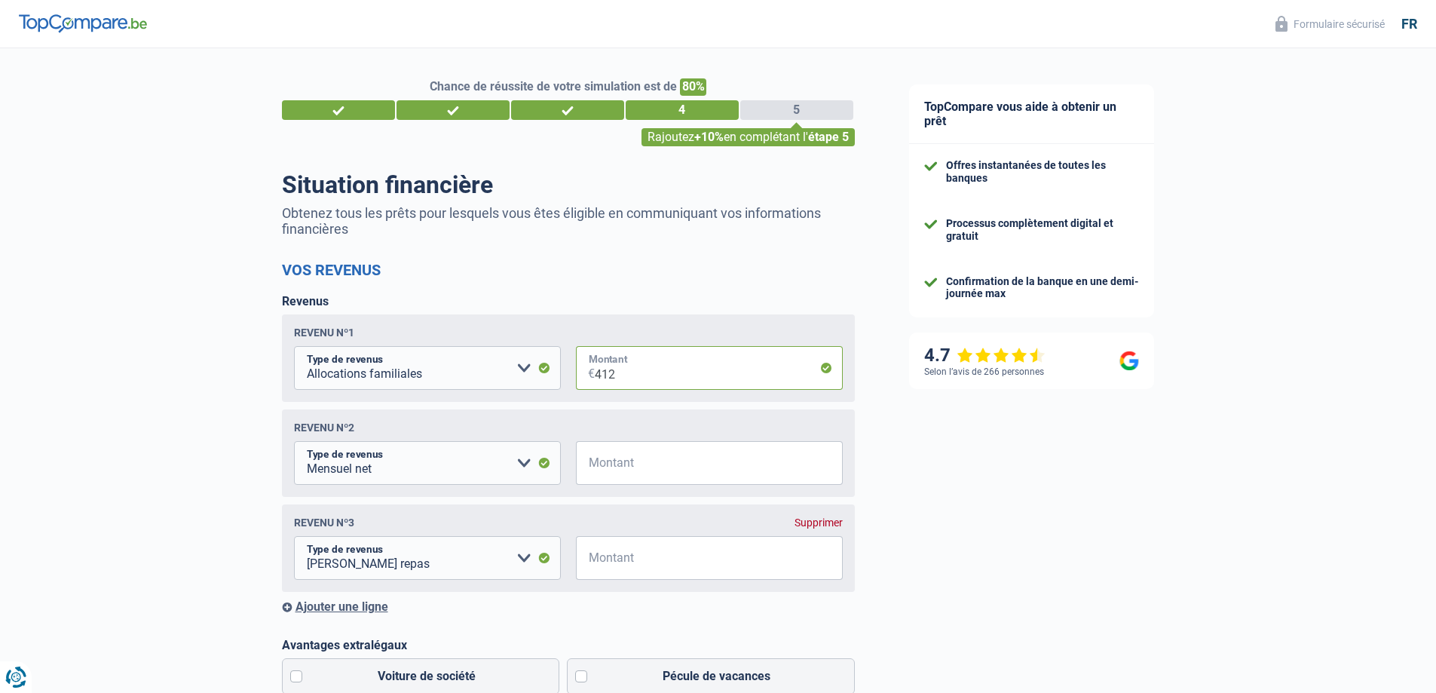
click at [681, 372] on input "412" at bounding box center [719, 368] width 248 height 44
type input "412"
click at [662, 461] on input "Montant" at bounding box center [719, 463] width 248 height 44
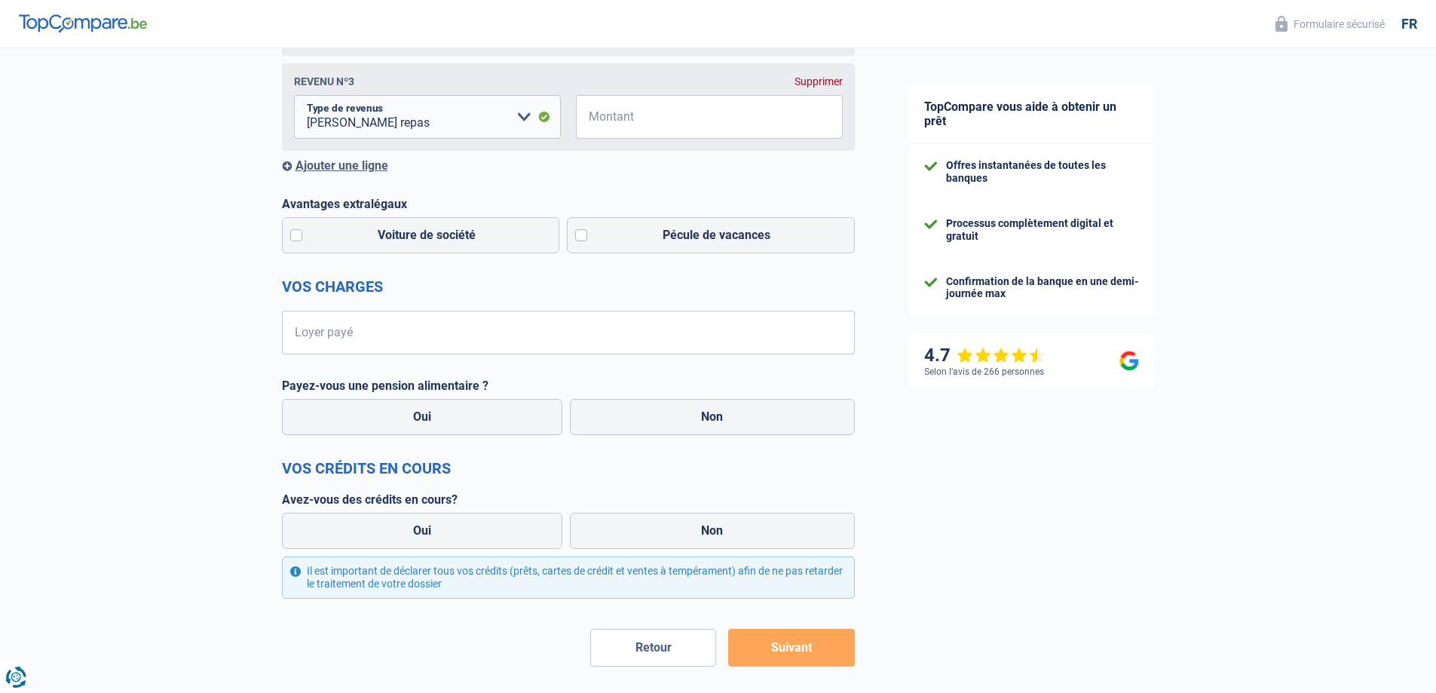
scroll to position [355, 0]
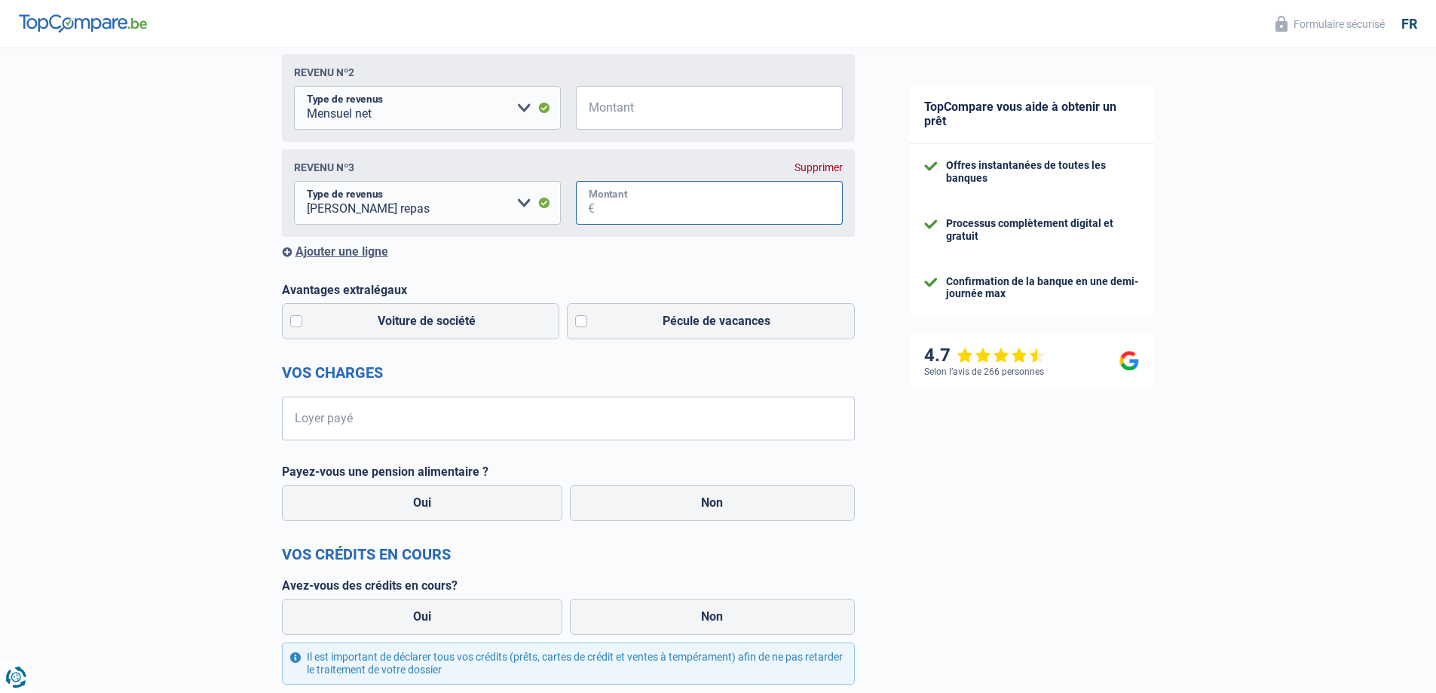
click at [715, 203] on input "Montant" at bounding box center [719, 203] width 248 height 44
type input "4.100"
click at [586, 326] on label "Pécule de vacances" at bounding box center [711, 321] width 288 height 36
click at [586, 326] on input "Pécule de vacances" at bounding box center [711, 321] width 288 height 36
checkbox input "true"
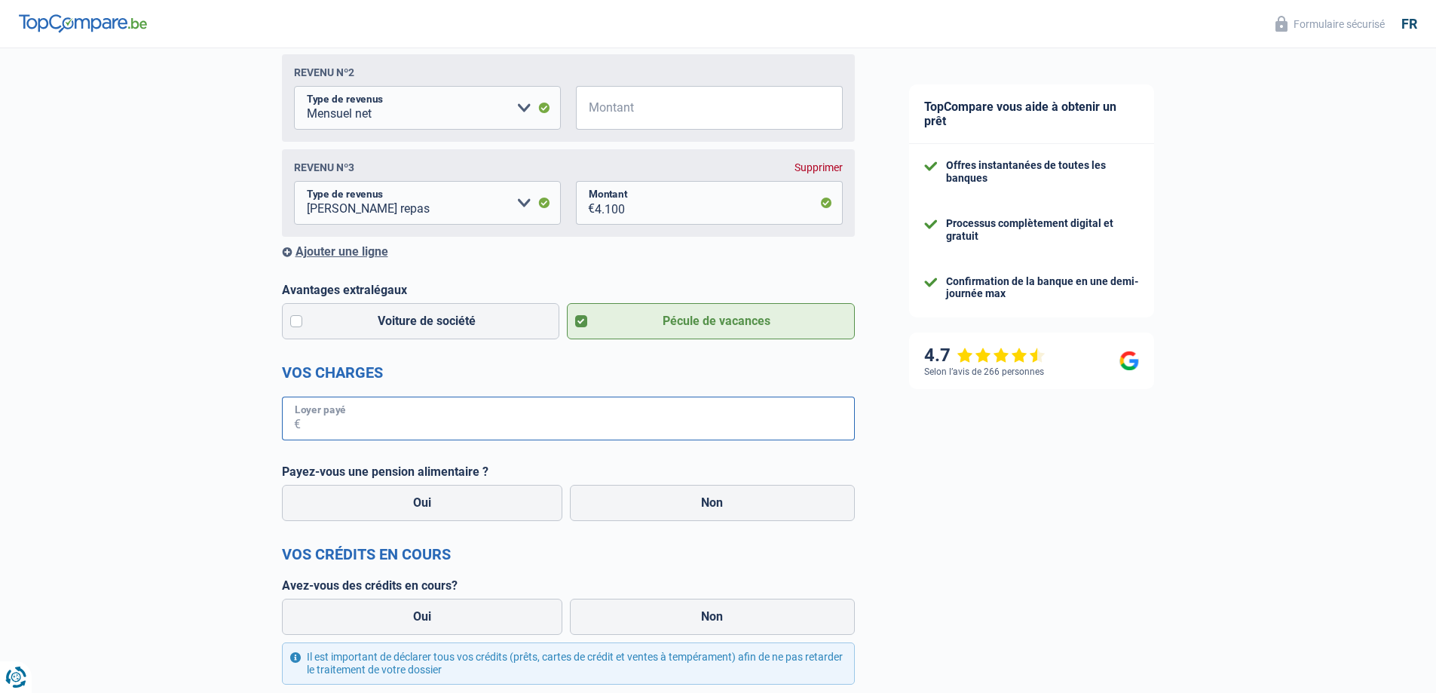
click at [469, 427] on input "Loyer payé" at bounding box center [578, 418] width 554 height 44
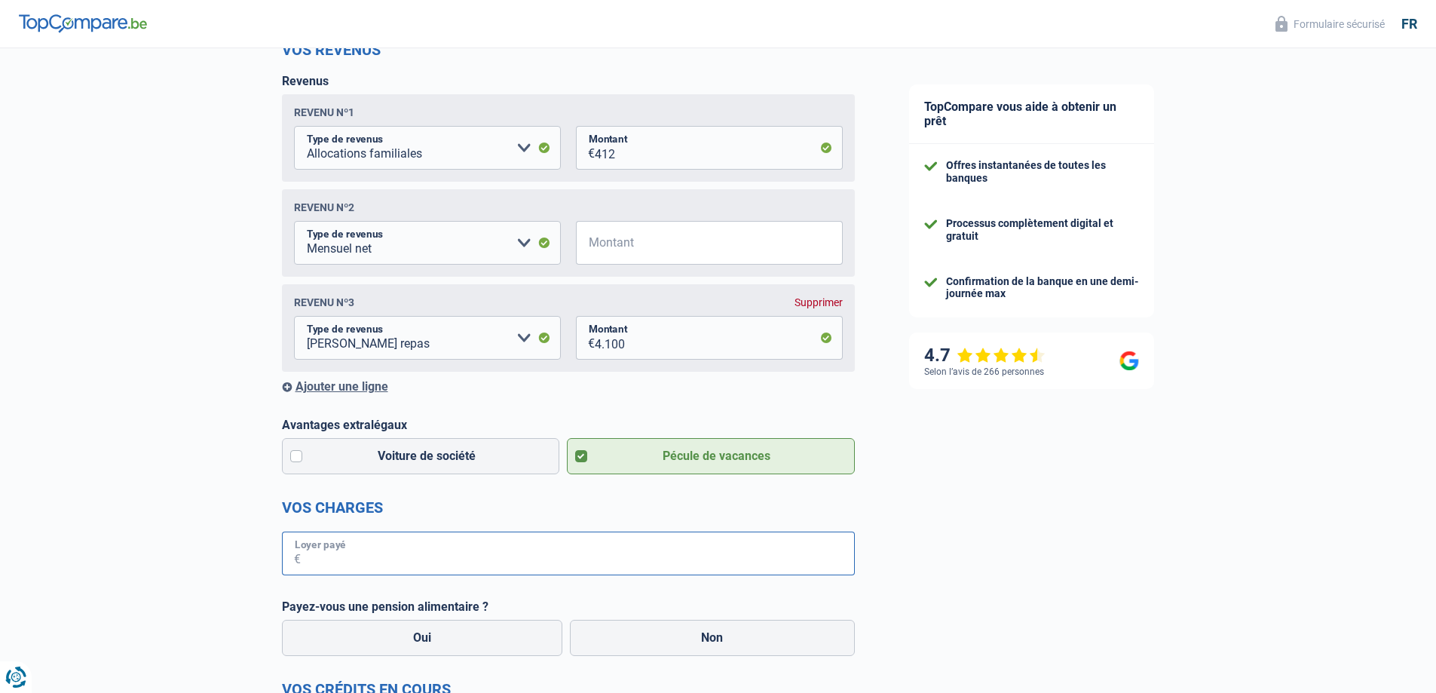
scroll to position [204, 0]
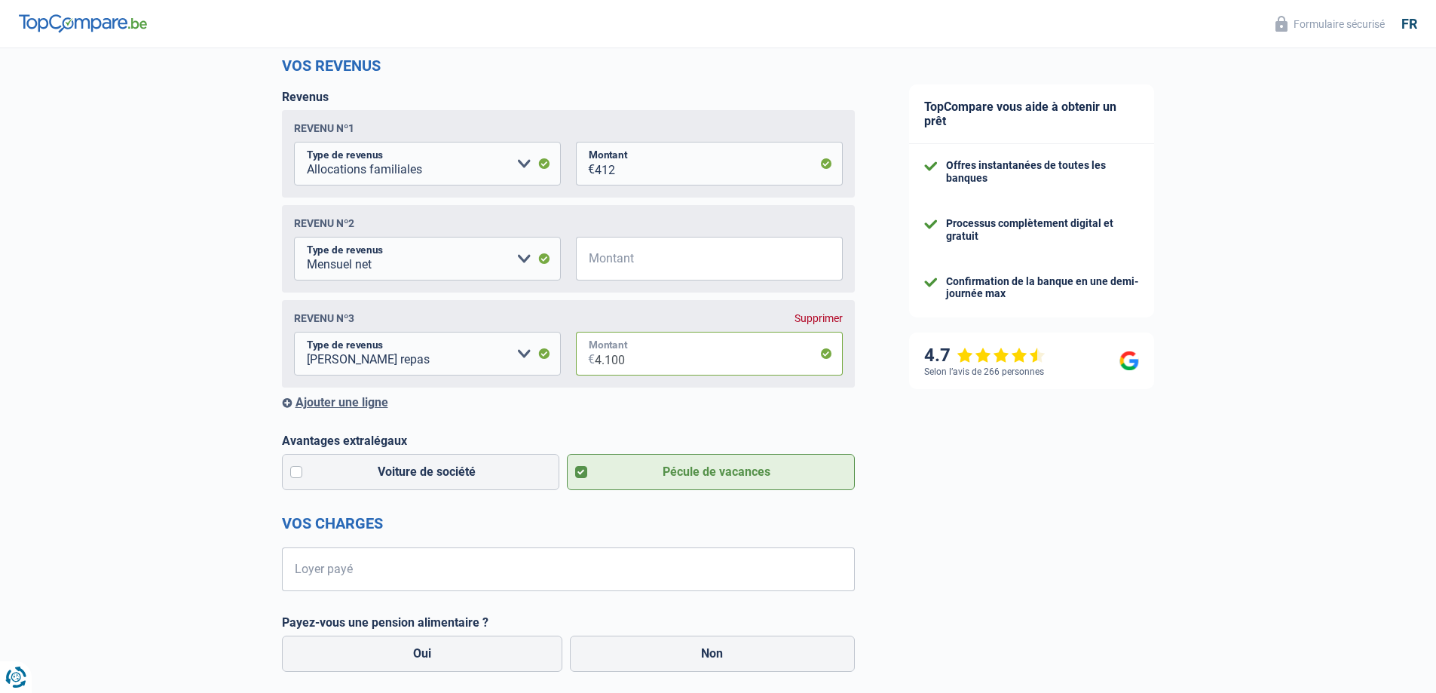
drag, startPoint x: 557, startPoint y: 364, endPoint x: 529, endPoint y: 364, distance: 27.9
click at [529, 364] on fieldset "Allocation d'handicap Allocations chômage Allocations familiales Chèques repas …" at bounding box center [568, 354] width 549 height 44
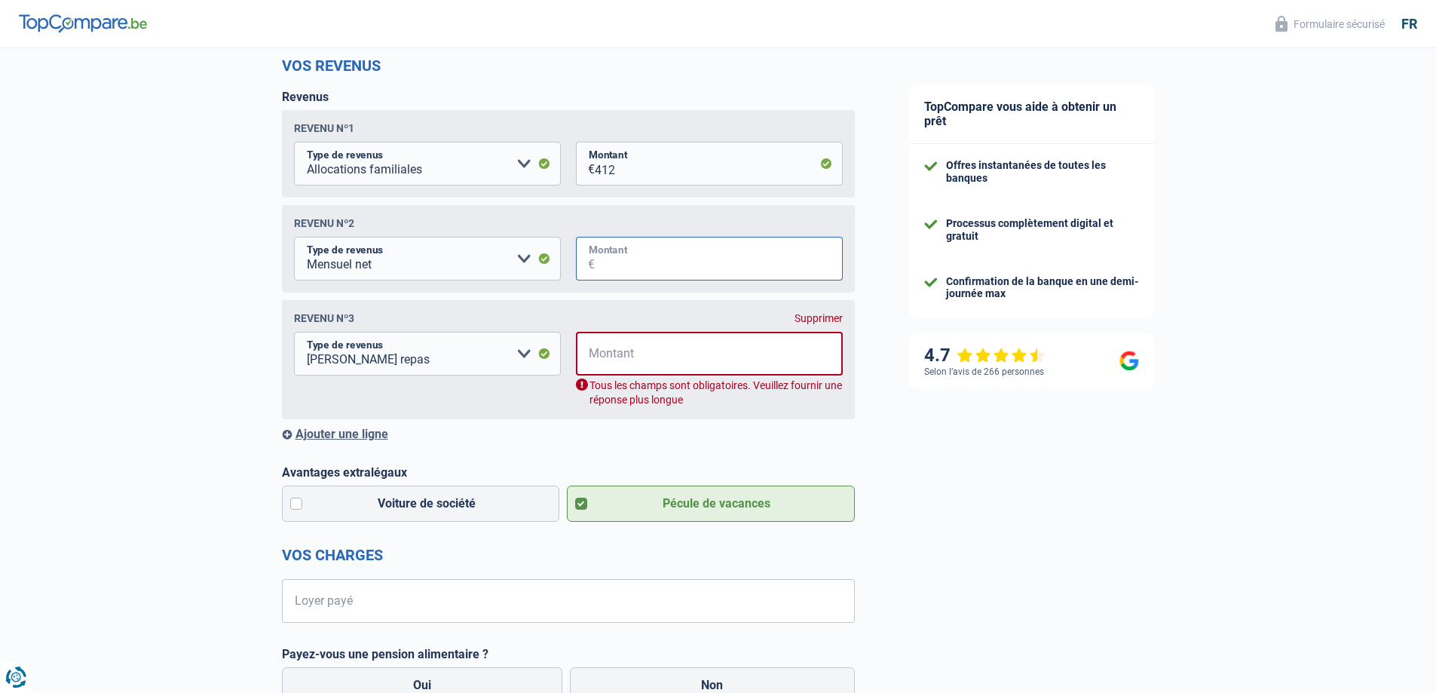
click at [617, 268] on input "Montant" at bounding box center [719, 259] width 248 height 44
type input "4.000"
click at [625, 366] on input "Montant" at bounding box center [718, 354] width 247 height 44
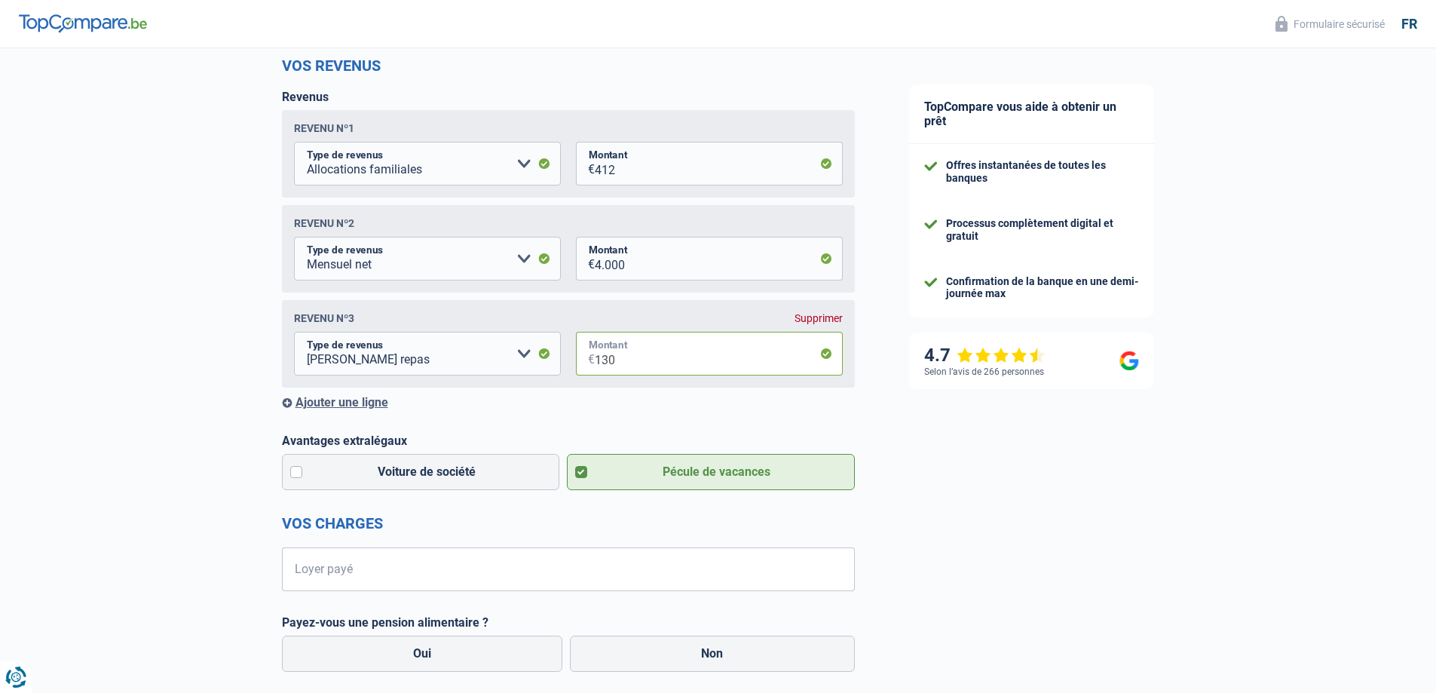
type input "130"
click at [142, 430] on div "Chance de réussite de votre simulation est de 80% 1 2 3 4 5 Rajoutez +10% en co…" at bounding box center [441, 412] width 882 height 1149
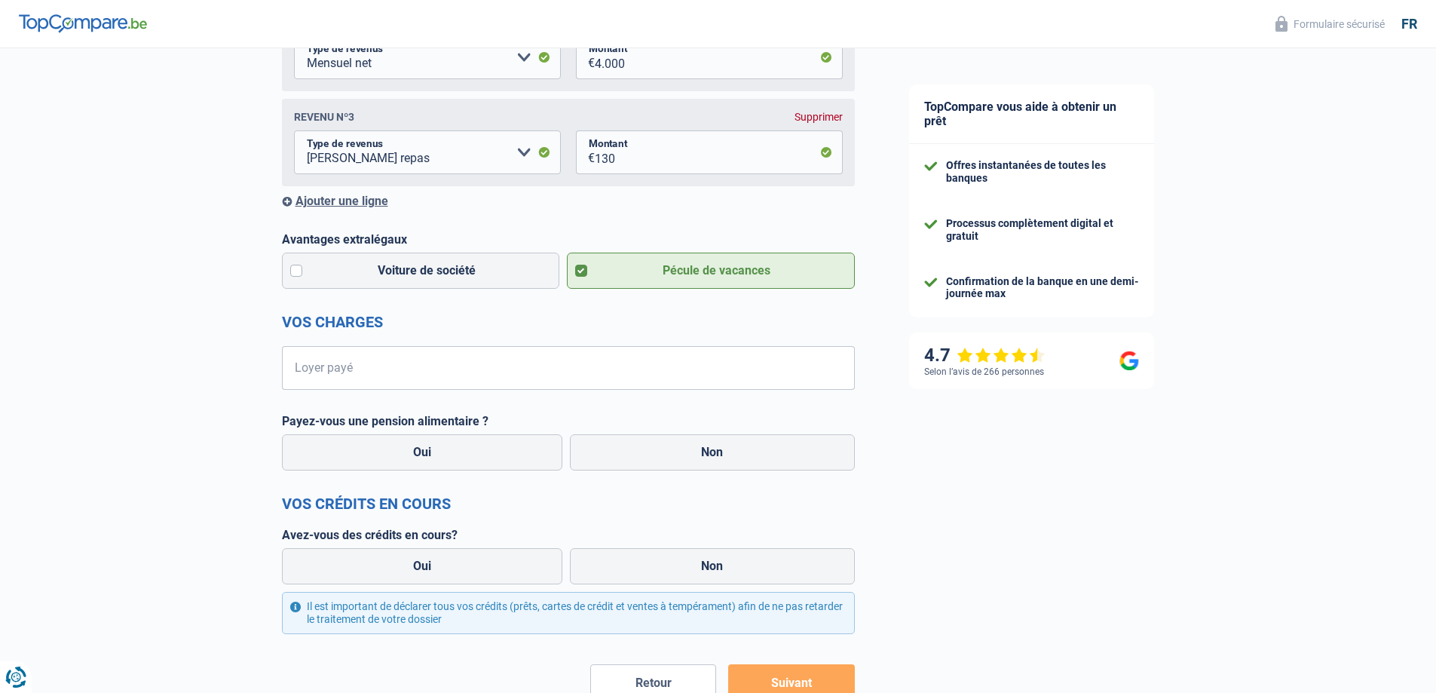
scroll to position [430, 0]
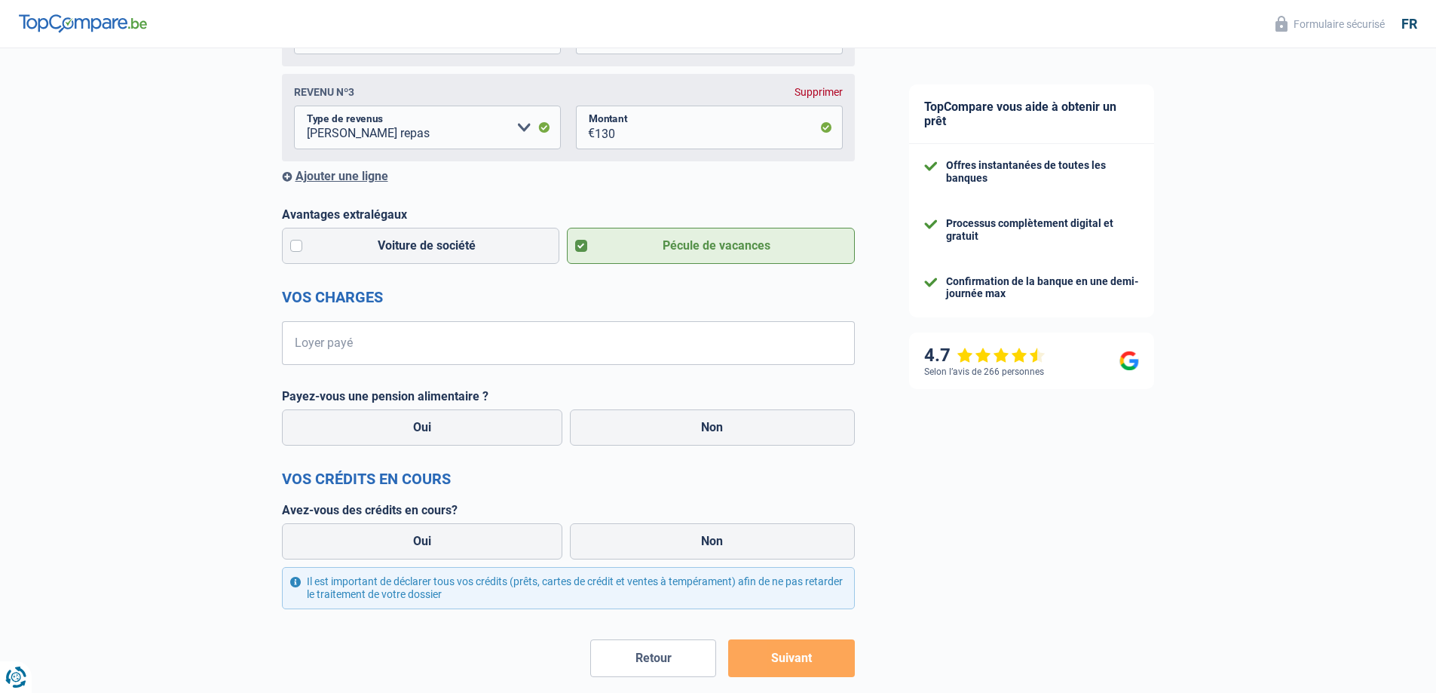
click at [406, 319] on form "Vos revenus Revenus Revenu nº1 Allocation d'handicap Allocations chômage Alloca…" at bounding box center [568, 253] width 573 height 846
click at [413, 335] on input "Loyer payé" at bounding box center [578, 343] width 554 height 44
type input "900"
click at [730, 442] on label "Non" at bounding box center [712, 427] width 285 height 36
click at [730, 442] on input "Non" at bounding box center [712, 427] width 285 height 36
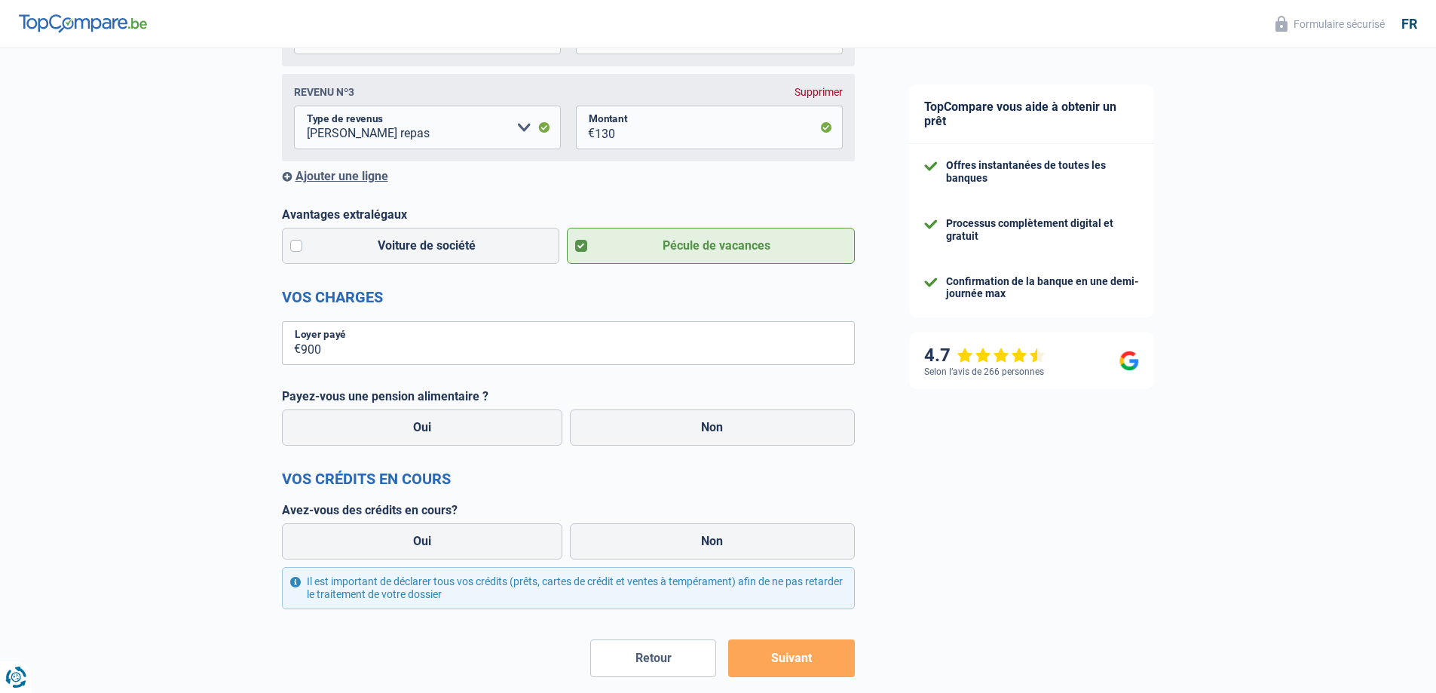
radio input "true"
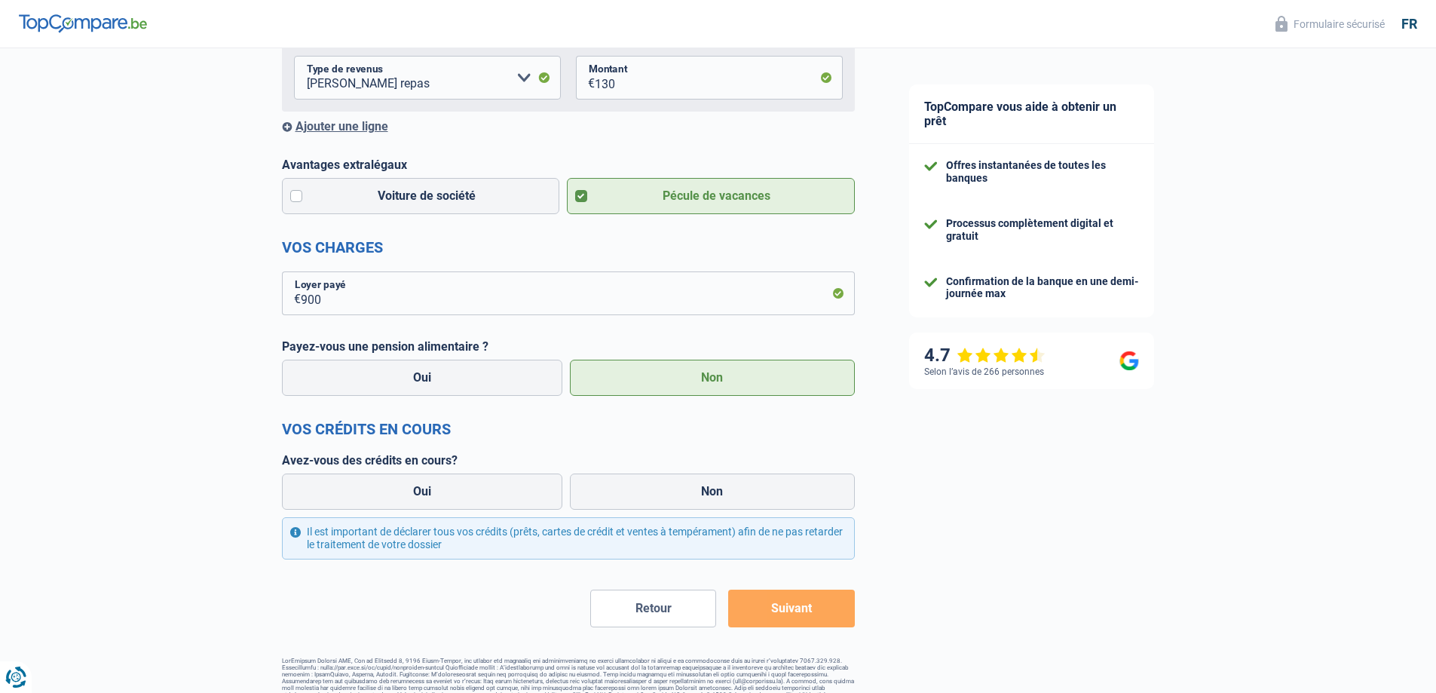
scroll to position [506, 0]
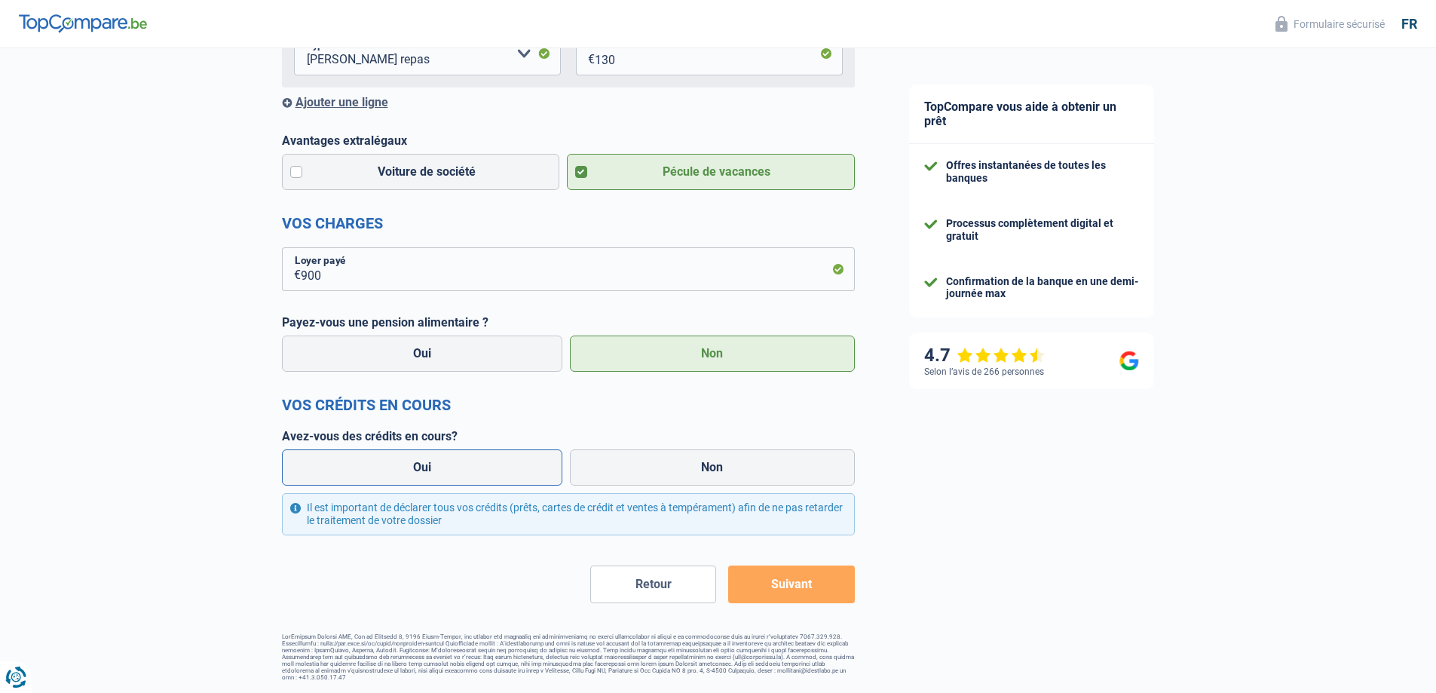
click at [445, 459] on label "Oui" at bounding box center [422, 467] width 281 height 36
click at [445, 459] on input "Oui" at bounding box center [422, 467] width 281 height 36
radio input "true"
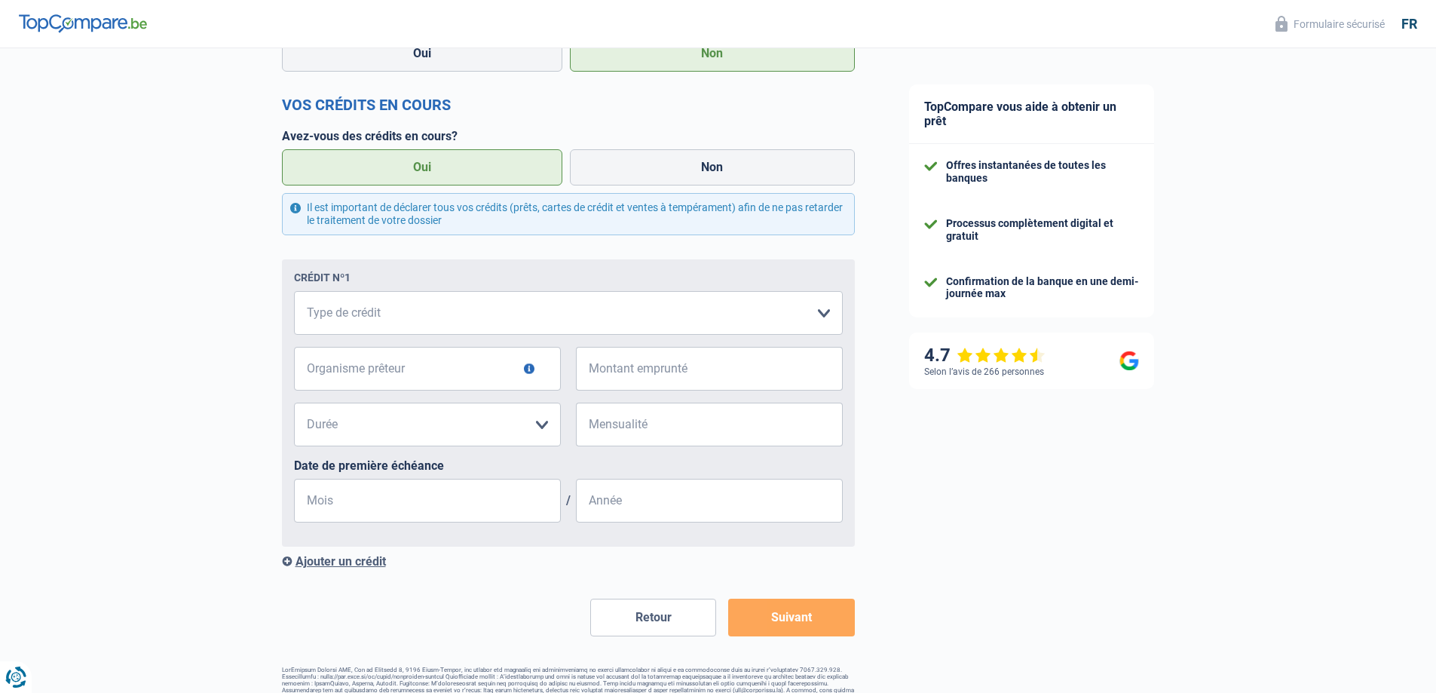
scroll to position [807, 0]
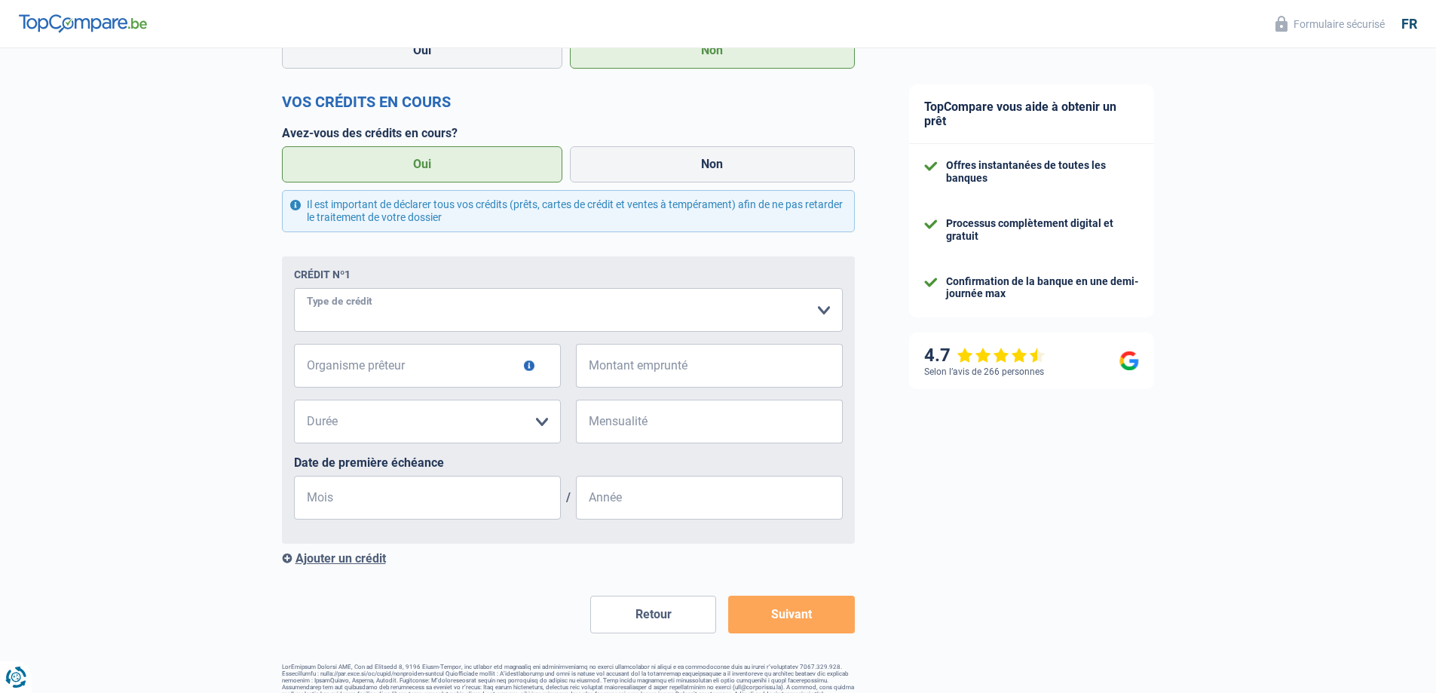
click at [716, 301] on select "Carte ou ouverture de crédit Prêt hypothécaire Vente à tempérament Prêt à tempé…" at bounding box center [568, 310] width 549 height 44
select select "carLoan"
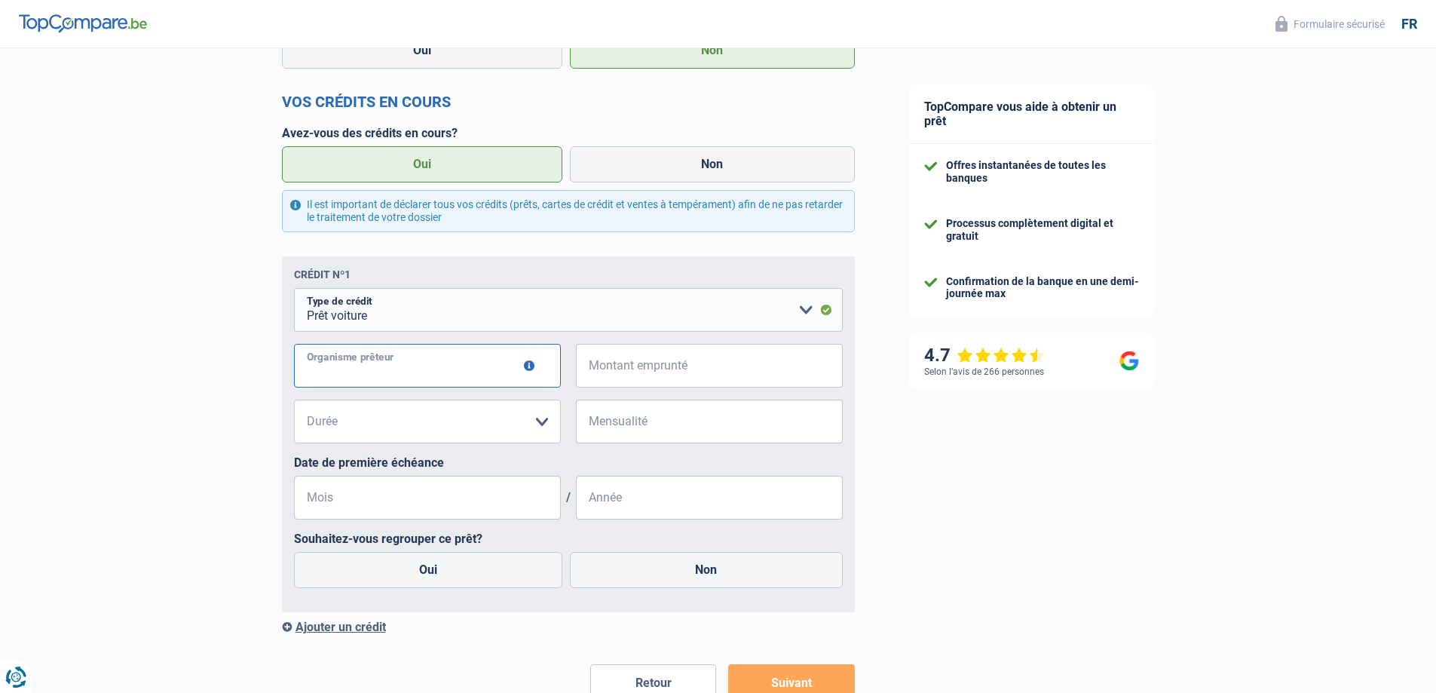
click at [443, 378] on input "Organisme prêteur" at bounding box center [427, 366] width 267 height 44
type input "volkswagen d'ieteren"
drag, startPoint x: 644, startPoint y: 372, endPoint x: 652, endPoint y: 374, distance: 7.7
click at [651, 374] on input "Montant emprunté" at bounding box center [719, 366] width 248 height 44
type input "34.000"
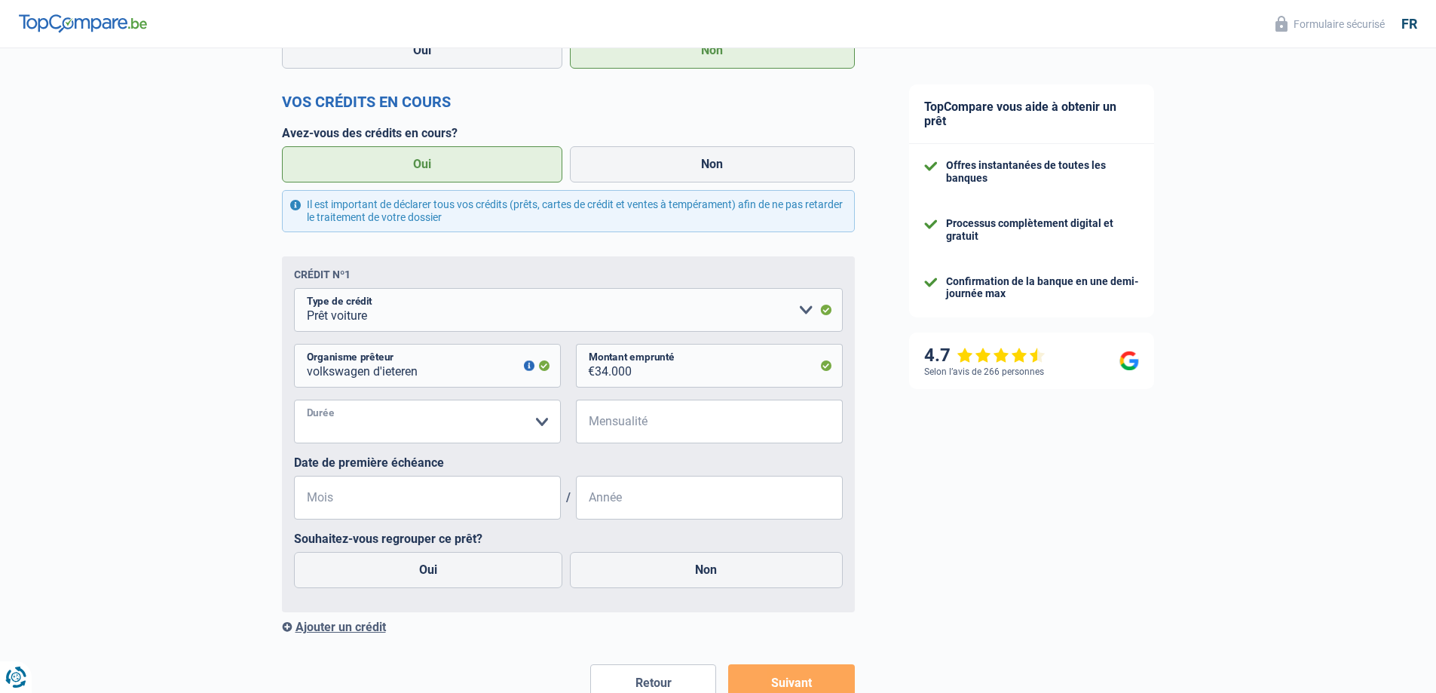
click at [528, 433] on select "12 mois 18 mois 24 mois 30 mois 36 mois 42 mois 48 mois 60 mois 72 mois 84 mois…" at bounding box center [427, 422] width 267 height 44
select select "48"
click at [294, 403] on select "12 mois 18 mois 24 mois 30 mois 36 mois 42 mois 48 mois 60 mois 72 mois 84 mois…" at bounding box center [427, 422] width 267 height 44
click at [673, 434] on input "Mensualité" at bounding box center [719, 422] width 248 height 44
type input "355"
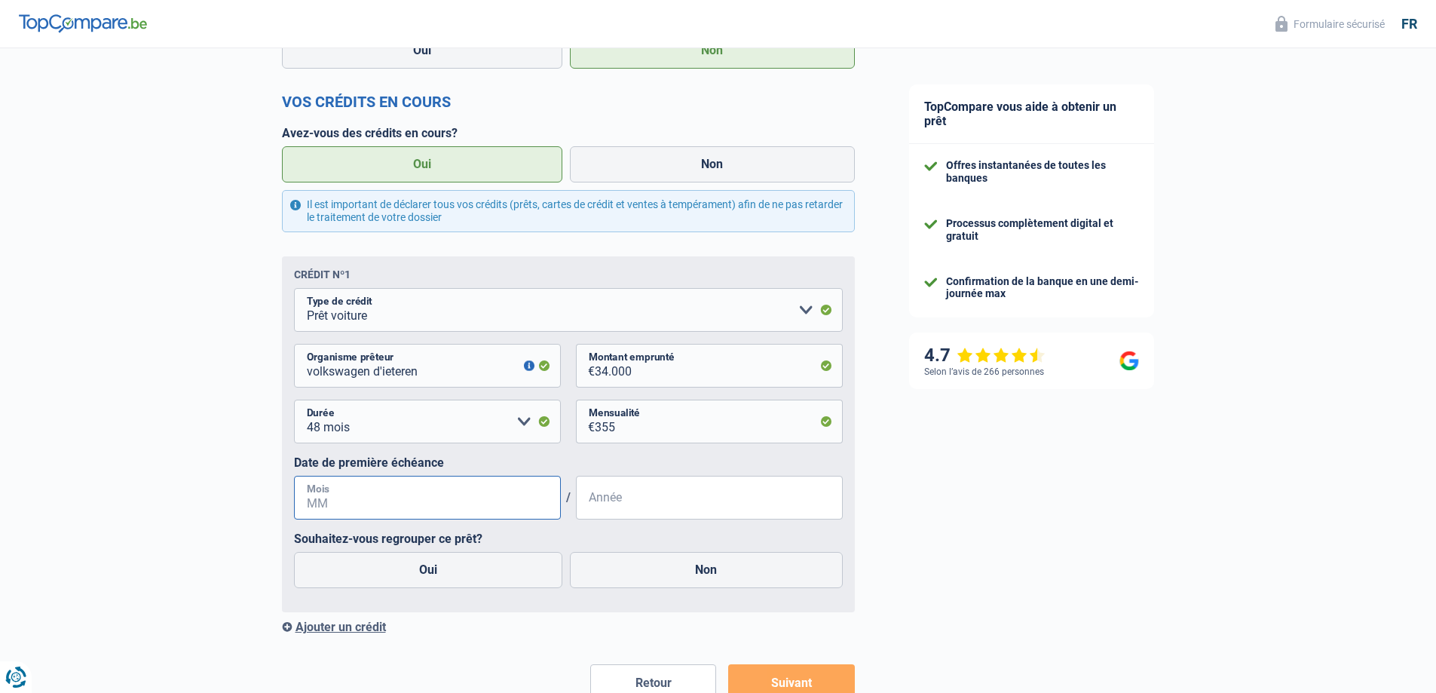
click at [474, 506] on input "Mois" at bounding box center [427, 498] width 267 height 44
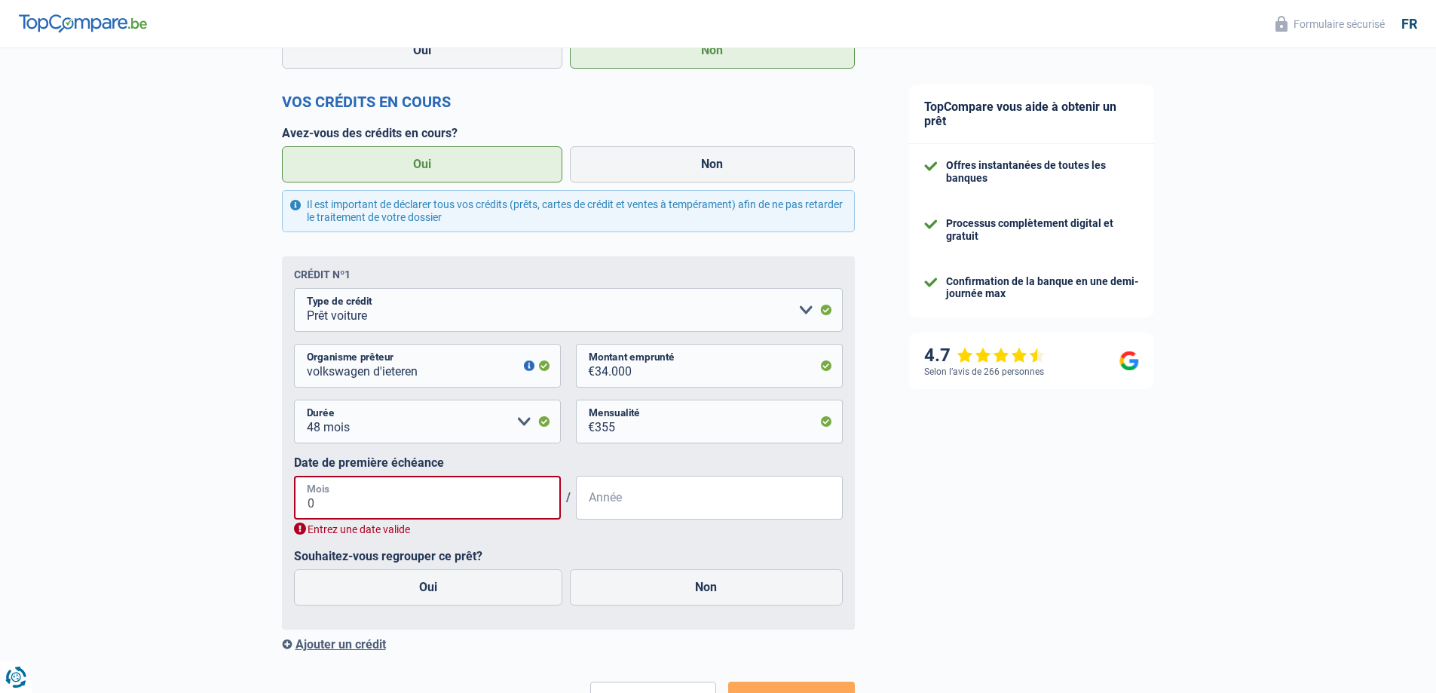
type input "07"
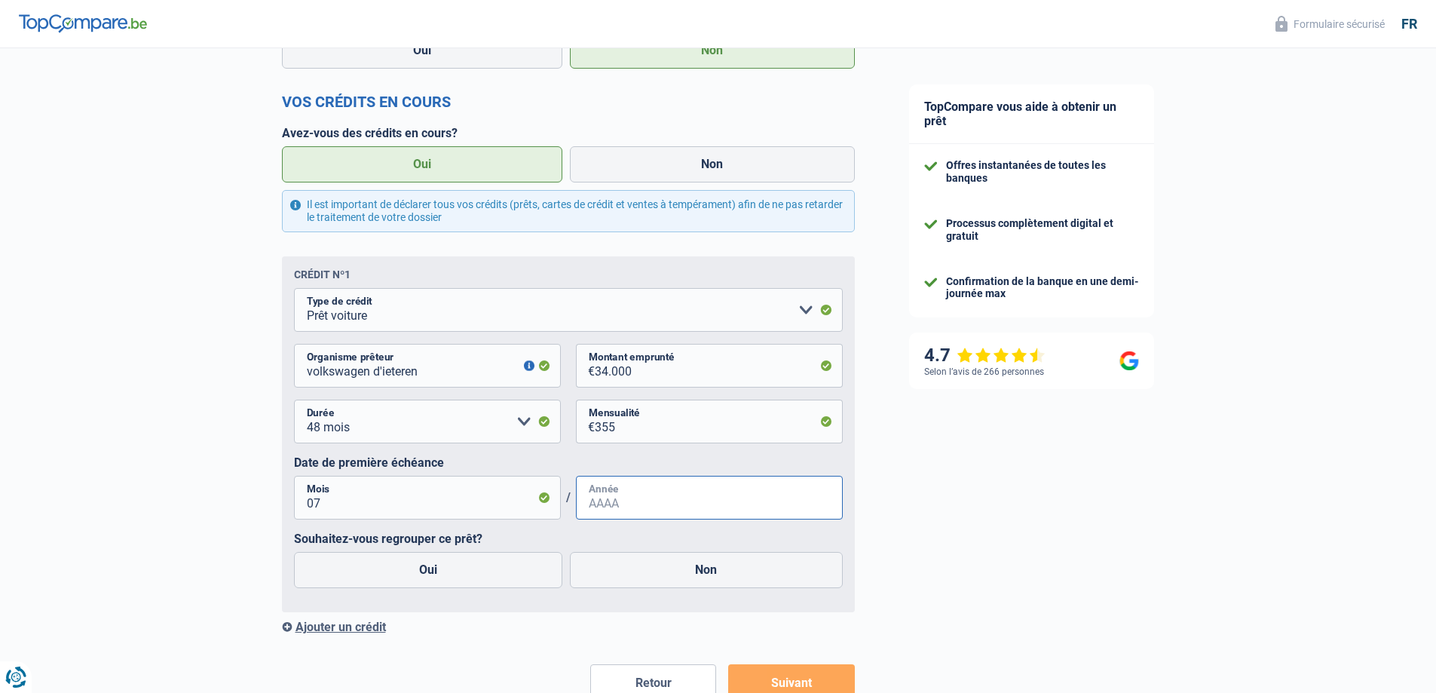
click at [662, 494] on input "Année" at bounding box center [709, 498] width 267 height 44
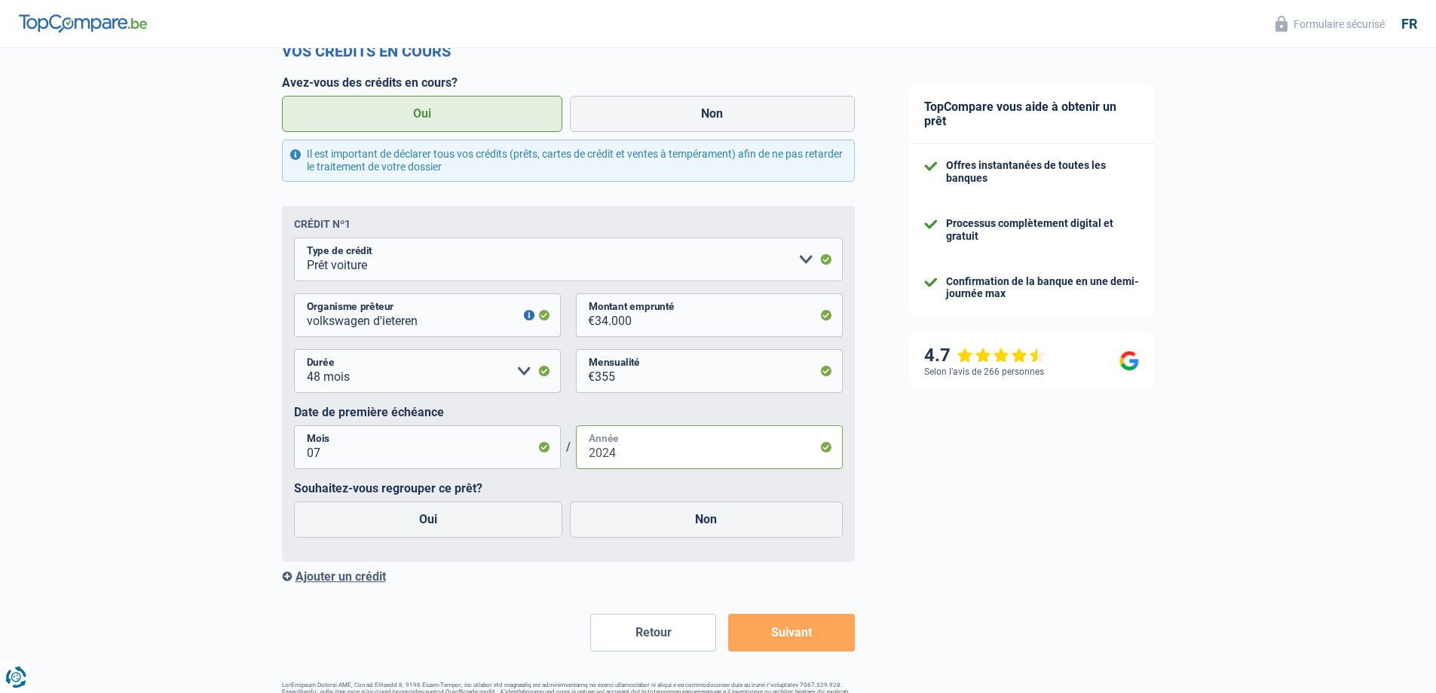
scroll to position [908, 0]
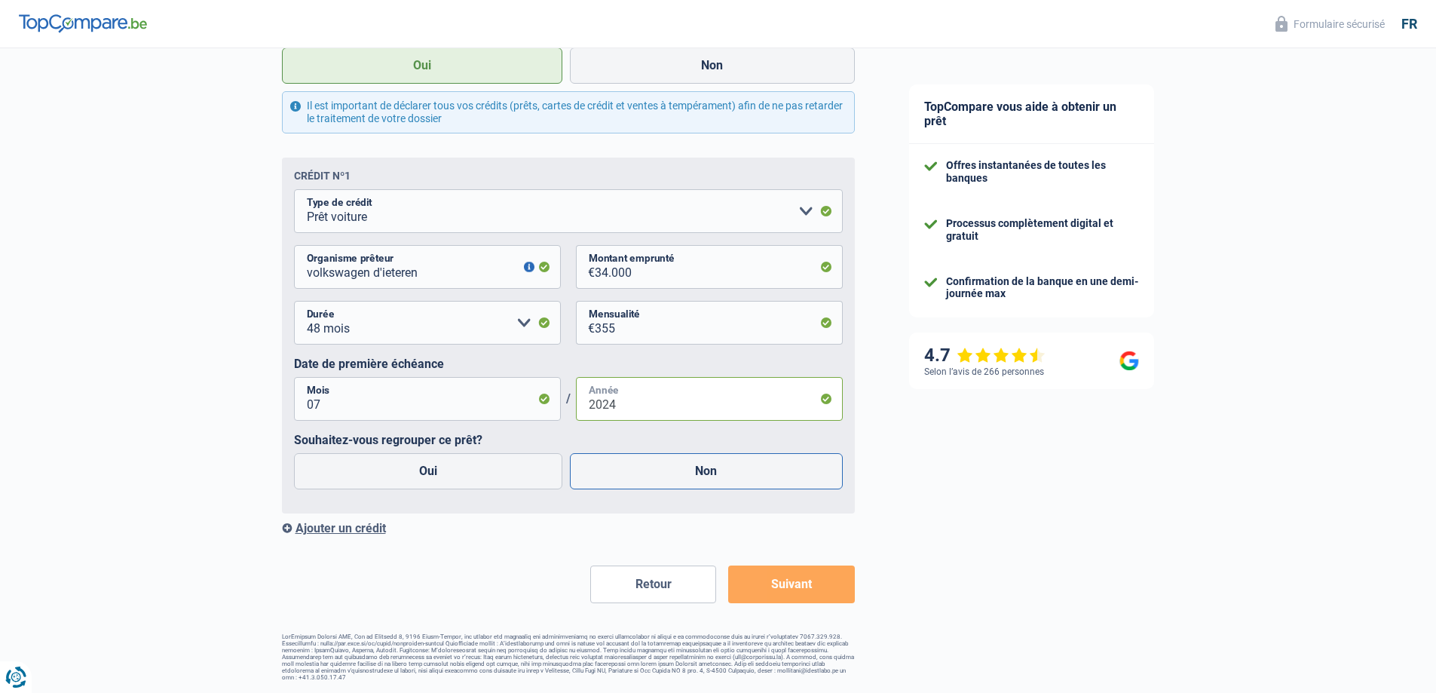
type input "2024"
drag, startPoint x: 632, startPoint y: 471, endPoint x: 641, endPoint y: 471, distance: 9.8
click at [635, 471] on label "Non" at bounding box center [706, 471] width 273 height 36
click at [635, 471] on input "Non" at bounding box center [706, 471] width 273 height 36
radio input "true"
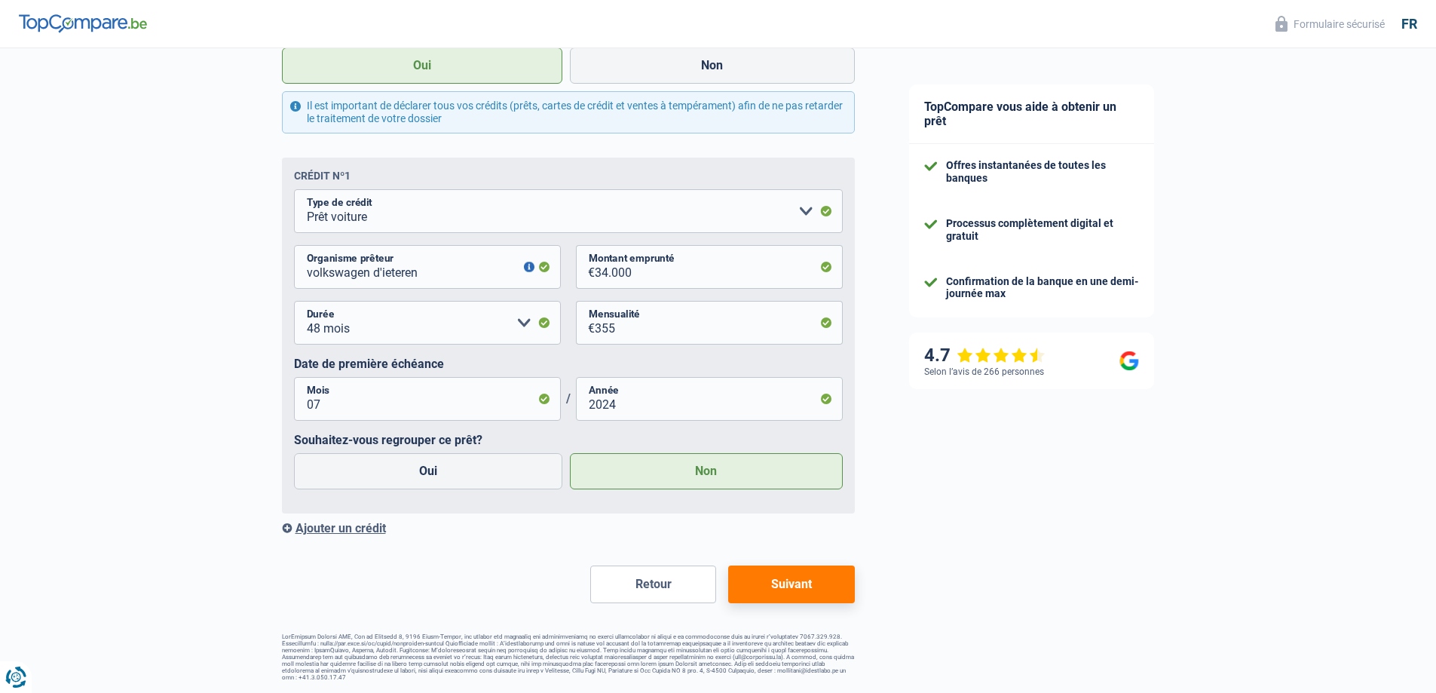
click at [812, 583] on button "Suivant" at bounding box center [791, 584] width 126 height 38
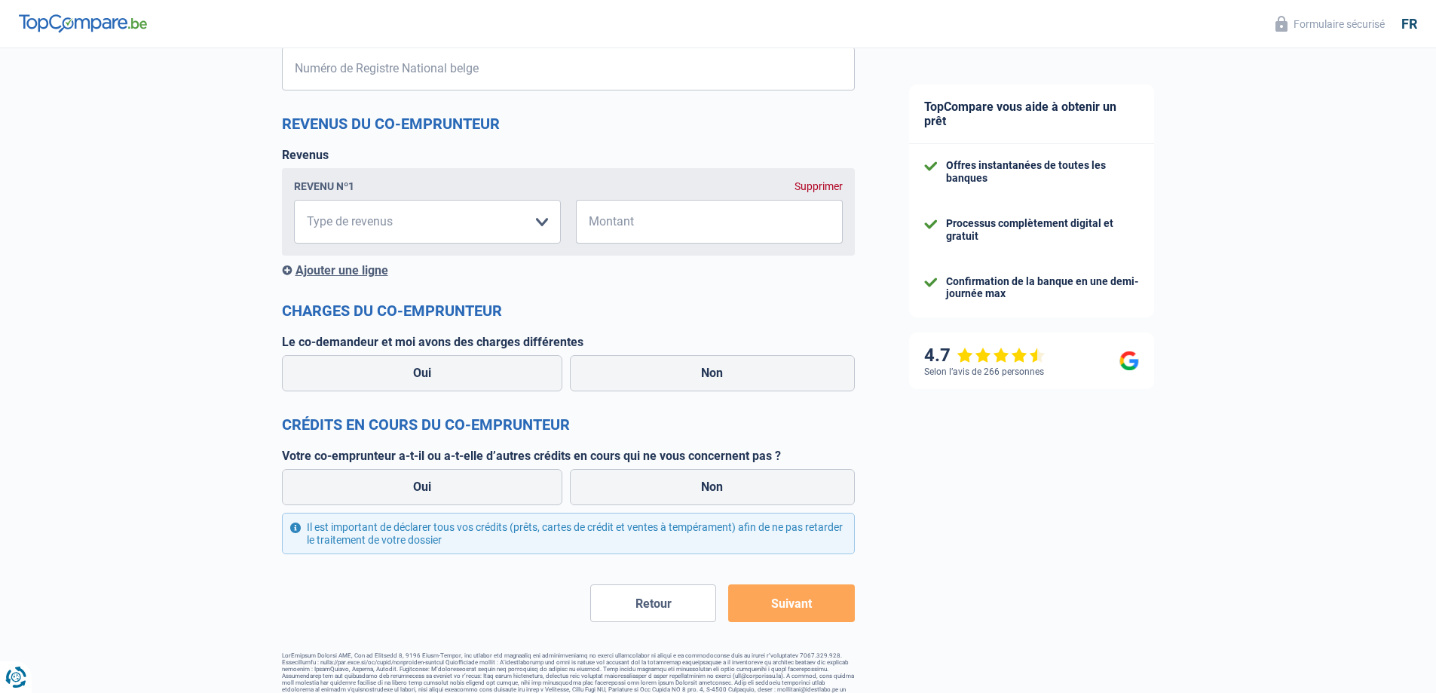
scroll to position [923, 0]
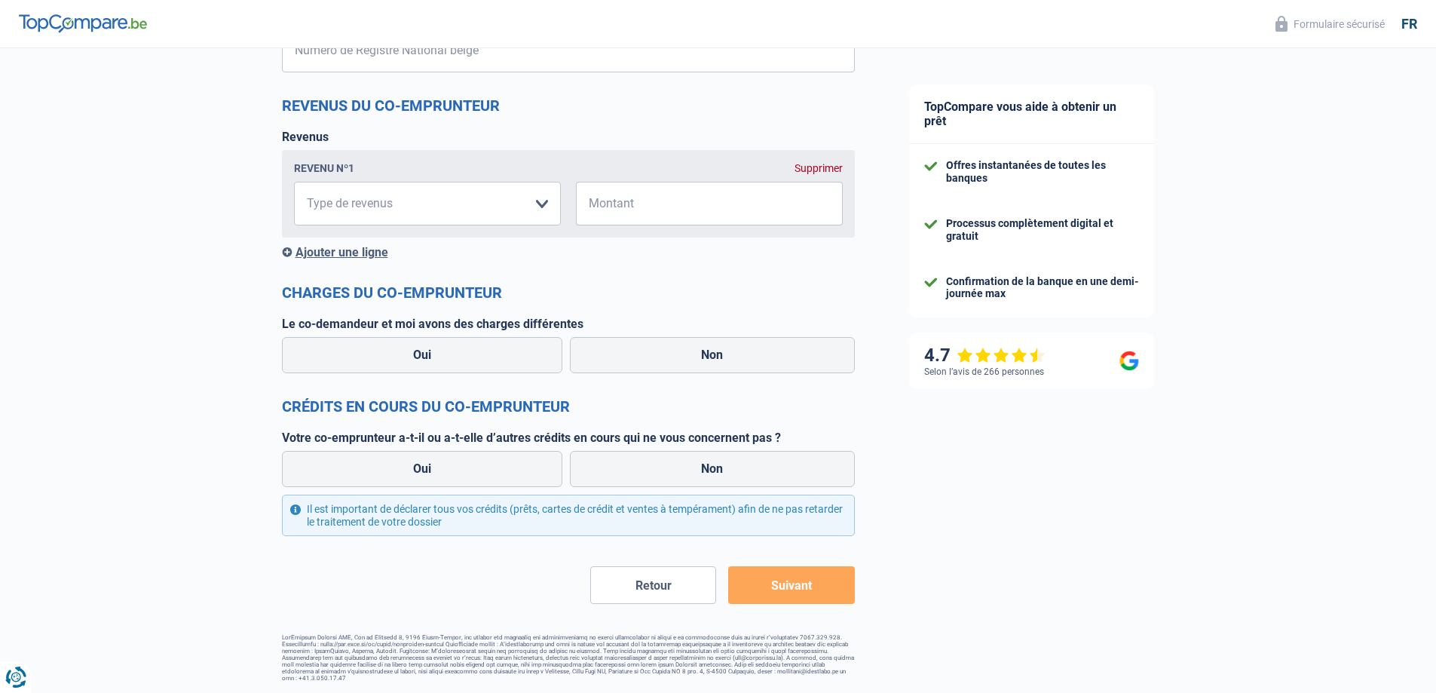
click at [694, 589] on button "Retour" at bounding box center [653, 585] width 126 height 38
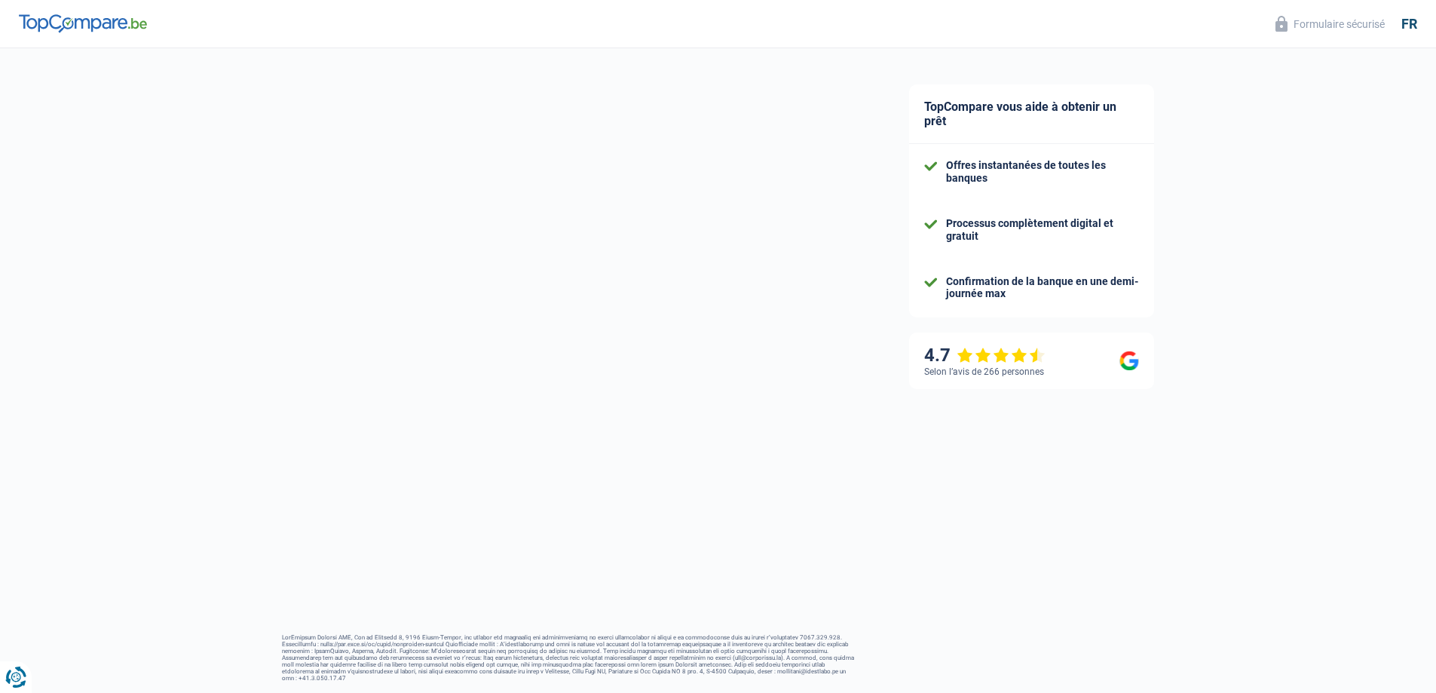
select select "familyAllowances"
select select "netSalary"
select select "mealVouchers"
select select "carLoan"
select select "48"
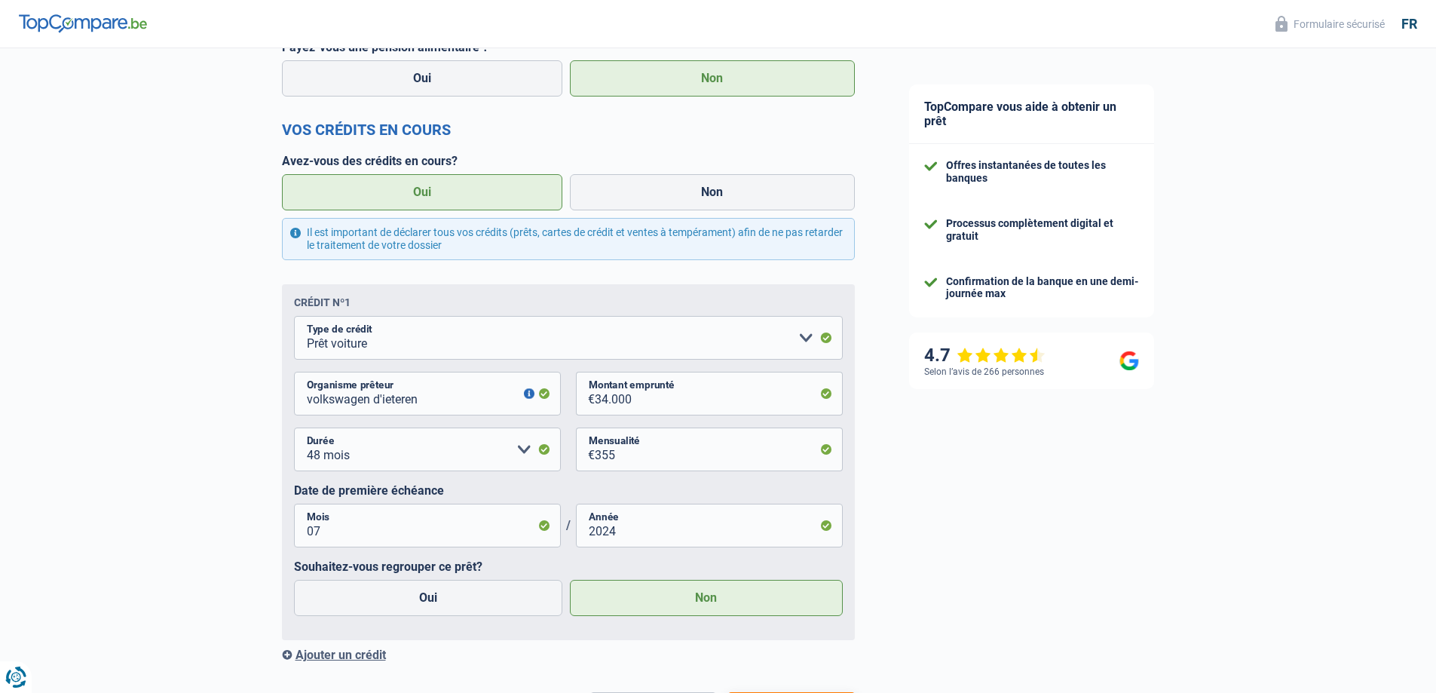
scroll to position [908, 0]
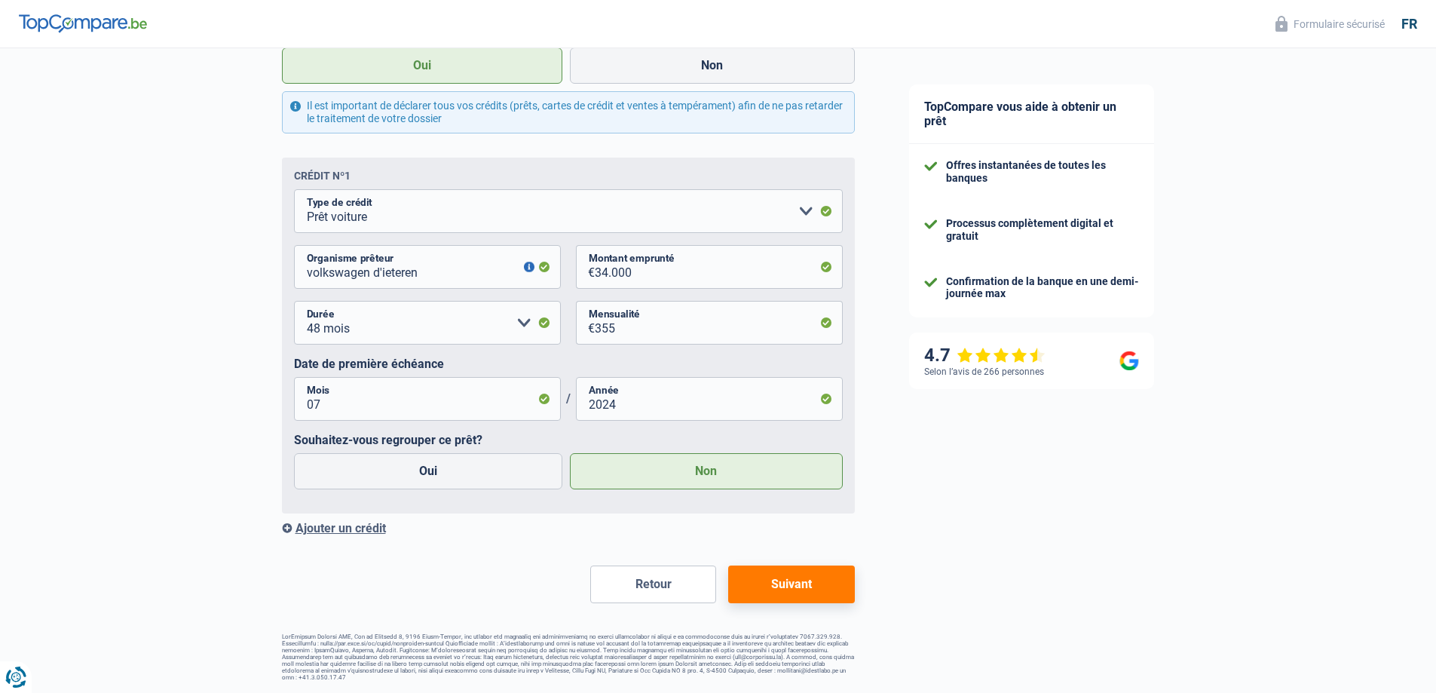
click at [326, 528] on div "Ajouter un crédit" at bounding box center [568, 528] width 573 height 14
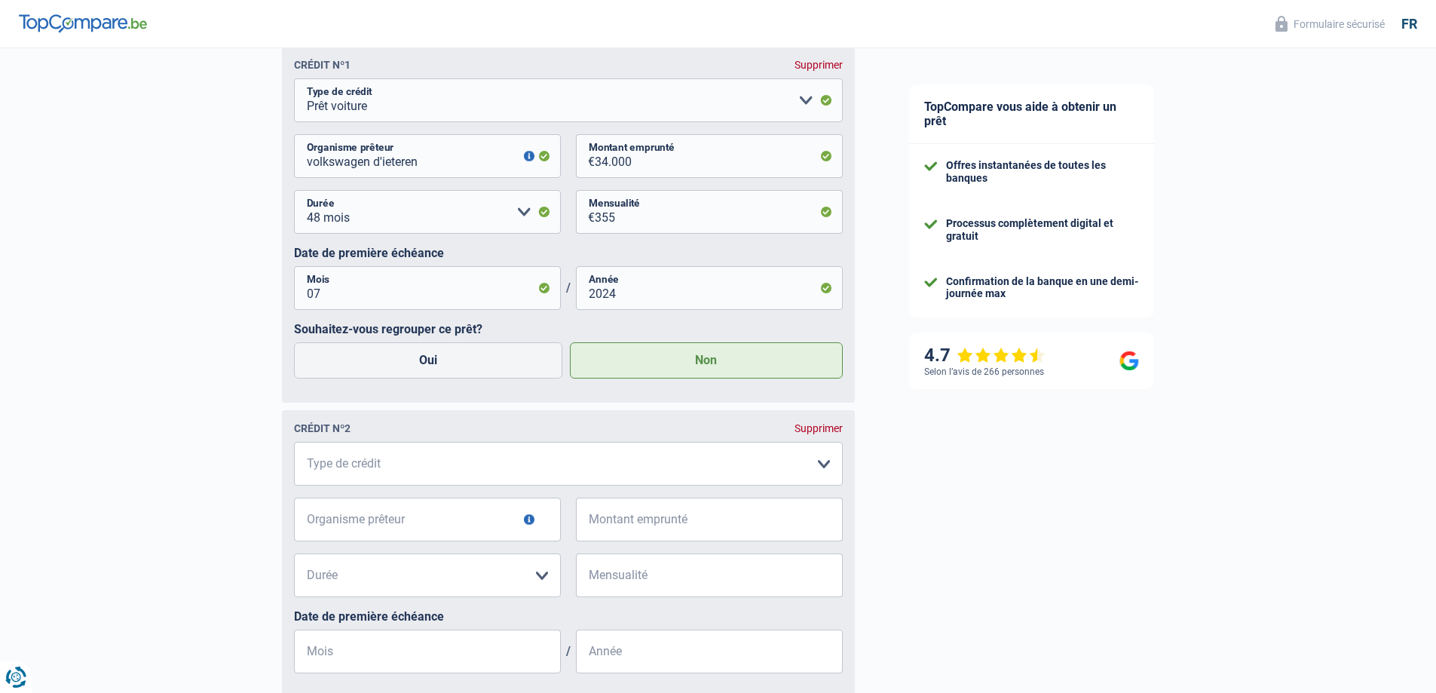
scroll to position [1204, 0]
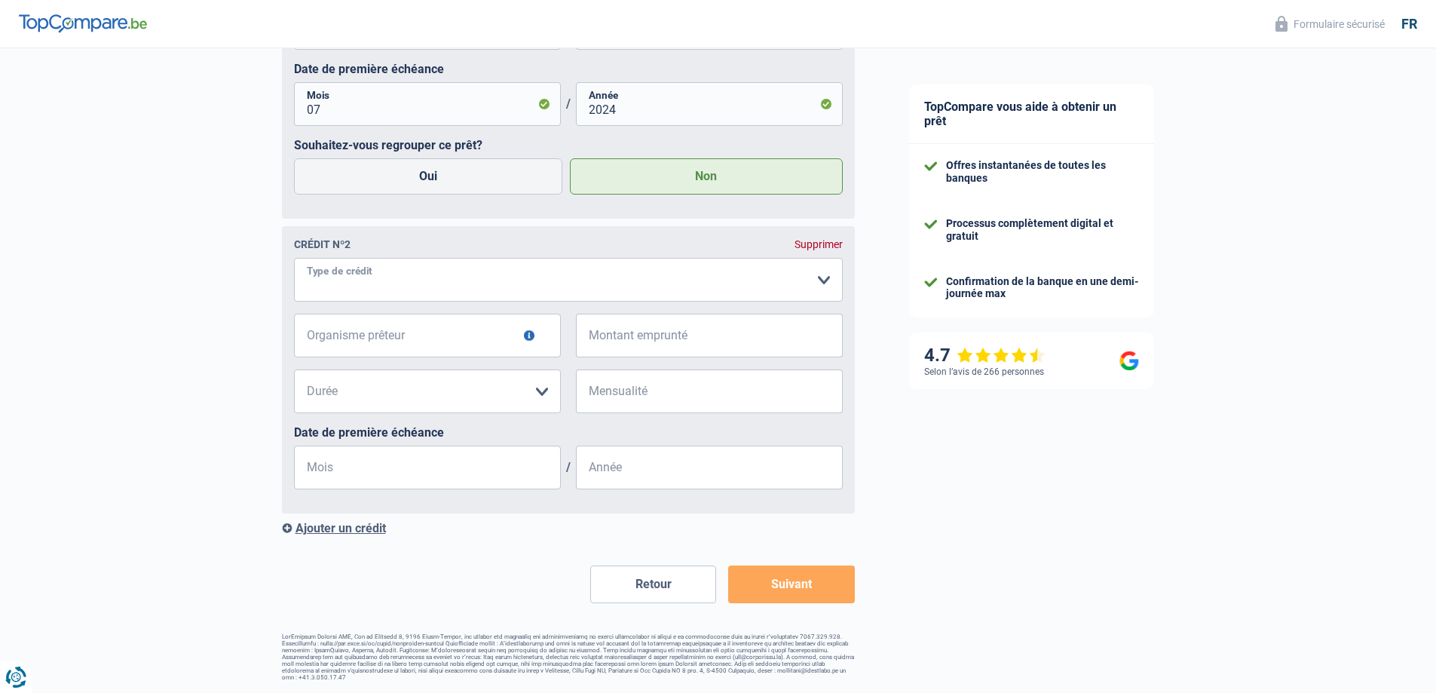
click at [431, 277] on select "Carte ou ouverture de crédit Prêt hypothécaire Vente à tempérament Prêt à tempé…" at bounding box center [568, 280] width 549 height 44
select select "personalLoan"
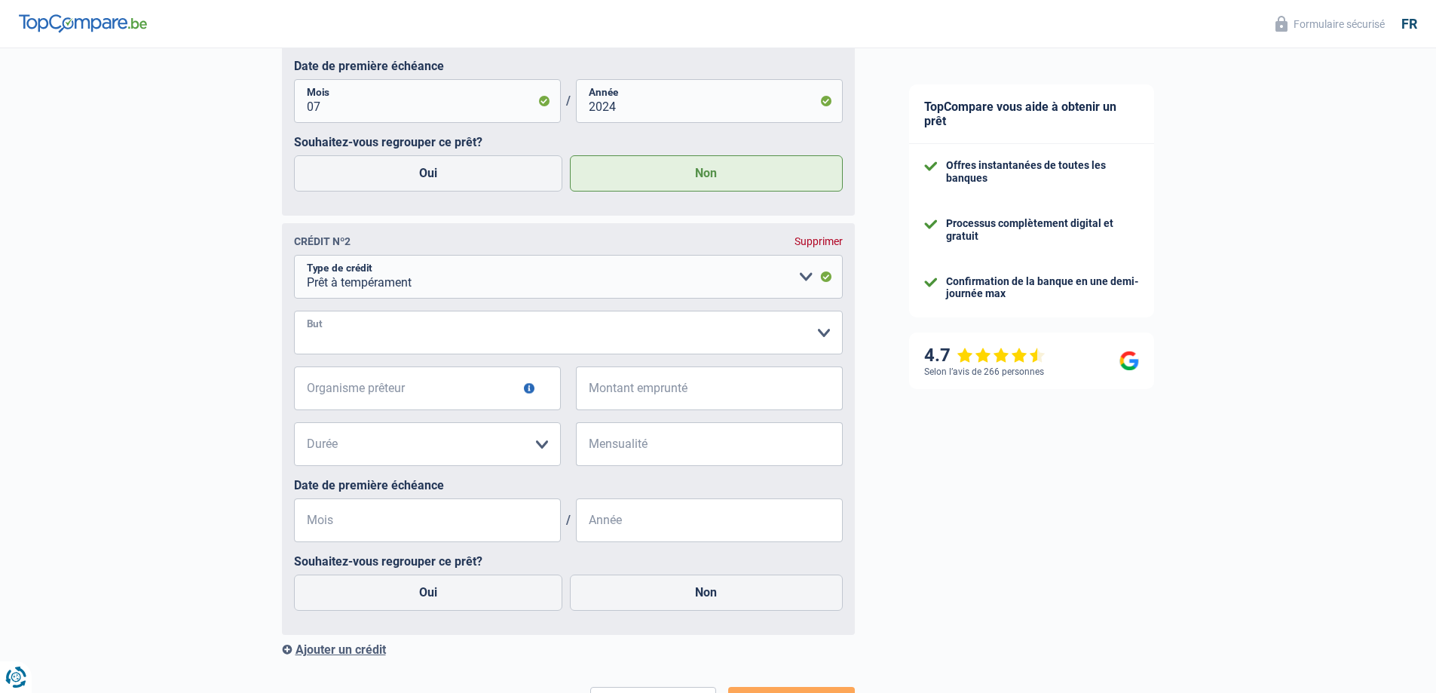
click at [439, 337] on select "Confort maison: meubles, textile, peinture, électroménager, outillage non-profe…" at bounding box center [568, 333] width 549 height 44
select select "other"
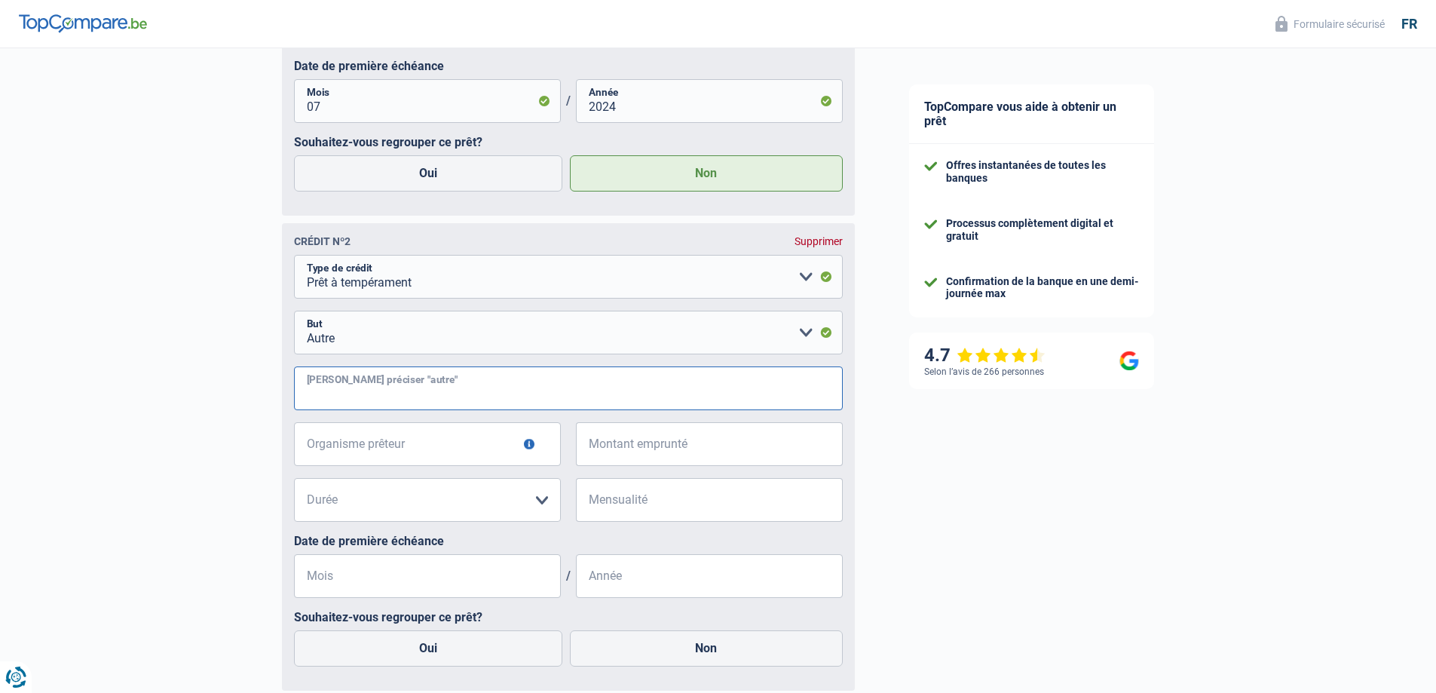
click at [486, 397] on input "[PERSON_NAME] préciser "autre"" at bounding box center [568, 388] width 549 height 44
type input "r"
type input "Besoin de cash"
click at [484, 446] on input "Organisme prêteur" at bounding box center [427, 444] width 267 height 44
type input "Beobank"
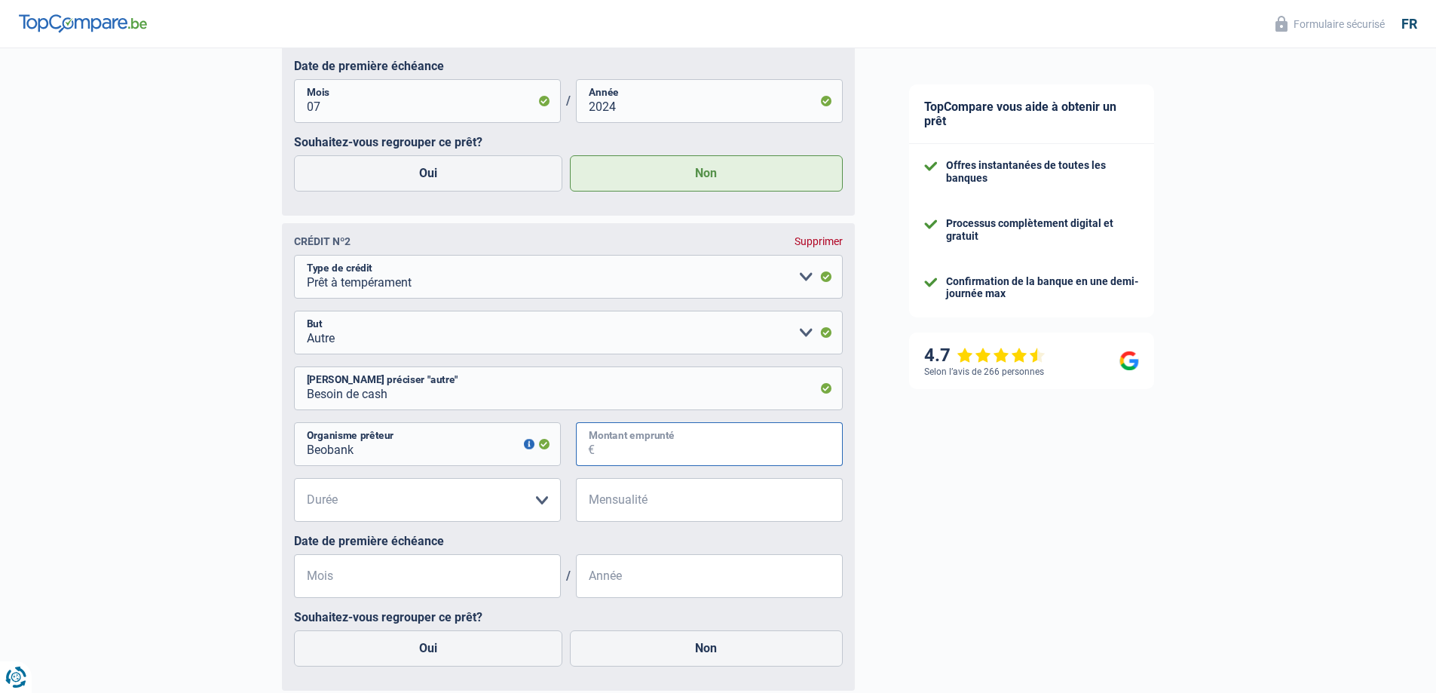
click at [682, 456] on input "Montant emprunté" at bounding box center [719, 444] width 248 height 44
click at [516, 497] on select "12 mois 18 mois 24 mois Veuillez sélectionner une option" at bounding box center [427, 500] width 267 height 44
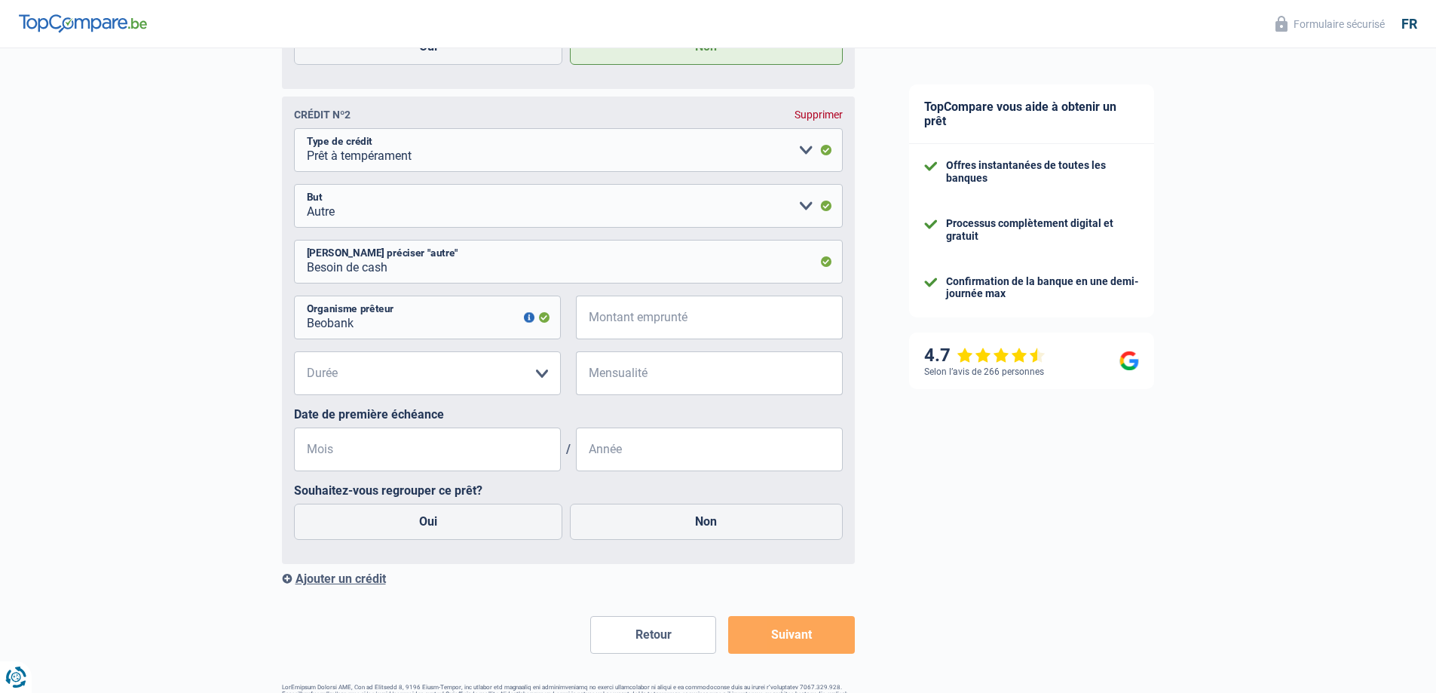
scroll to position [1384, 0]
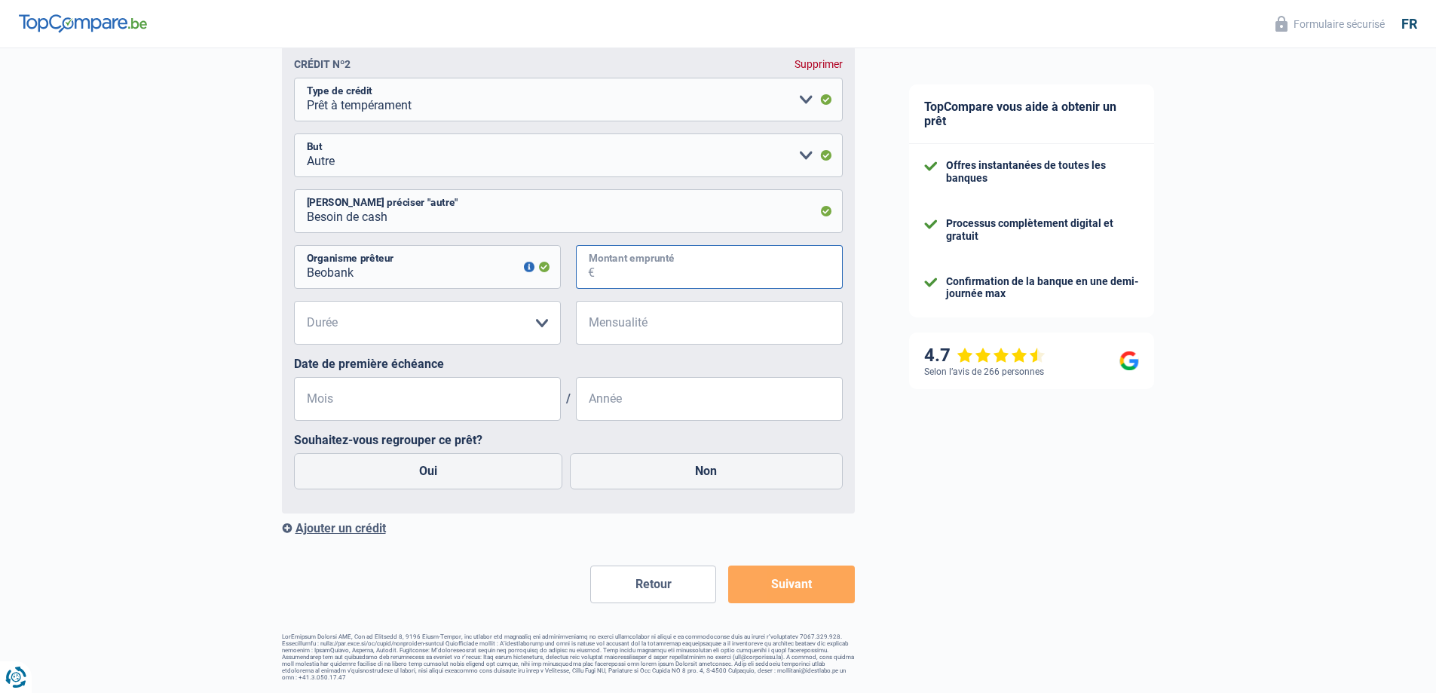
click at [681, 268] on input "Montant emprunté" at bounding box center [719, 267] width 248 height 44
type input "24.734"
click at [670, 325] on input "Mensualité" at bounding box center [719, 323] width 248 height 44
drag, startPoint x: 644, startPoint y: 276, endPoint x: 452, endPoint y: 283, distance: 192.4
click at [477, 283] on div "Beobank Organisme prêteur Veillez à ne pas indiquer le nom du courtier, mais bi…" at bounding box center [568, 273] width 549 height 56
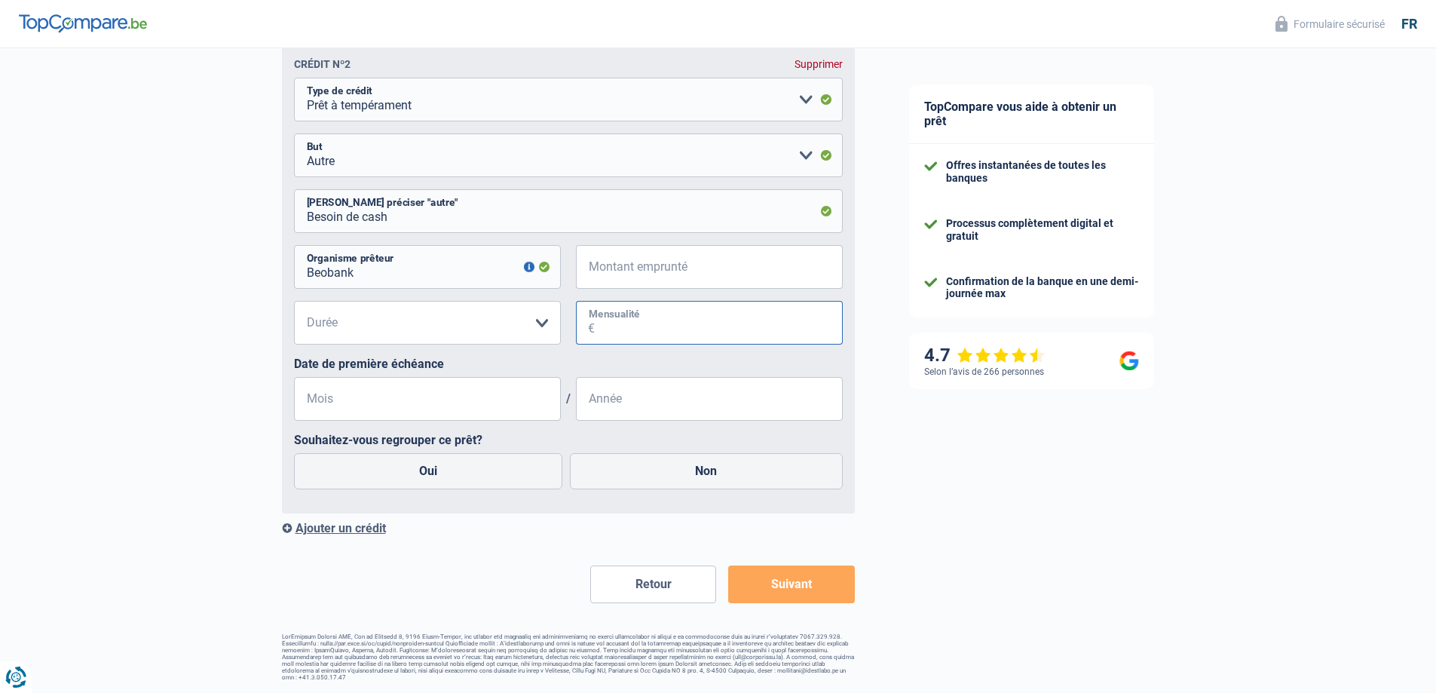
click at [618, 324] on input "Mensualité" at bounding box center [719, 323] width 248 height 44
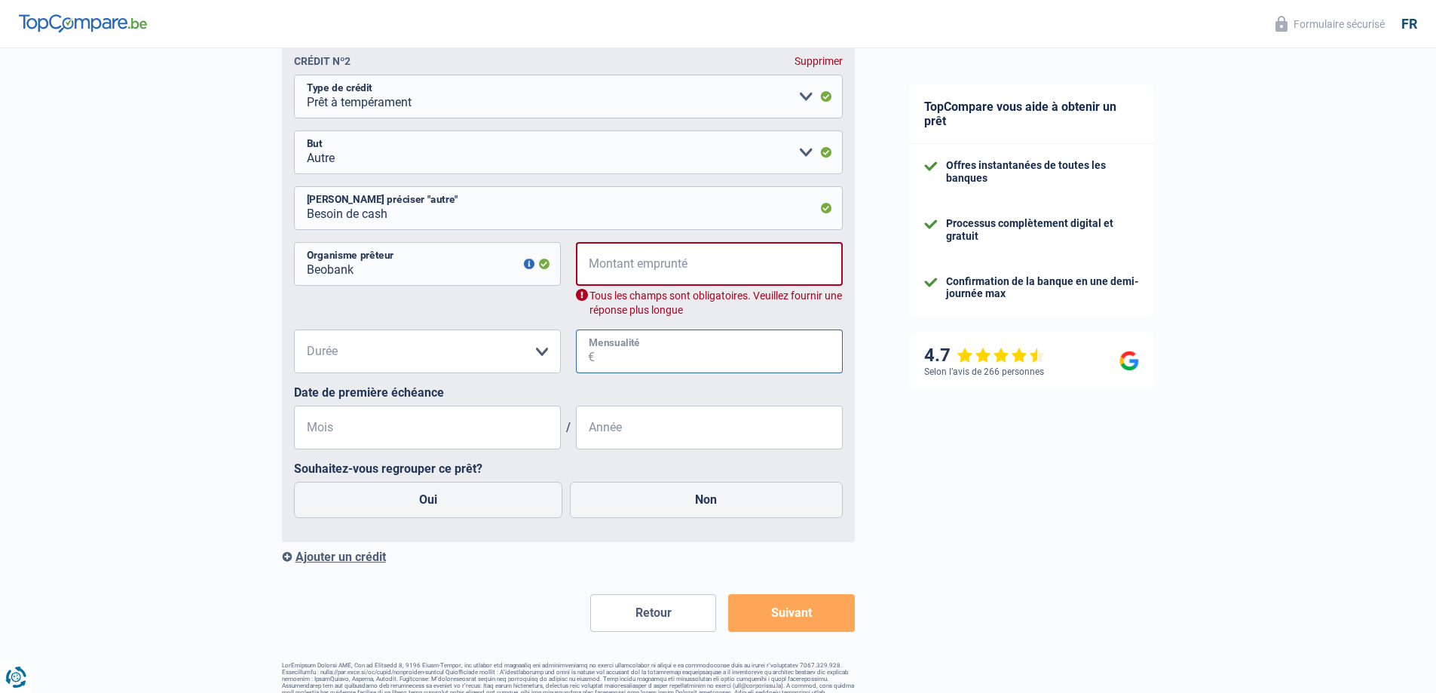
paste input "2.473"
click at [621, 259] on input "Montant emprunté" at bounding box center [718, 264] width 247 height 44
drag, startPoint x: 463, startPoint y: 375, endPoint x: 398, endPoint y: 377, distance: 64.9
click at [401, 376] on div "12 mois 18 mois 24 mois Veuillez sélectionner une option Durée Tous les champs …" at bounding box center [568, 357] width 549 height 56
type input "247"
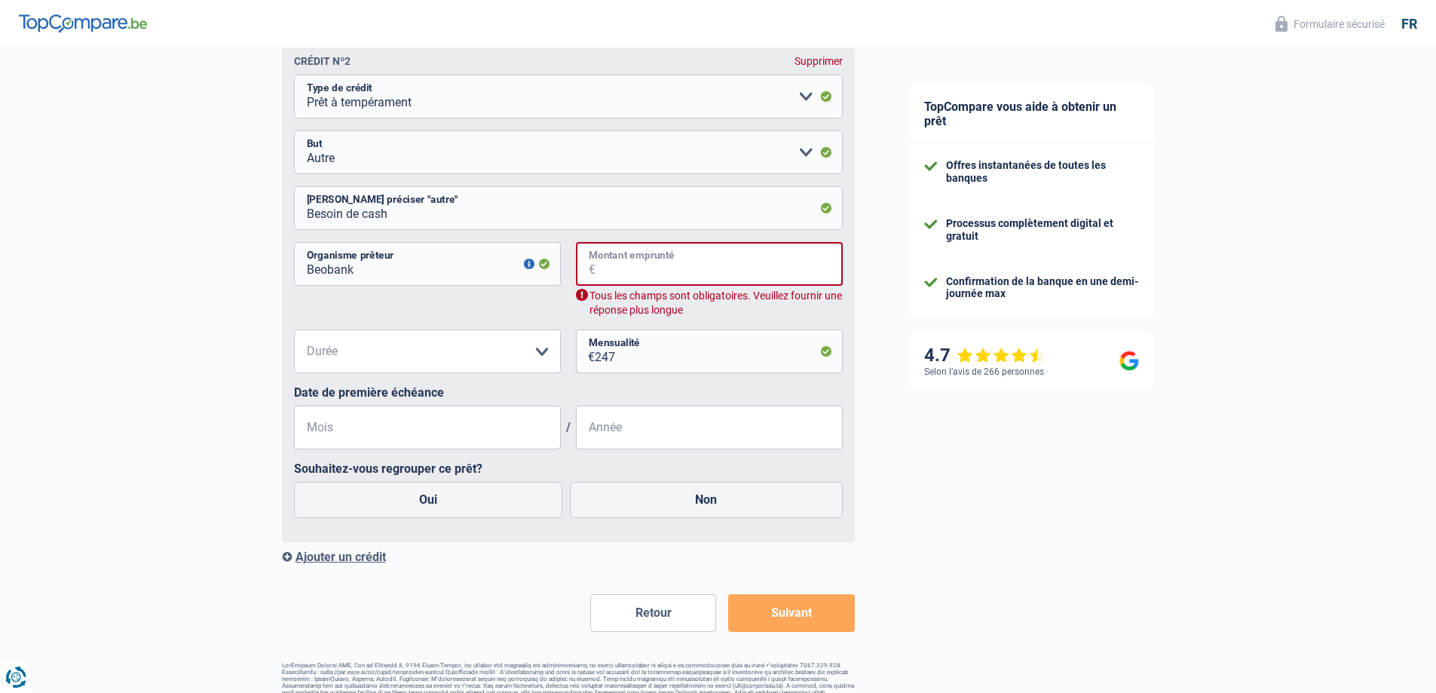
click at [638, 275] on input "Montant emprunté" at bounding box center [718, 264] width 247 height 44
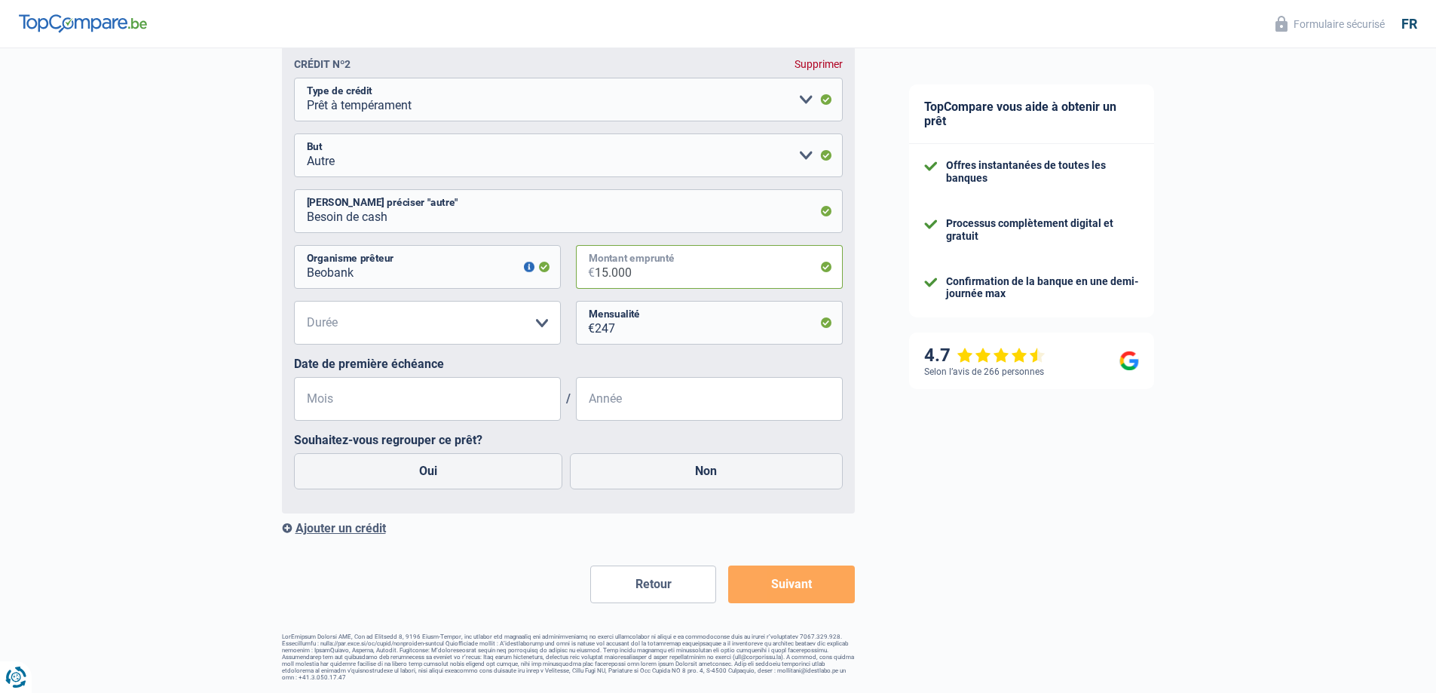
type input "15.000"
click at [462, 340] on select "12 mois 18 mois 24 mois 30 mois 36 mois 42 mois 48 mois 60 mois Veuillez sélect…" at bounding box center [427, 323] width 267 height 44
select select "60"
click at [294, 302] on select "12 mois 18 mois 24 mois 30 mois 36 mois 42 mois 48 mois 60 mois Veuillez sélect…" at bounding box center [427, 323] width 267 height 44
click at [503, 392] on input "Mois" at bounding box center [427, 399] width 267 height 44
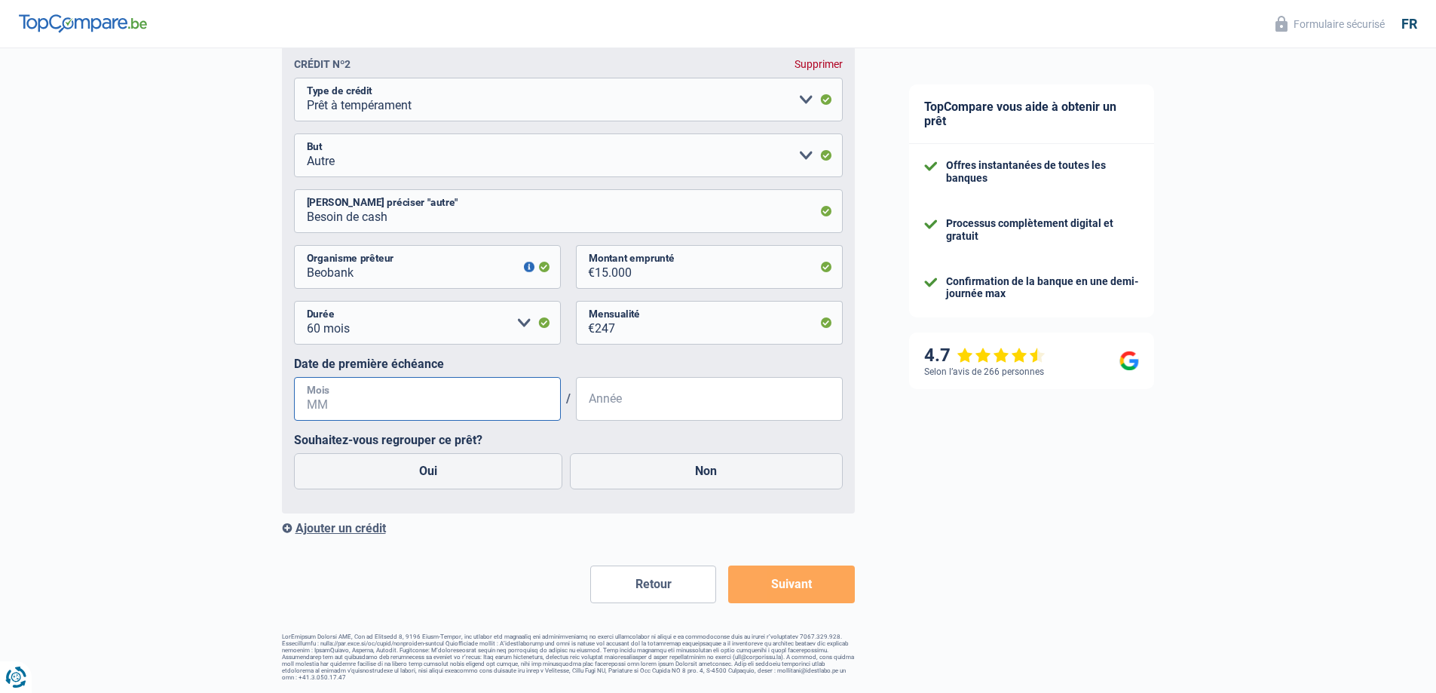
click at [503, 392] on input "Mois" at bounding box center [427, 399] width 267 height 44
type input "06"
click at [660, 400] on input "Année" at bounding box center [709, 399] width 267 height 44
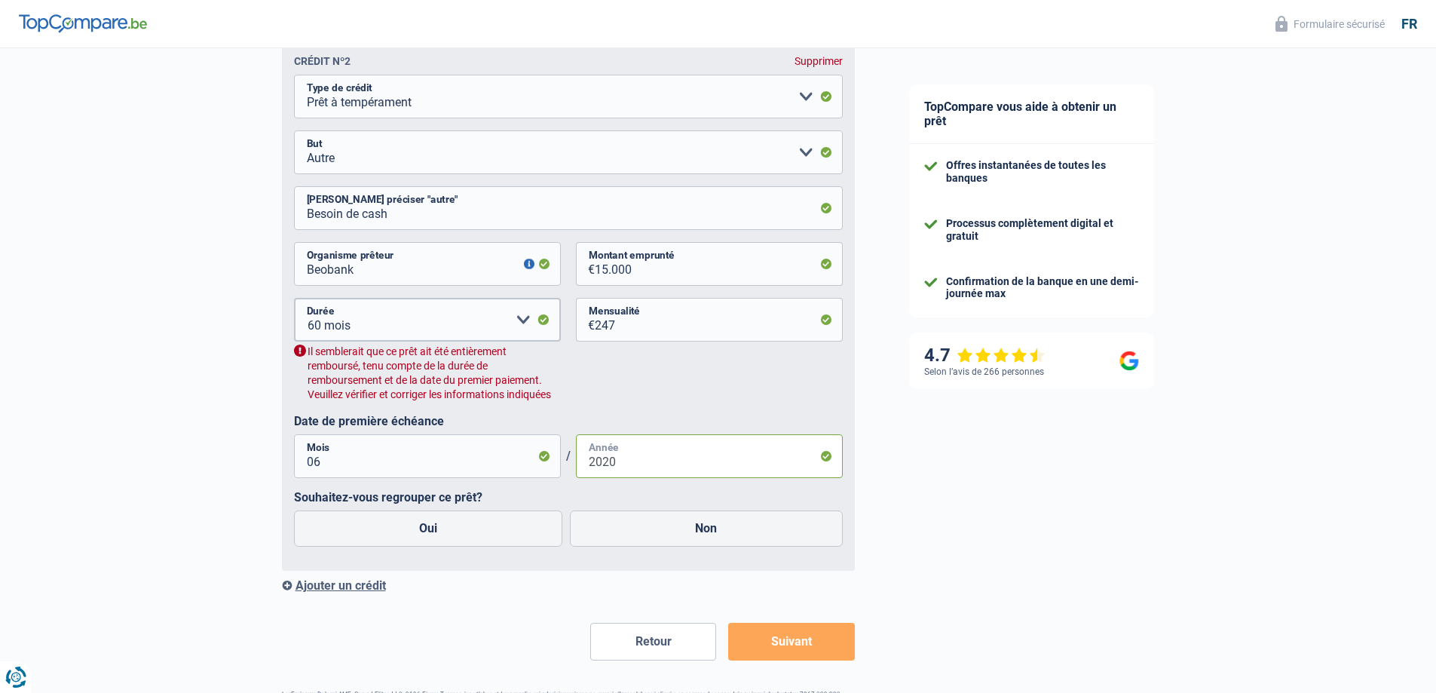
type input "2020"
click at [530, 327] on select "12 mois 18 mois 24 mois 30 mois 36 mois 42 mois 48 mois 60 mois Veuillez sélect…" at bounding box center [427, 320] width 267 height 44
select select "48"
click at [294, 302] on select "12 mois 18 mois 24 mois 30 mois 36 mois 42 mois 48 mois 60 mois Veuillez sélect…" at bounding box center [427, 320] width 267 height 44
click at [530, 320] on select "12 mois 18 mois 24 mois 30 mois 36 mois 42 mois 48 mois 60 mois Veuillez sélect…" at bounding box center [427, 320] width 267 height 44
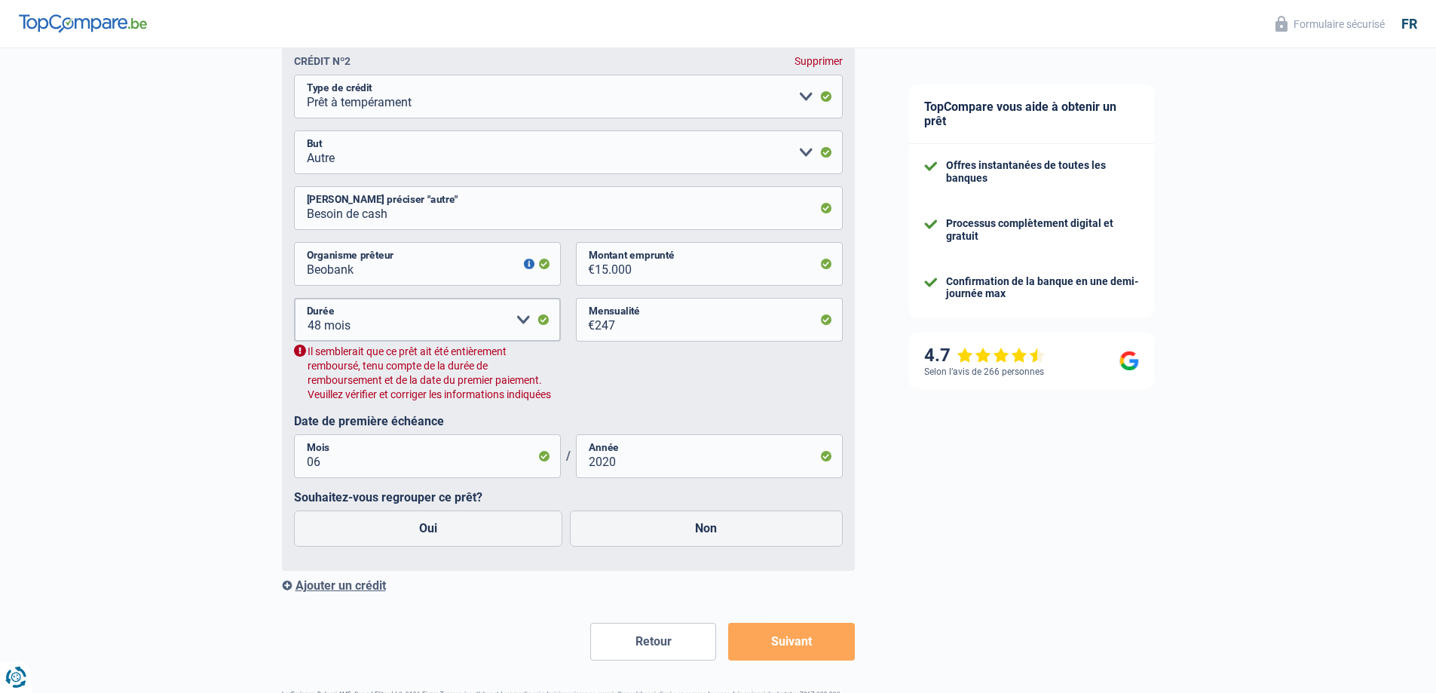
click at [814, 74] on div "Crédit nº2 Supprimer Carte ou ouverture de crédit Prêt hypothécaire Vente à tem…" at bounding box center [568, 307] width 573 height 528
click at [821, 63] on div "Supprimer" at bounding box center [818, 61] width 48 height 12
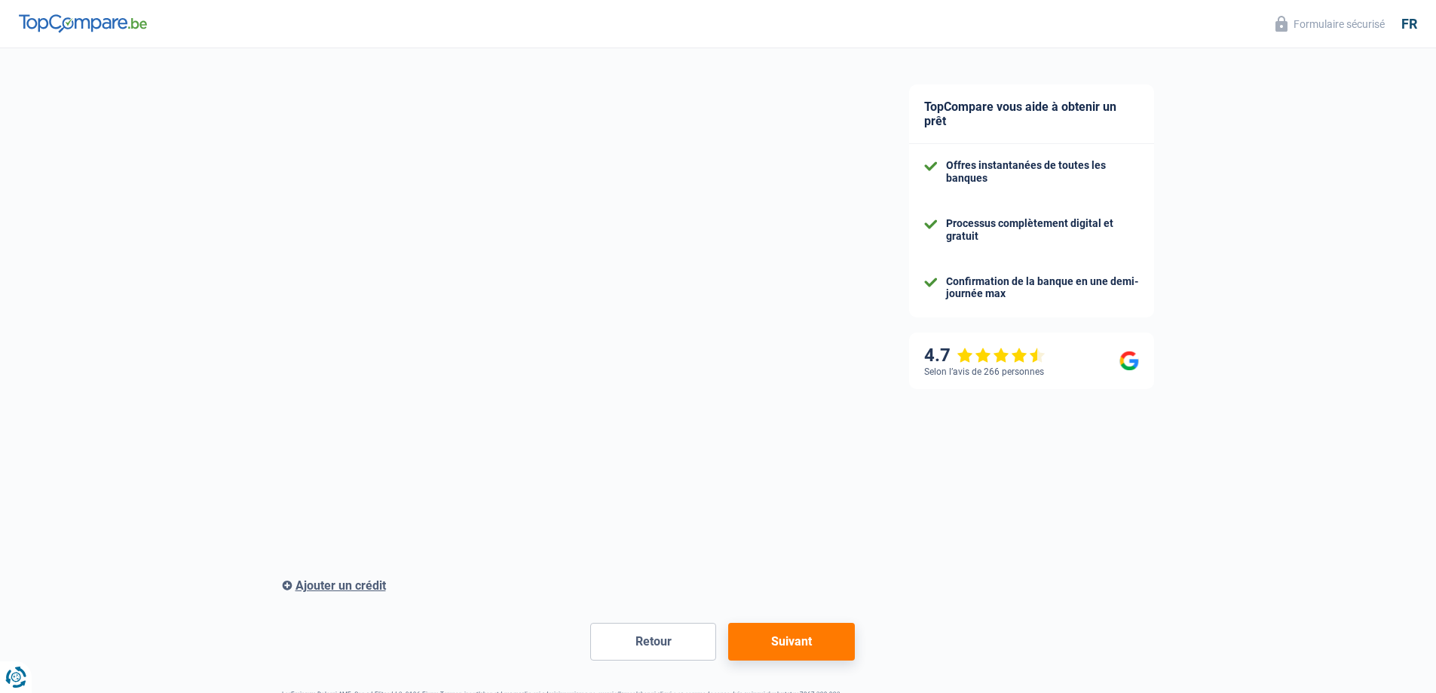
scroll to position [908, 0]
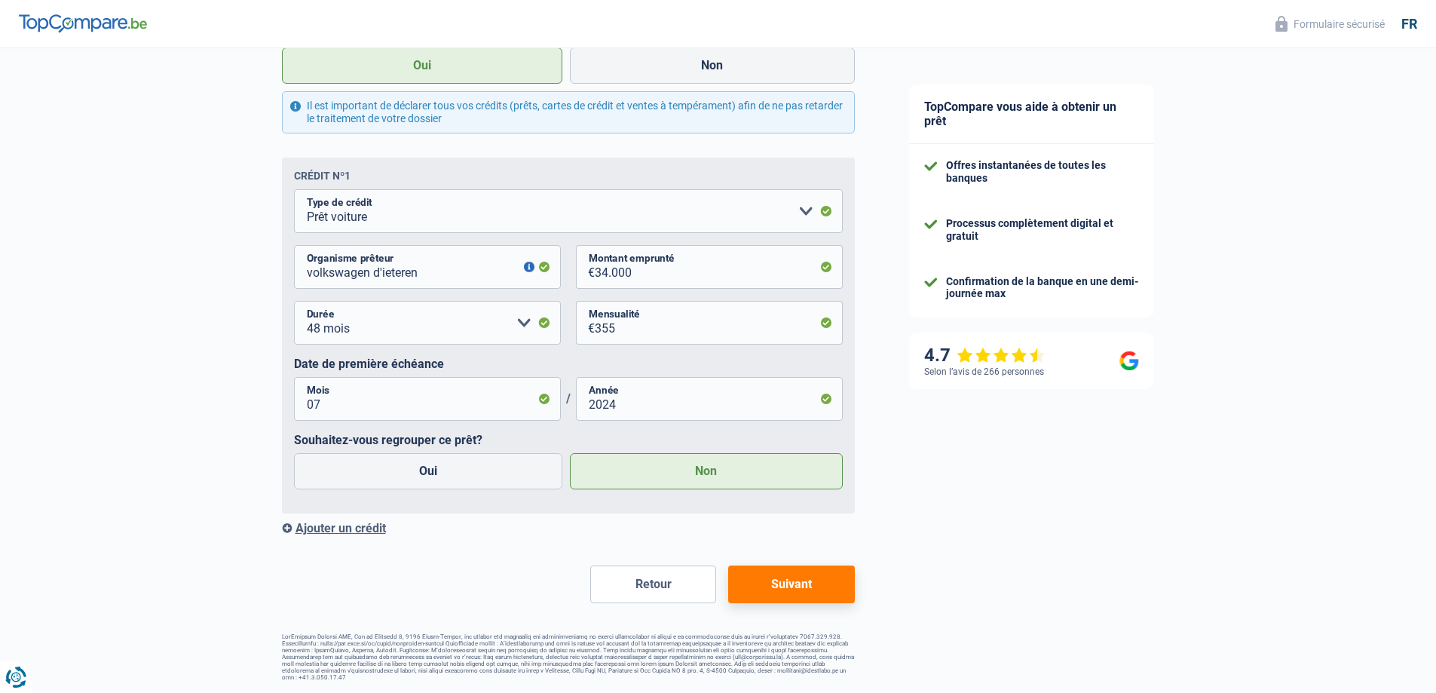
click at [788, 589] on button "Suivant" at bounding box center [791, 584] width 126 height 38
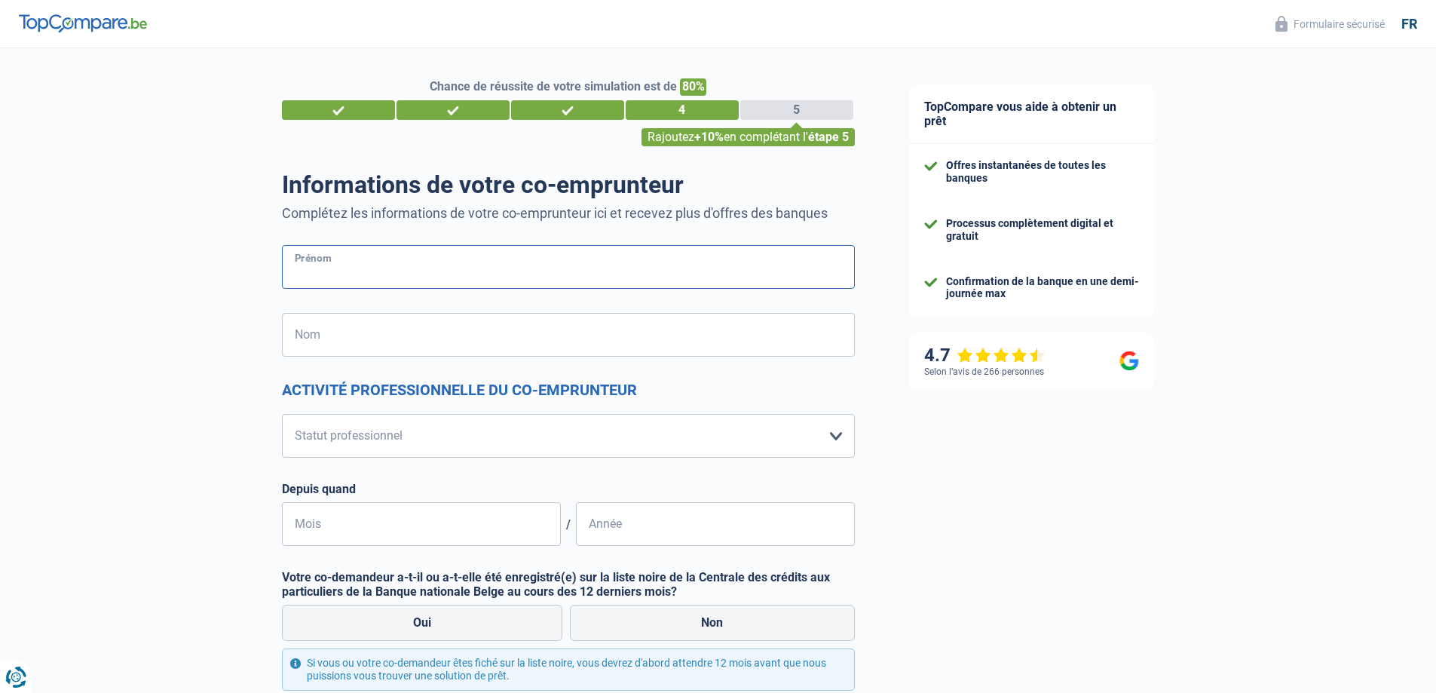
click at [386, 284] on input "Prénom" at bounding box center [568, 267] width 573 height 44
type input "D"
